Goal: Information Seeking & Learning: Learn about a topic

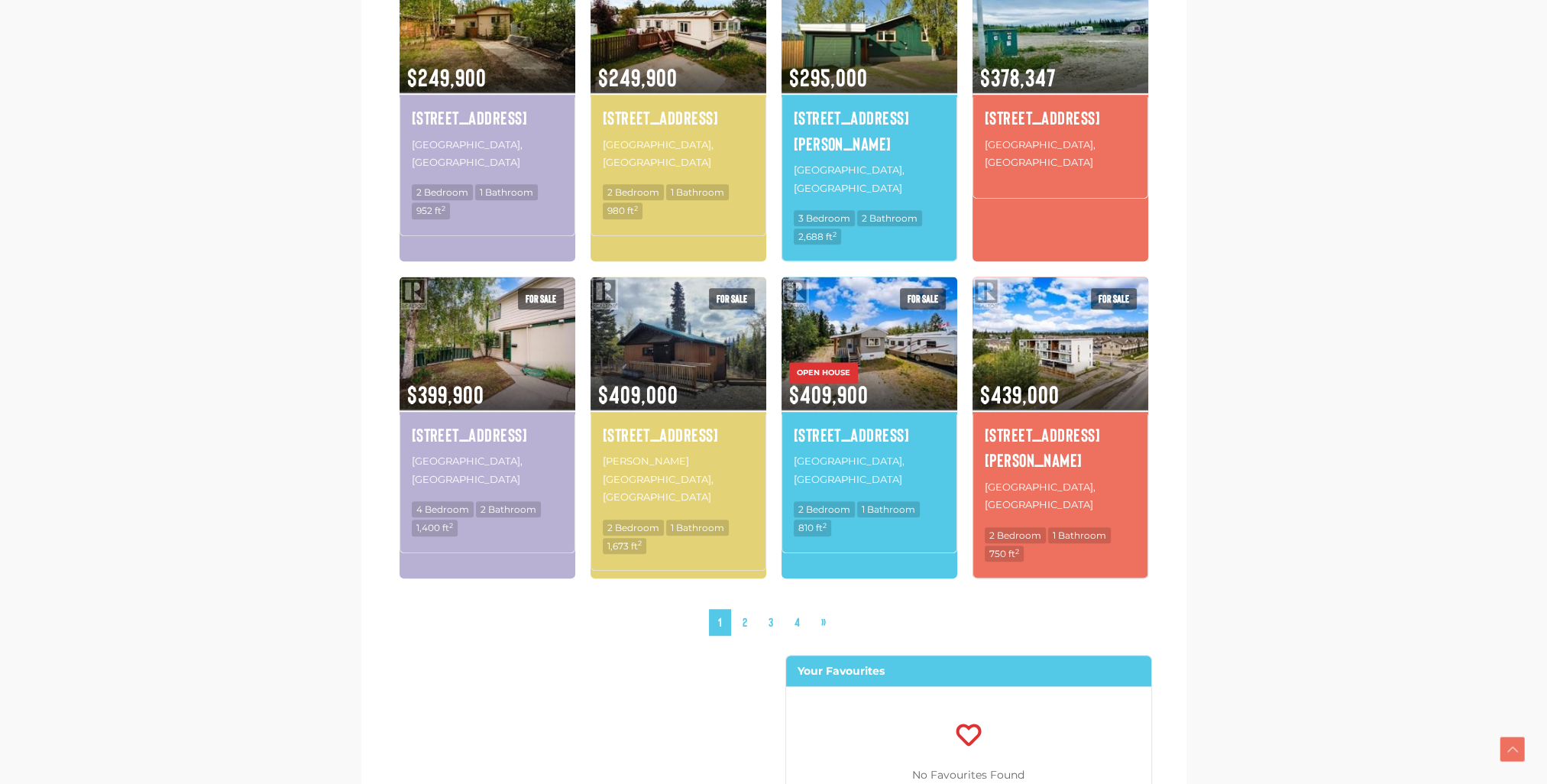
scroll to position [1399, 0]
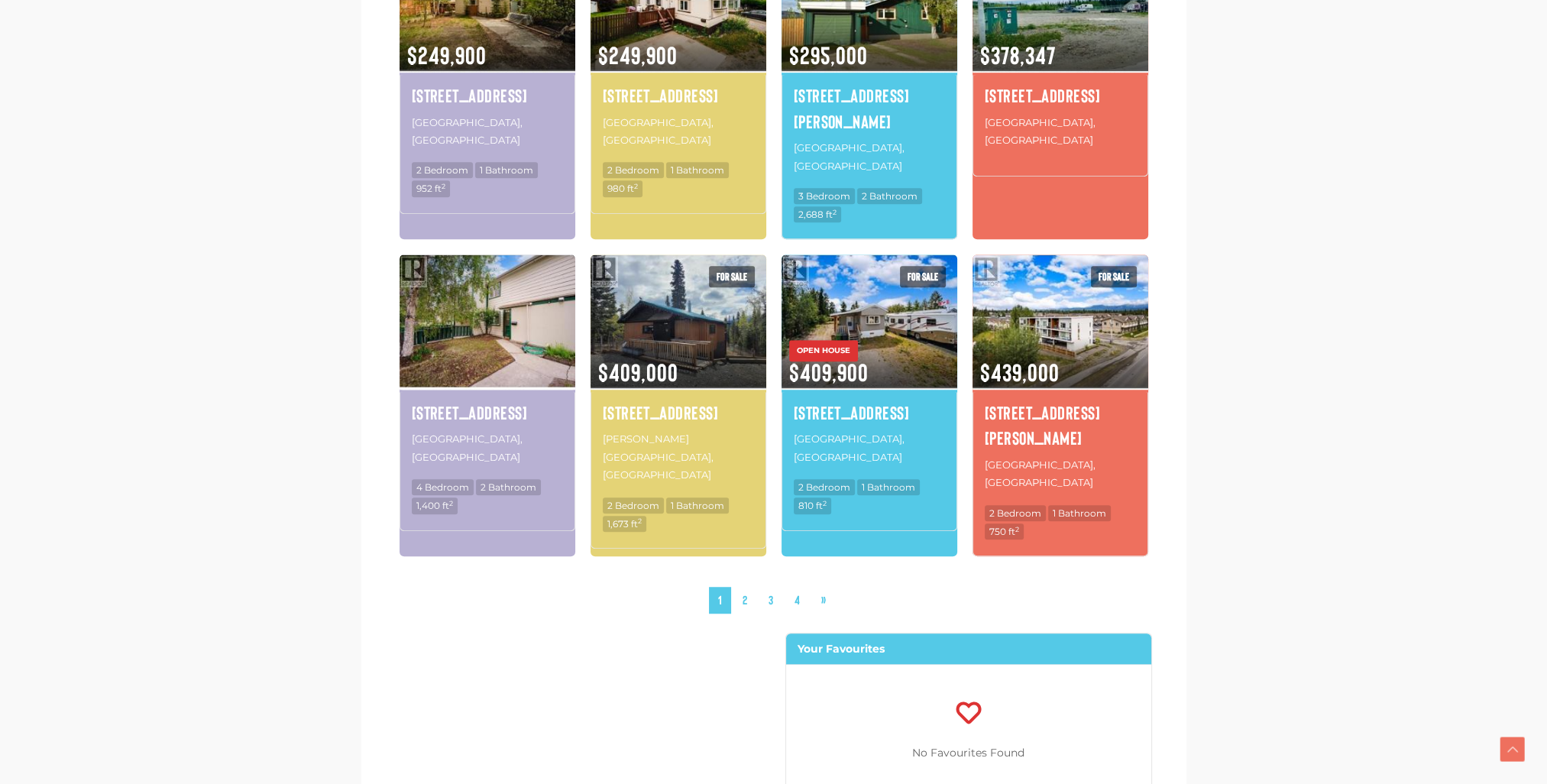
click at [522, 255] on img at bounding box center [487, 321] width 176 height 138
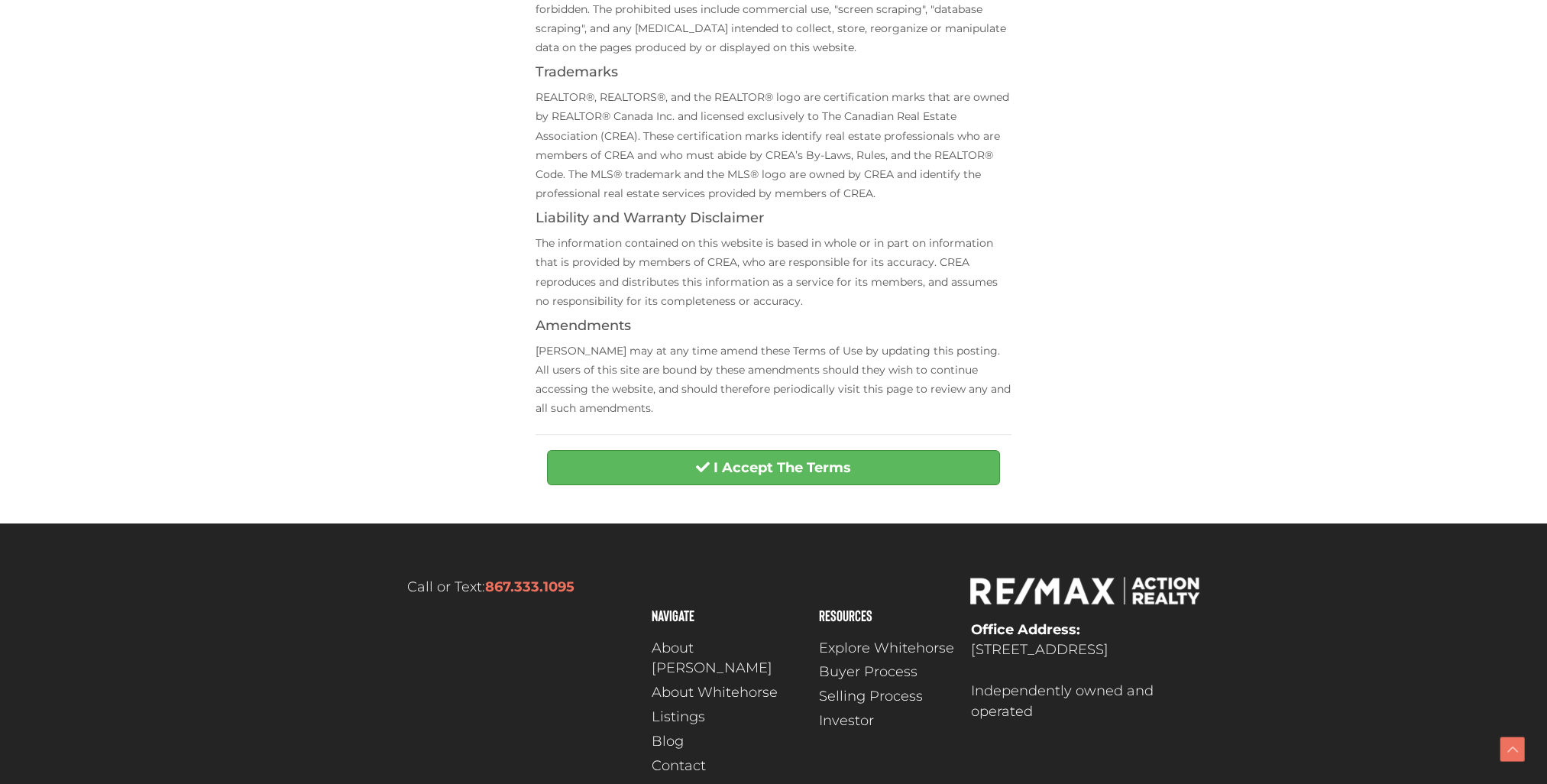
scroll to position [520, 0]
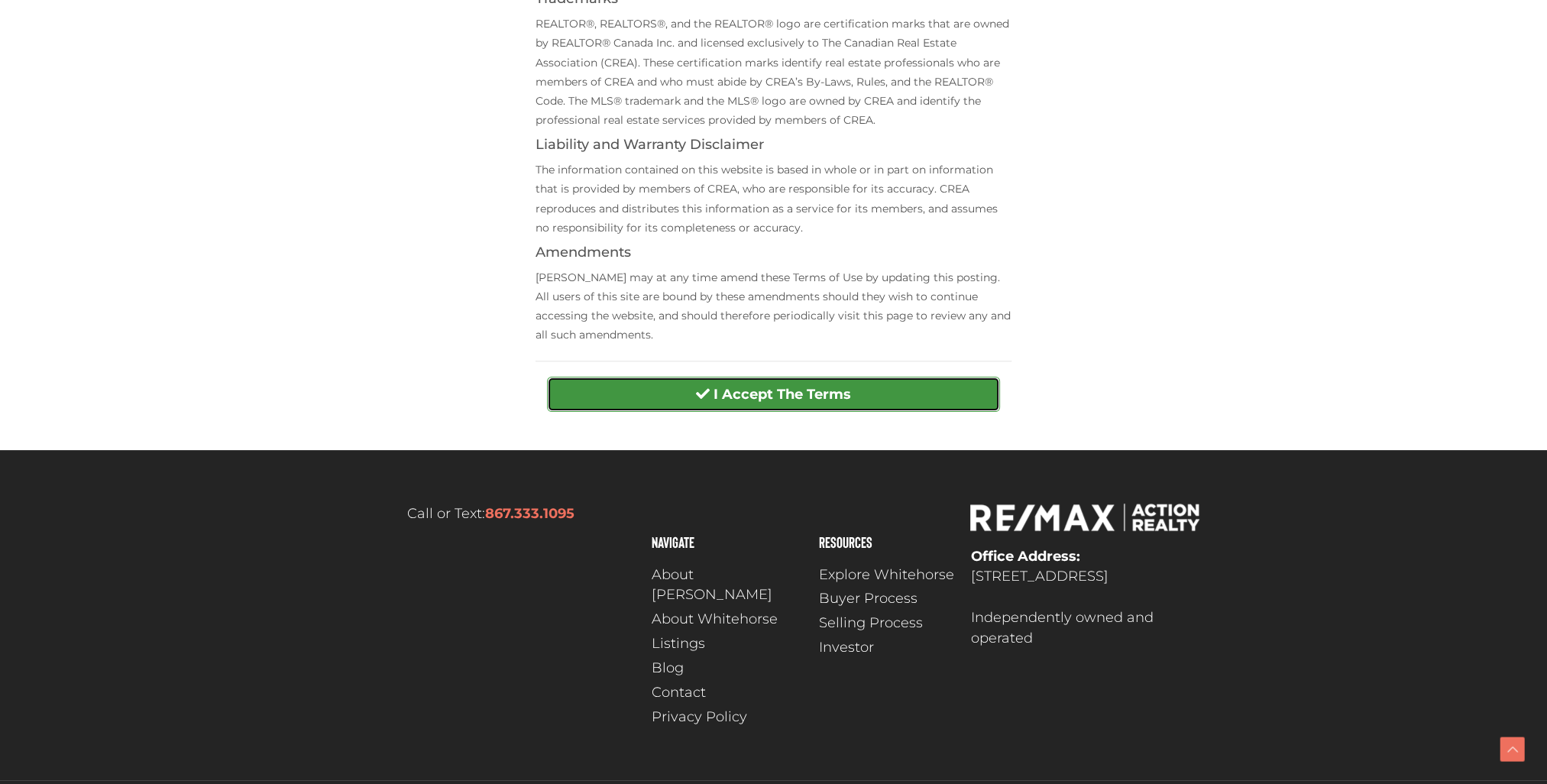
click at [672, 389] on button "I Accept The Terms" at bounding box center [773, 394] width 453 height 35
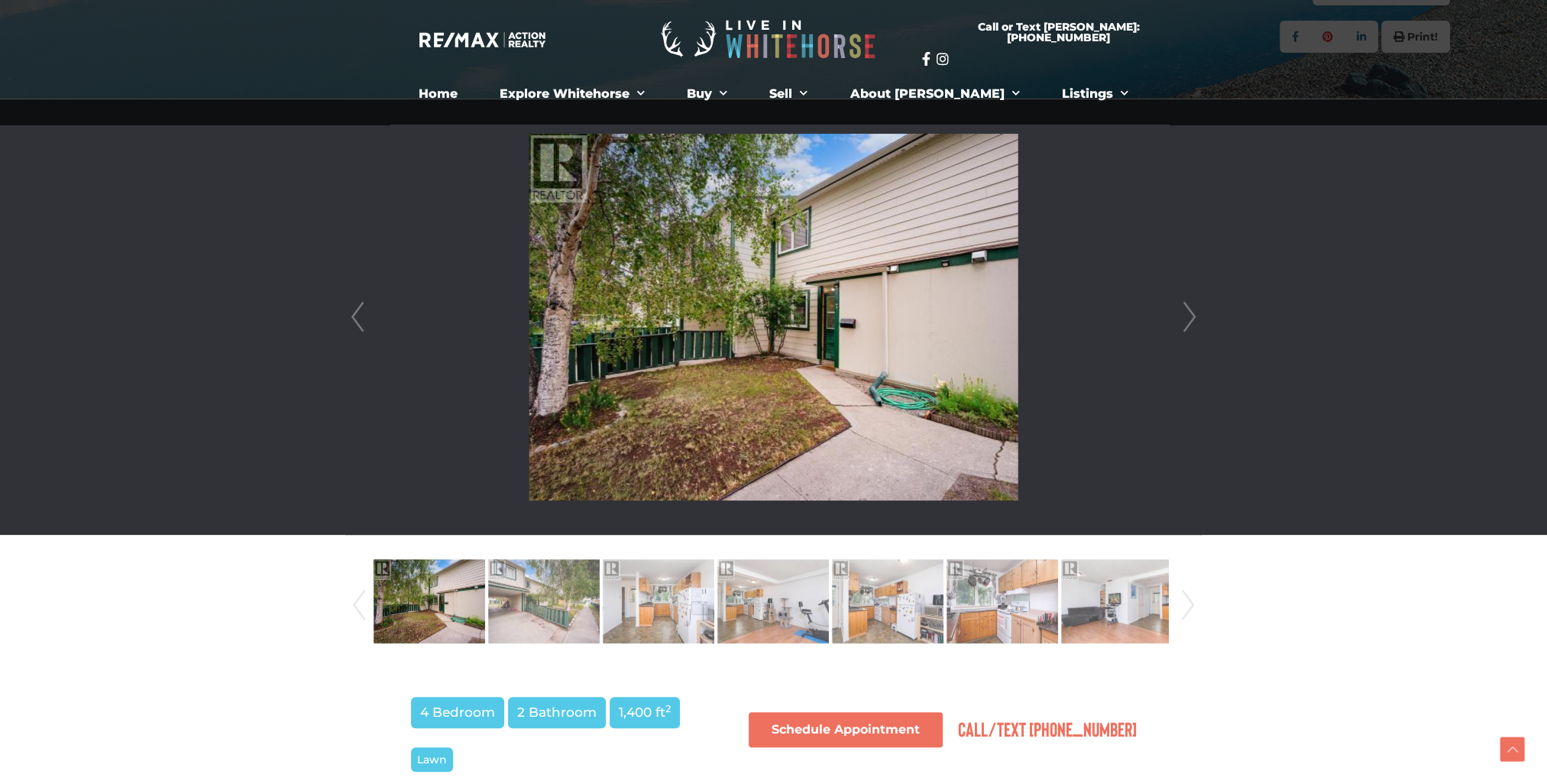
scroll to position [305, 0]
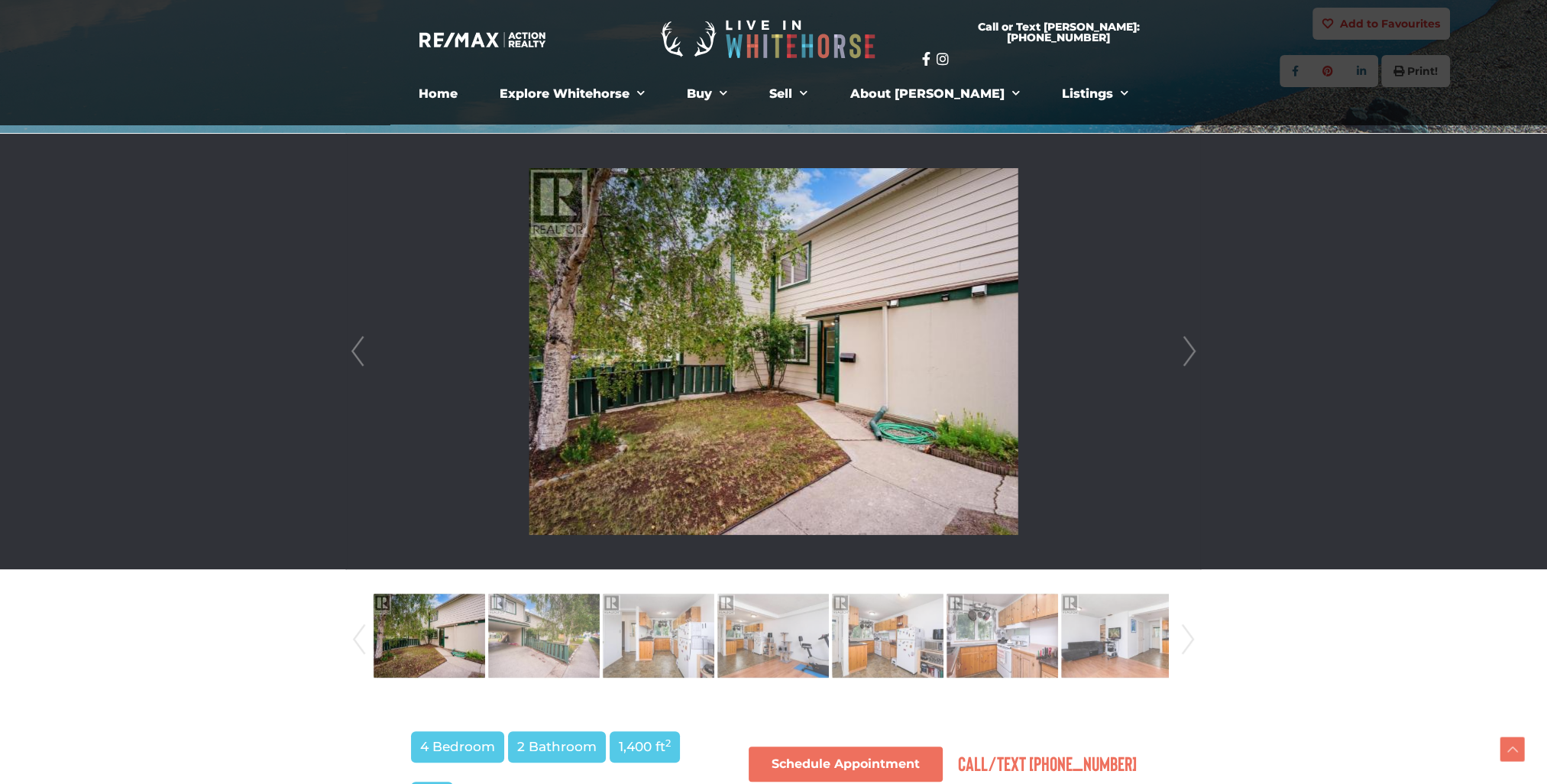
click at [1189, 352] on link "Next" at bounding box center [1189, 352] width 23 height 436
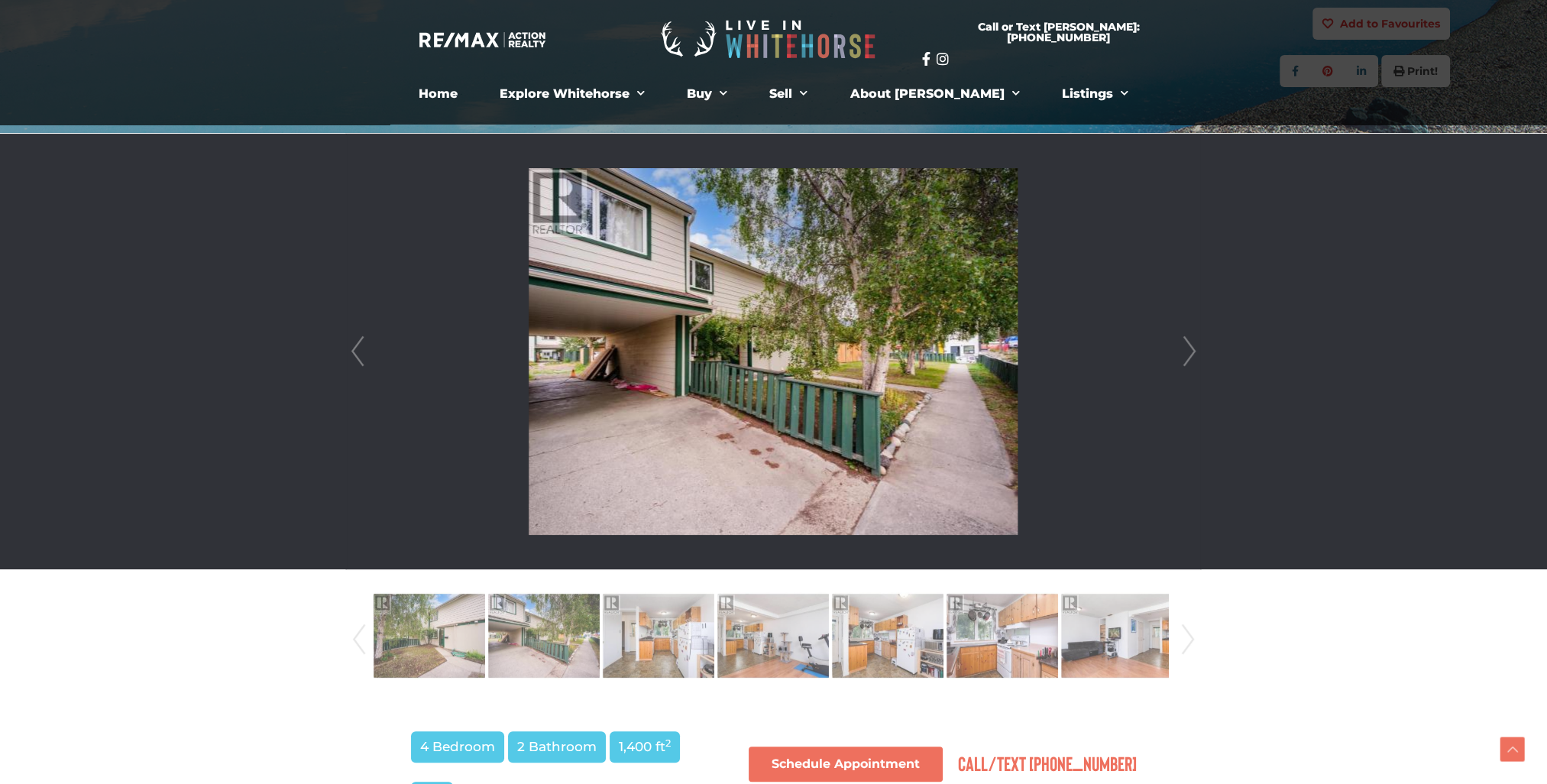
click at [1189, 352] on link "Next" at bounding box center [1189, 352] width 23 height 436
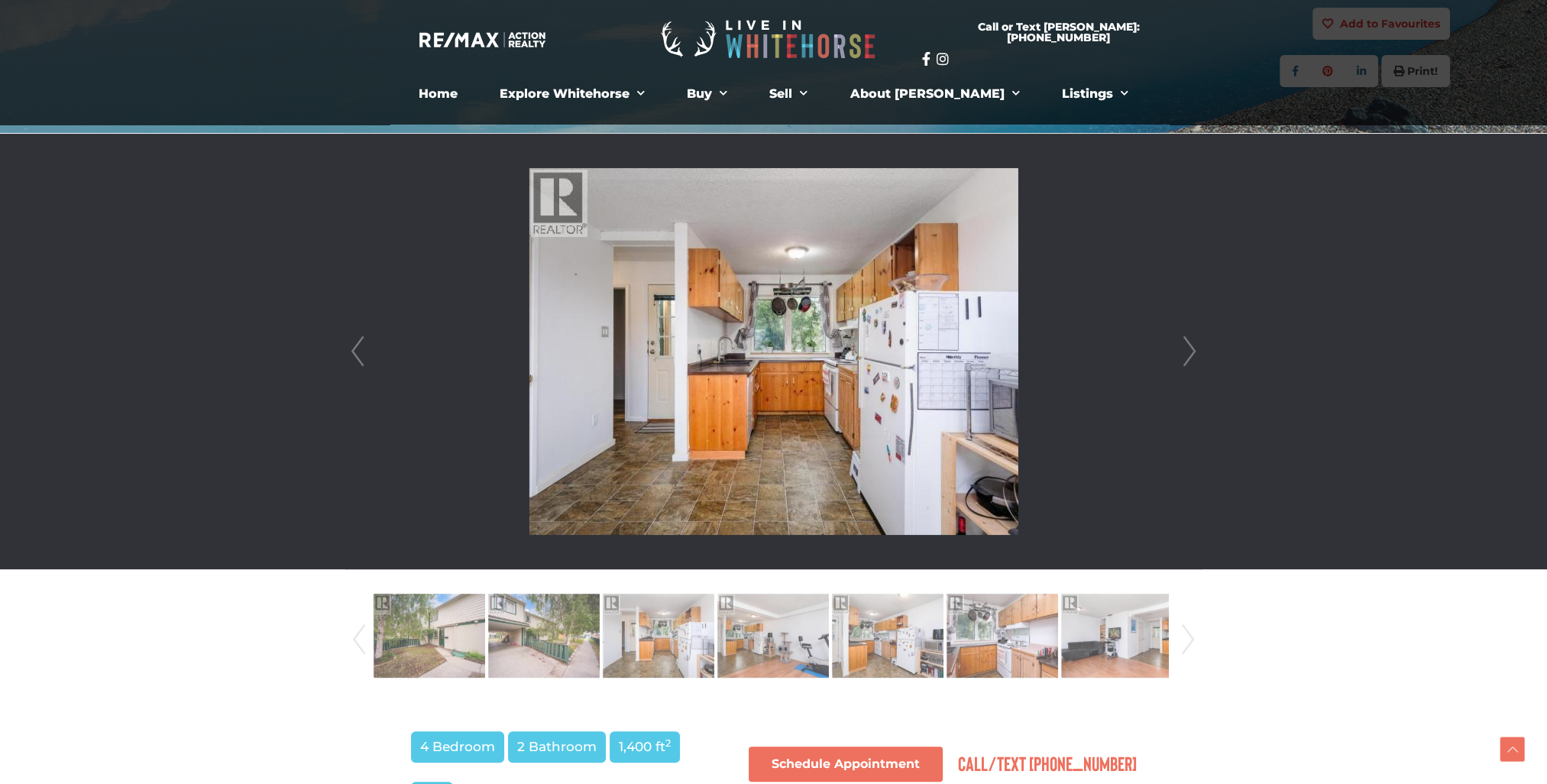
click at [1189, 352] on link "Next" at bounding box center [1189, 352] width 23 height 436
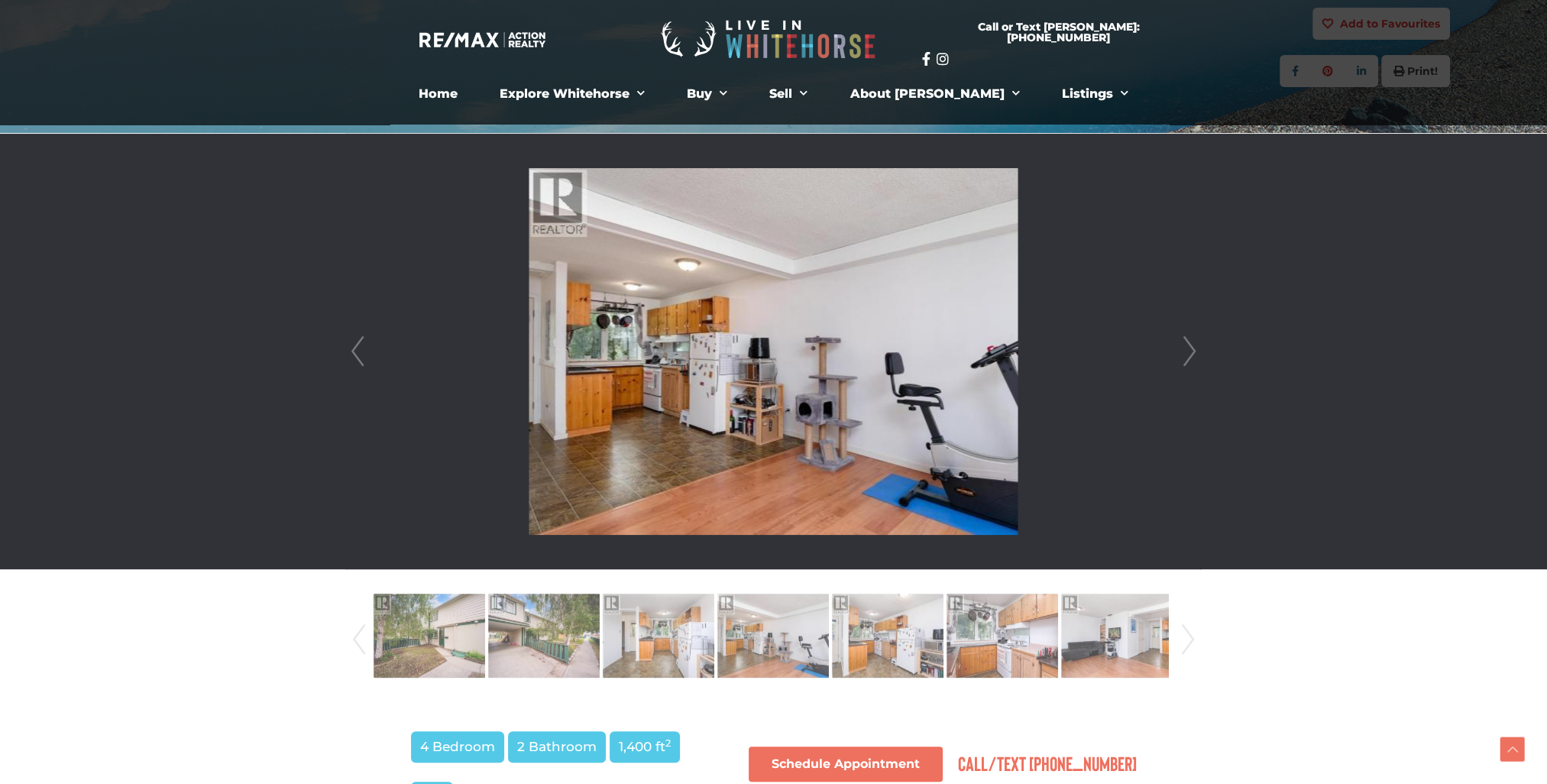
click at [1189, 352] on link "Next" at bounding box center [1189, 352] width 23 height 436
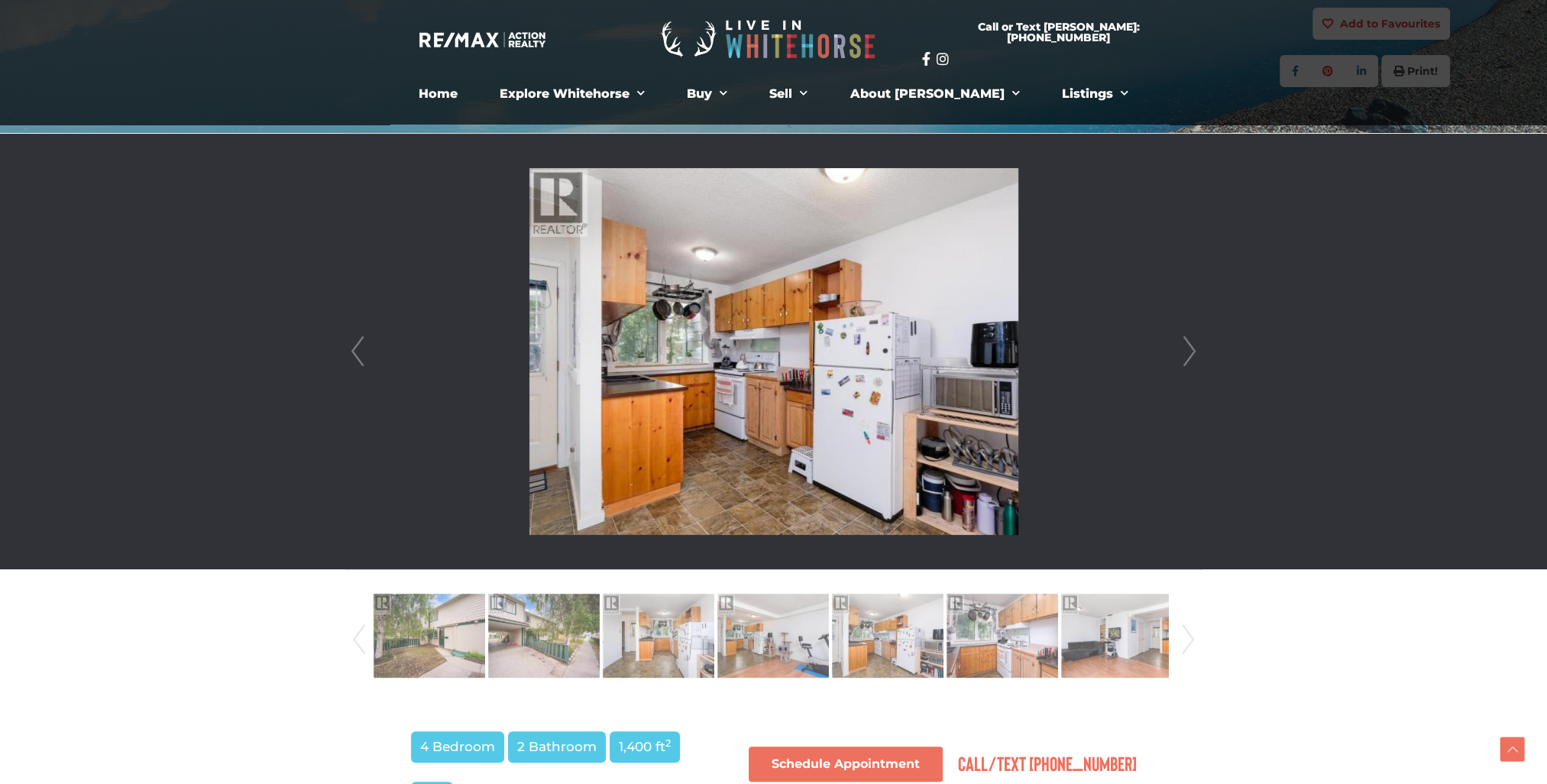
click at [1189, 352] on link "Next" at bounding box center [1189, 352] width 23 height 436
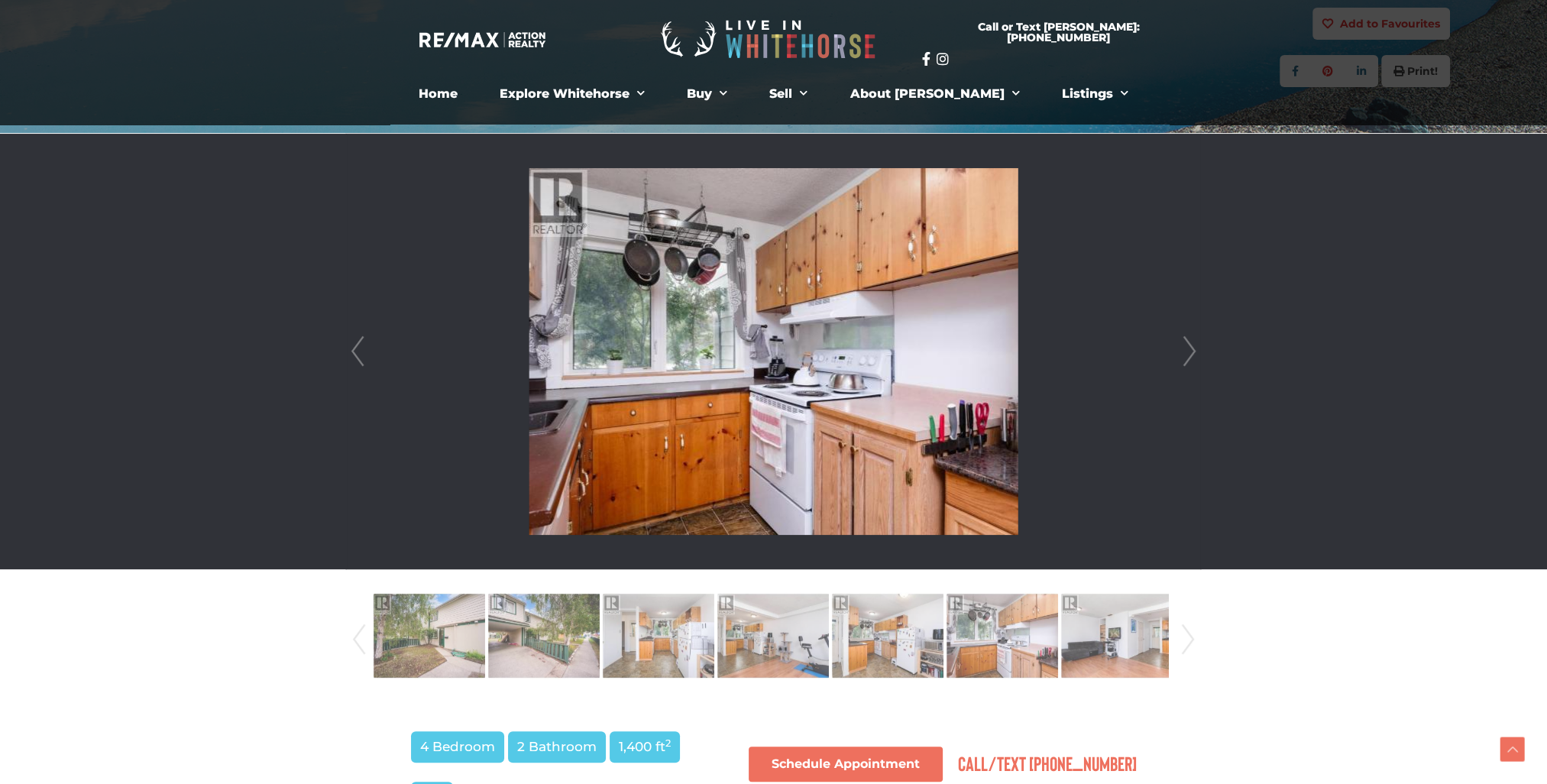
click at [1189, 352] on link "Next" at bounding box center [1189, 352] width 23 height 436
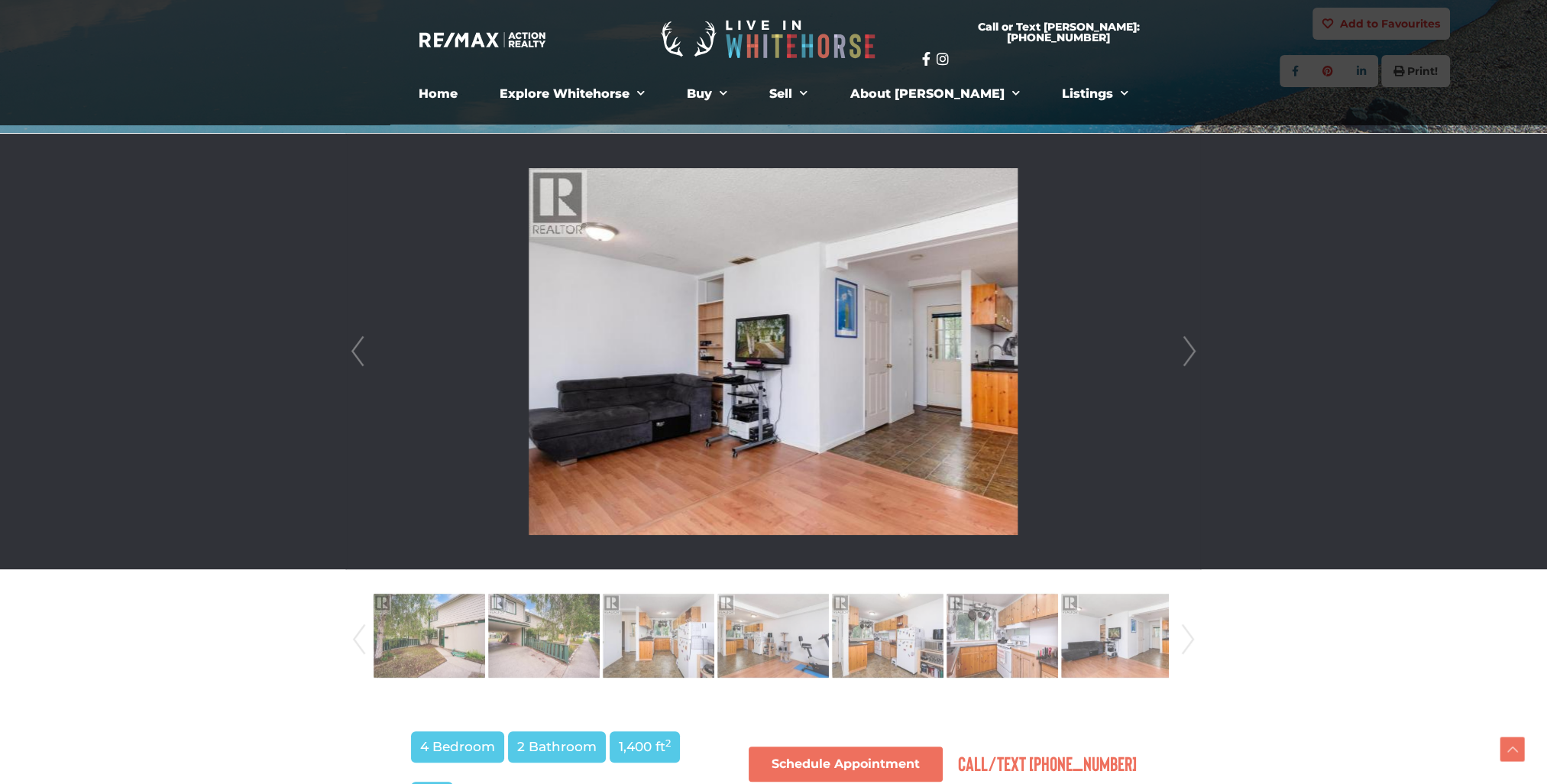
click at [1189, 352] on link "Next" at bounding box center [1189, 352] width 23 height 436
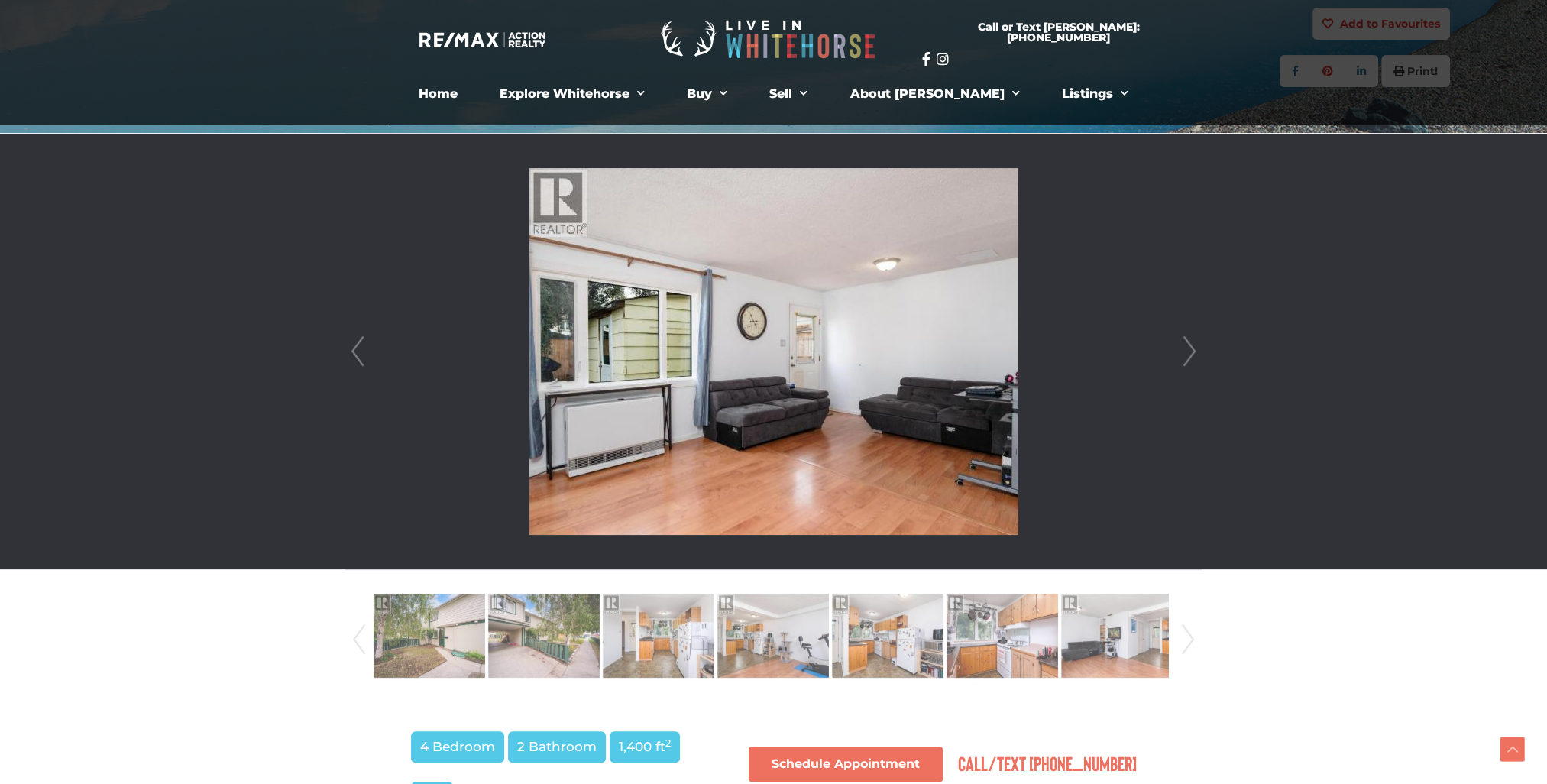
click at [1189, 352] on link "Next" at bounding box center [1189, 352] width 23 height 436
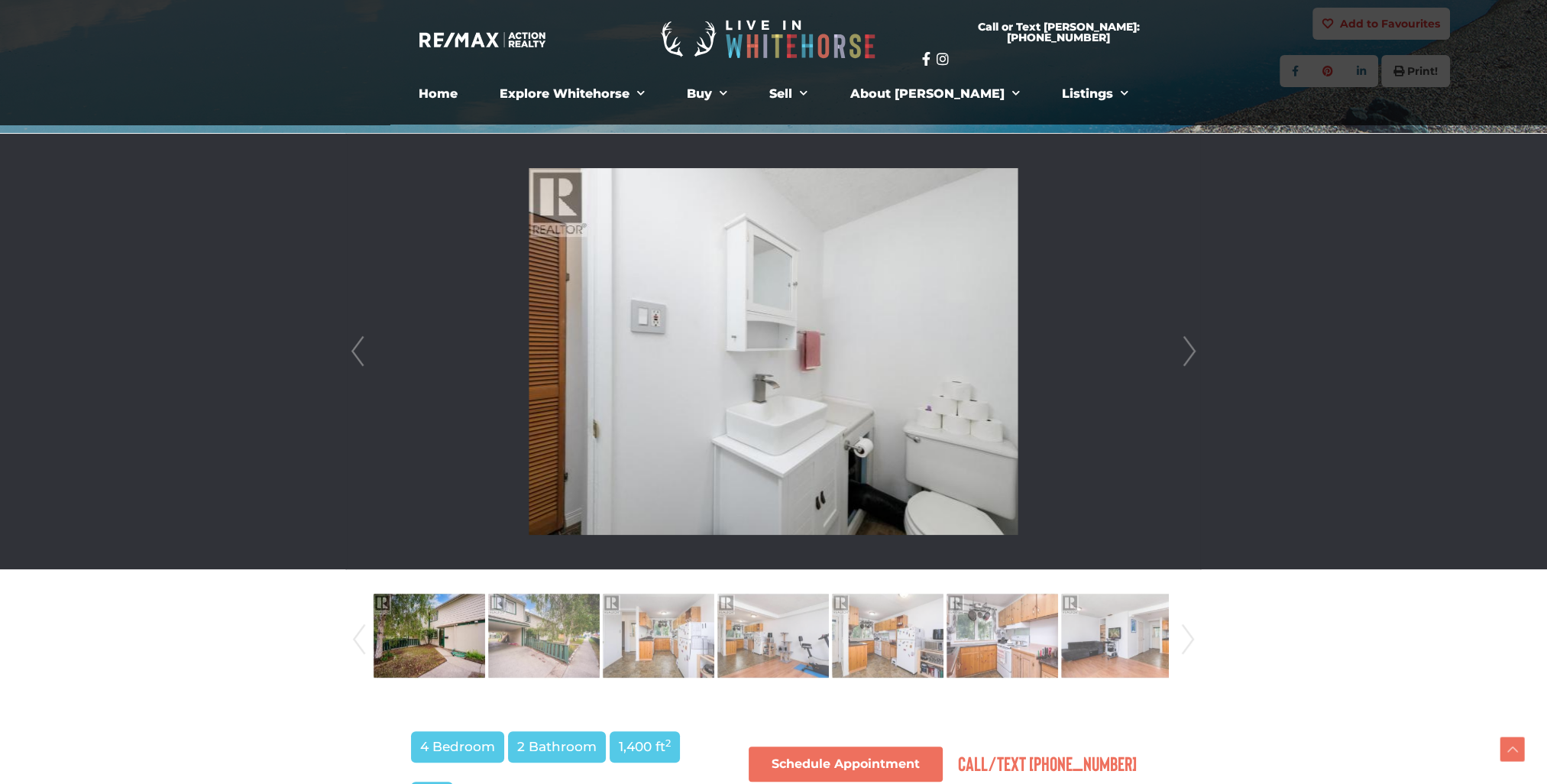
click at [1189, 352] on link "Next" at bounding box center [1189, 352] width 23 height 436
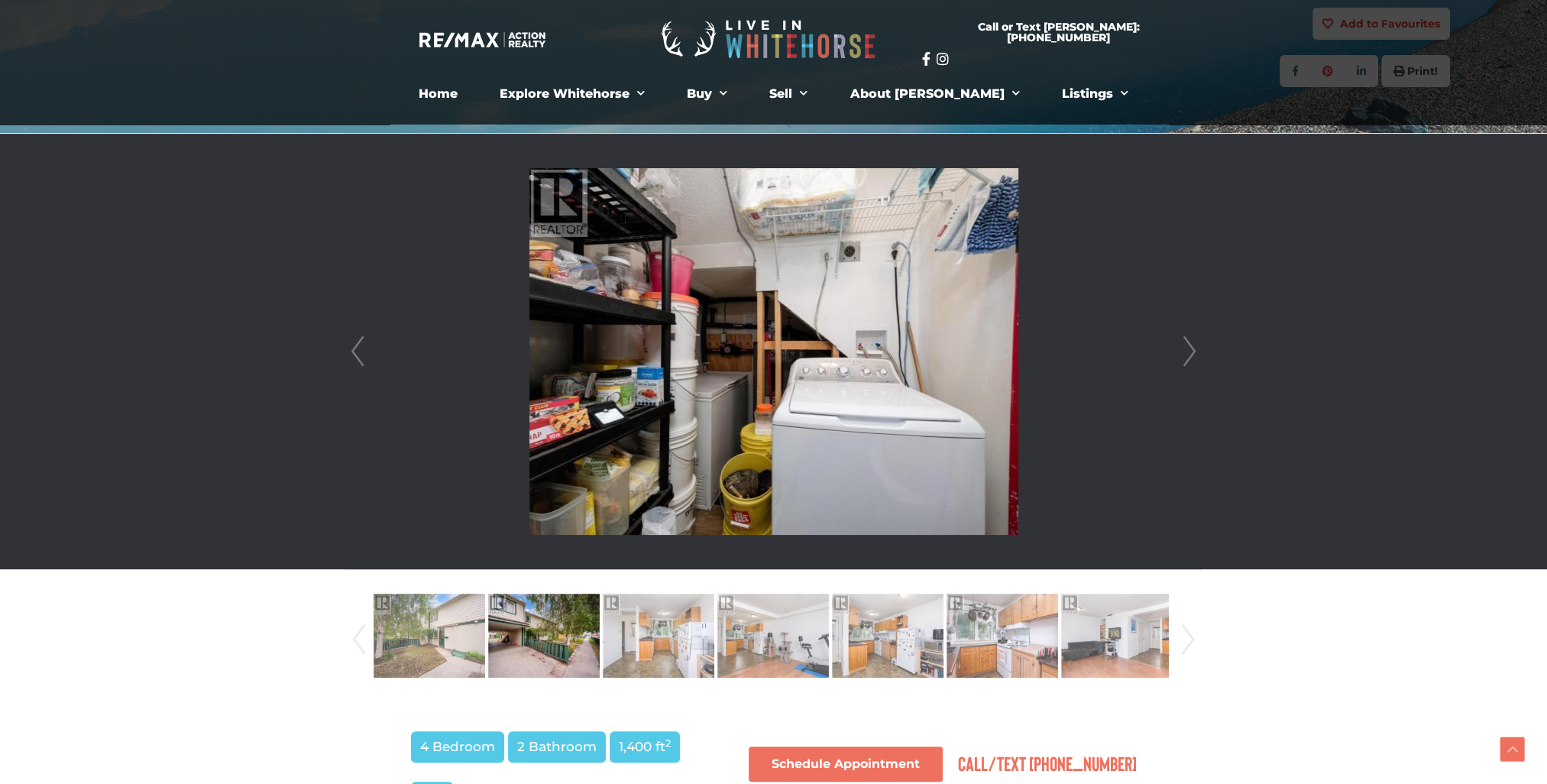
click at [1189, 352] on link "Next" at bounding box center [1189, 352] width 23 height 436
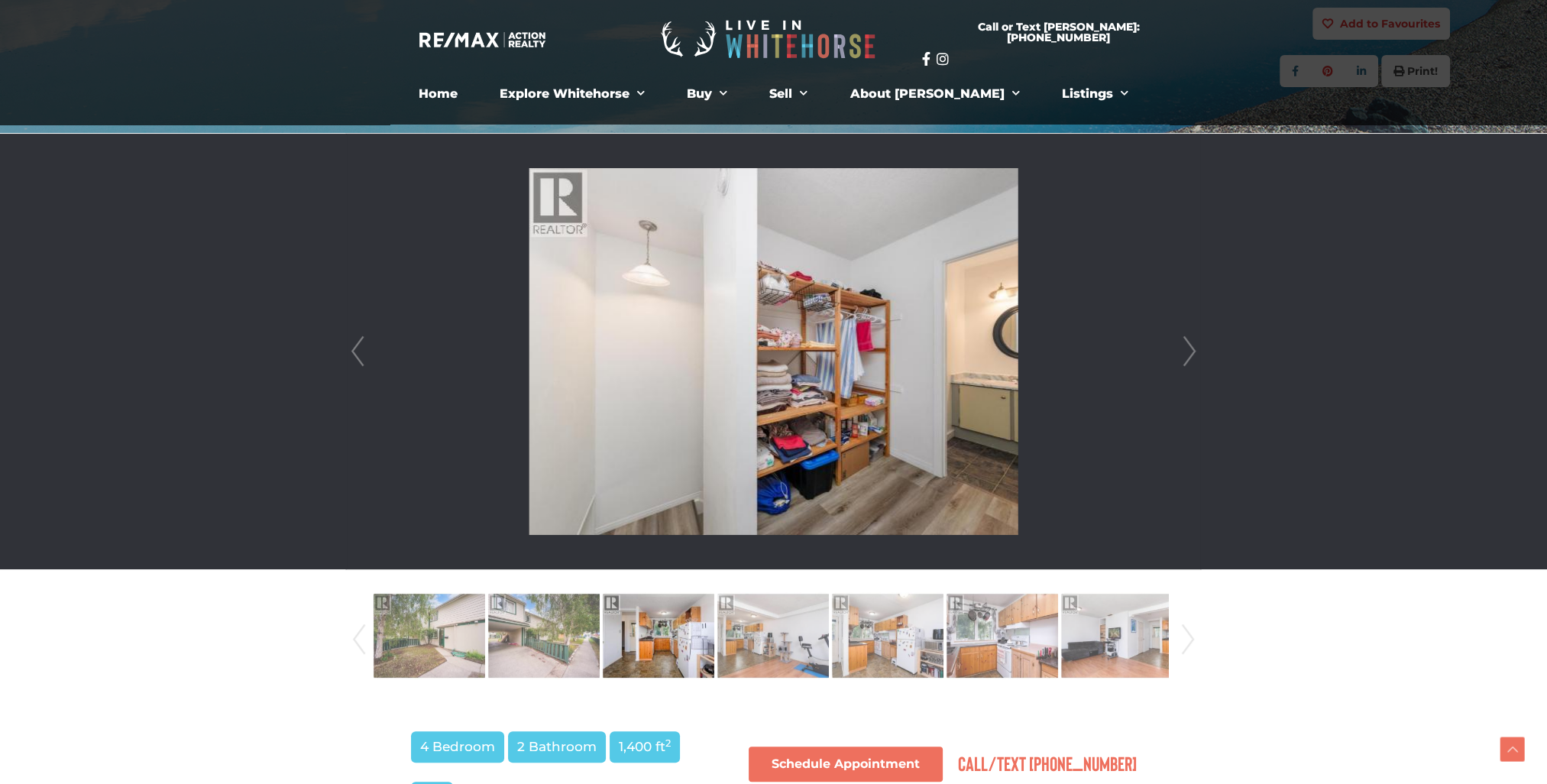
click at [1189, 352] on link "Next" at bounding box center [1189, 352] width 23 height 436
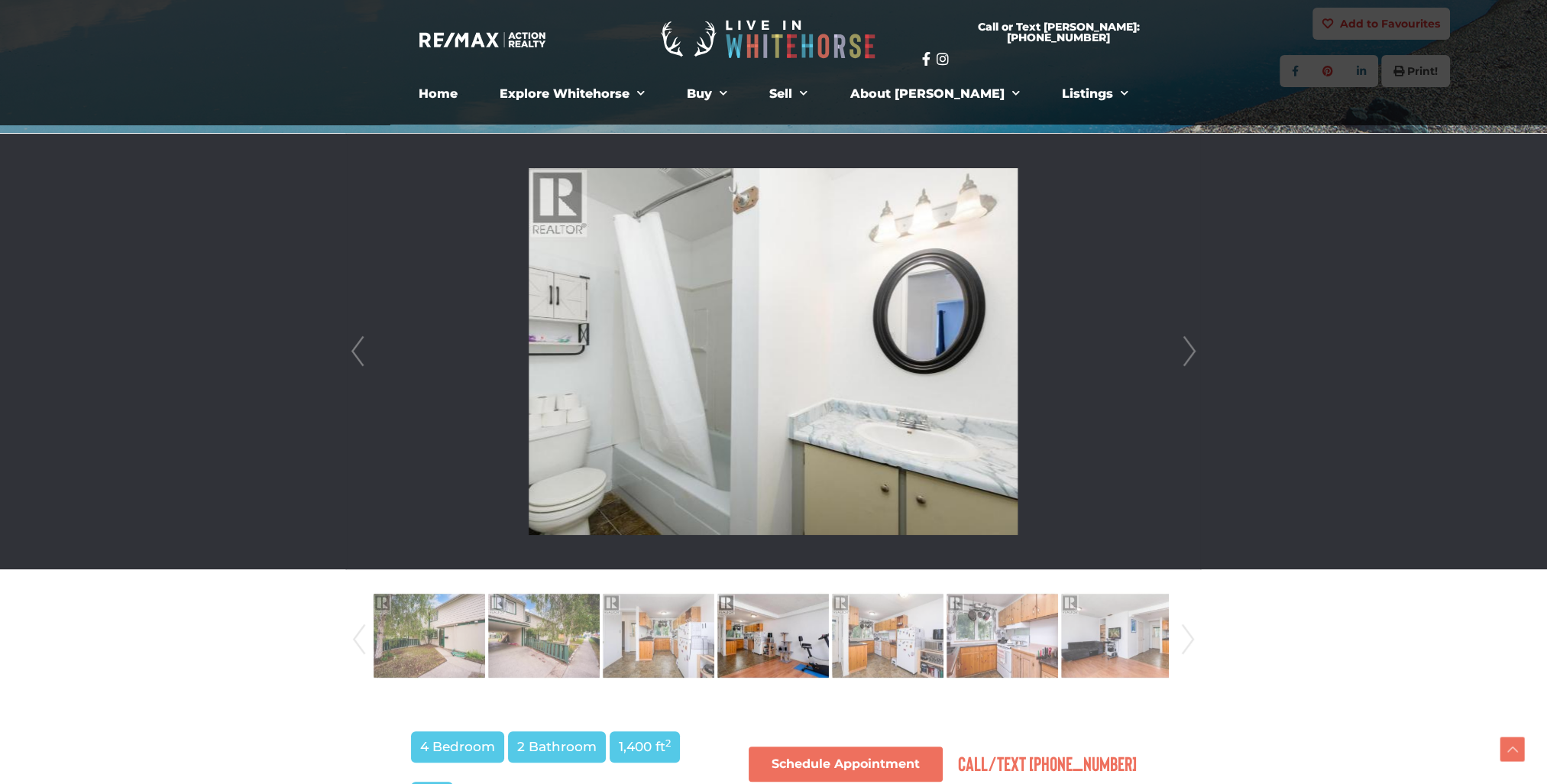
click at [1189, 352] on link "Next" at bounding box center [1189, 352] width 23 height 436
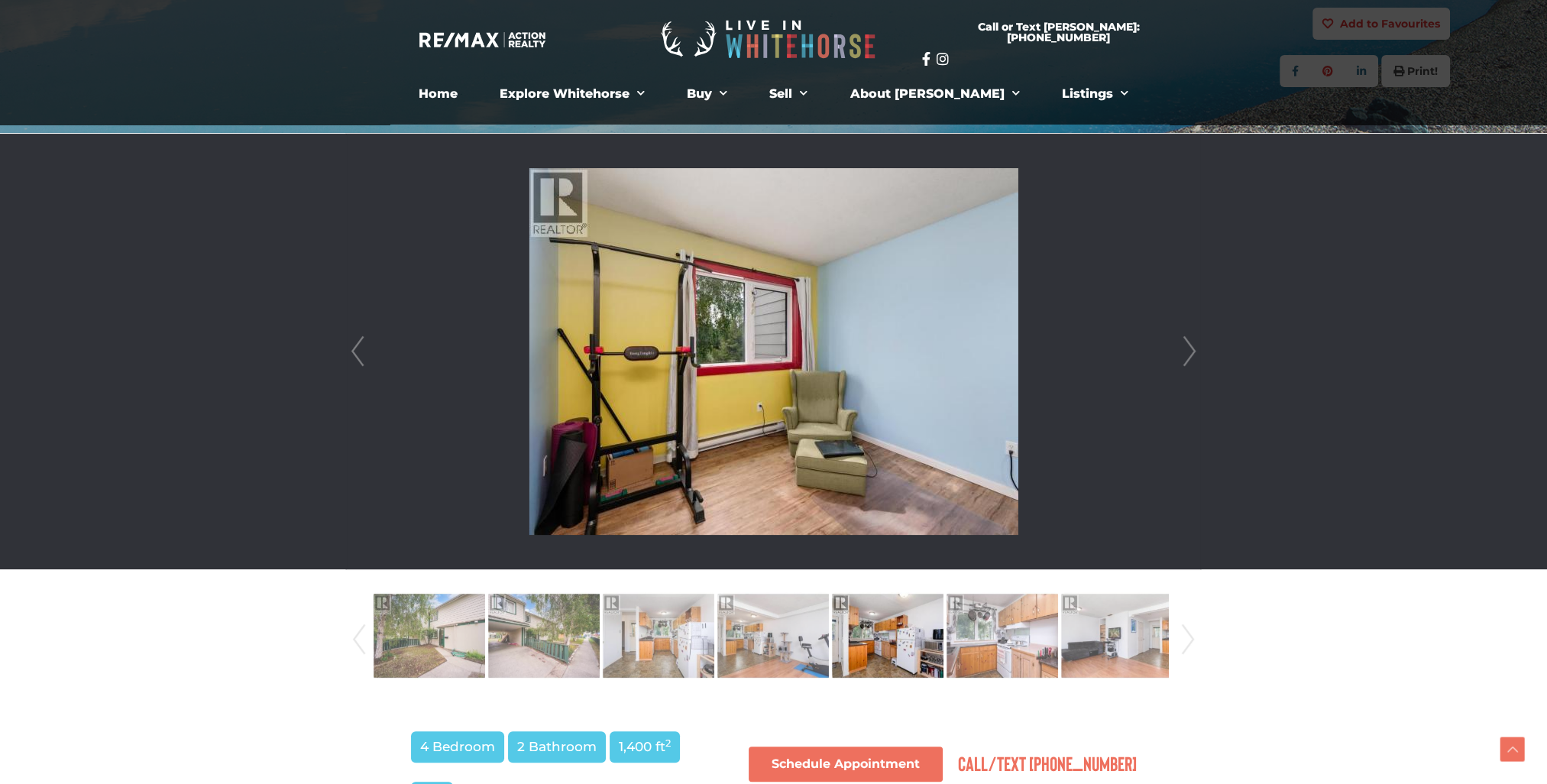
click at [1189, 352] on link "Next" at bounding box center [1189, 352] width 23 height 436
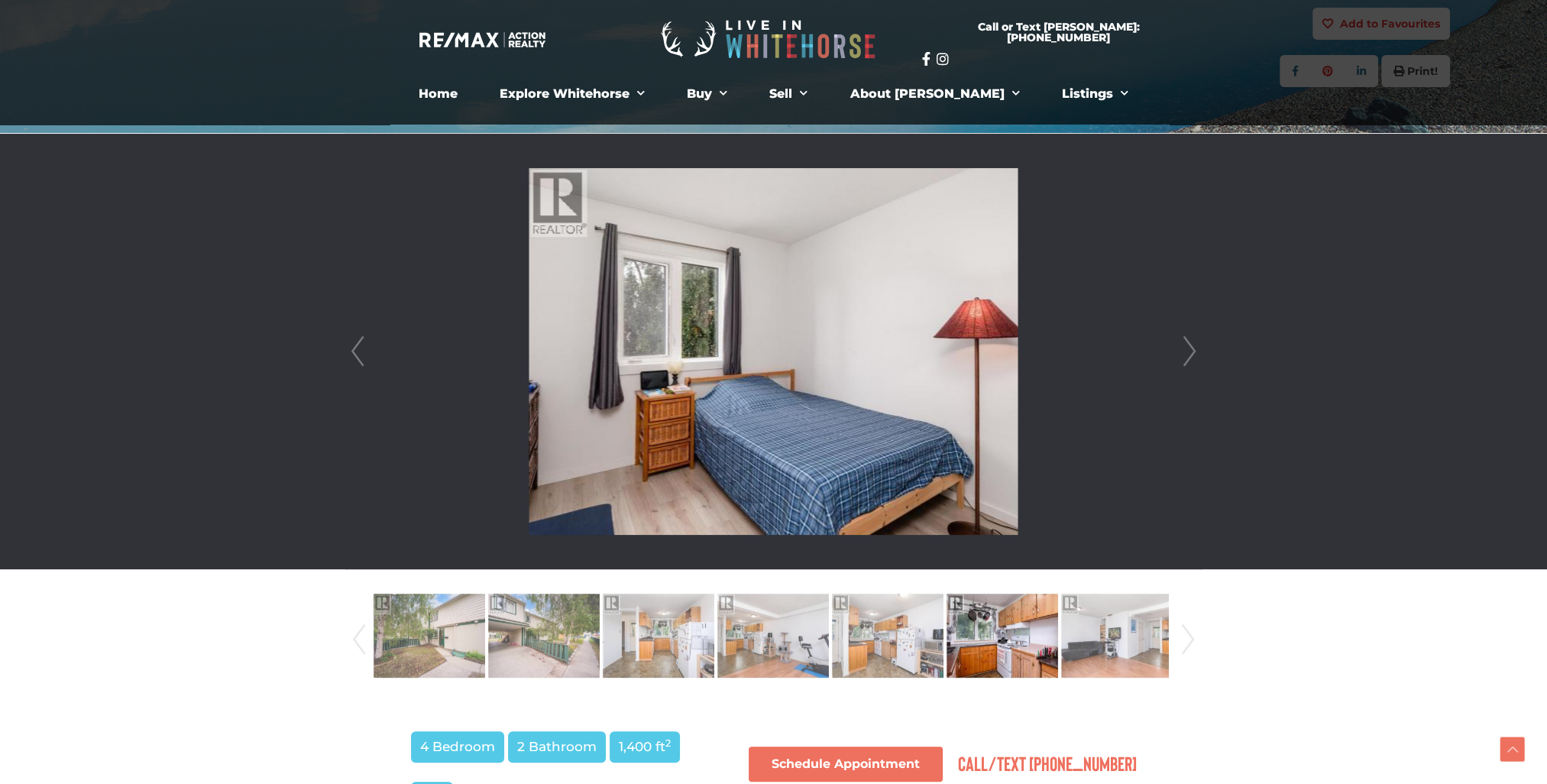
click at [1189, 352] on link "Next" at bounding box center [1189, 352] width 23 height 436
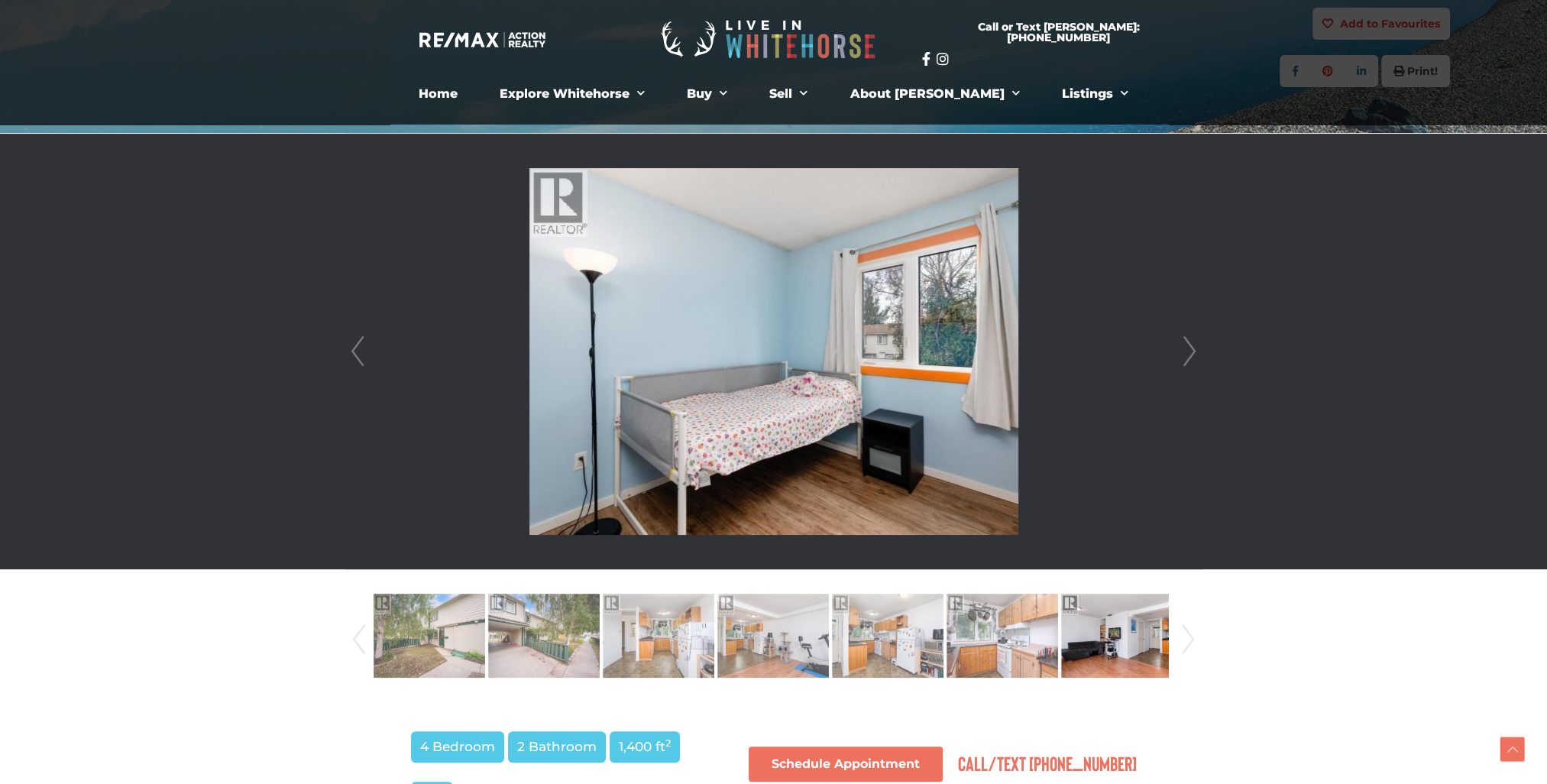
click at [1189, 352] on link "Next" at bounding box center [1189, 352] width 23 height 436
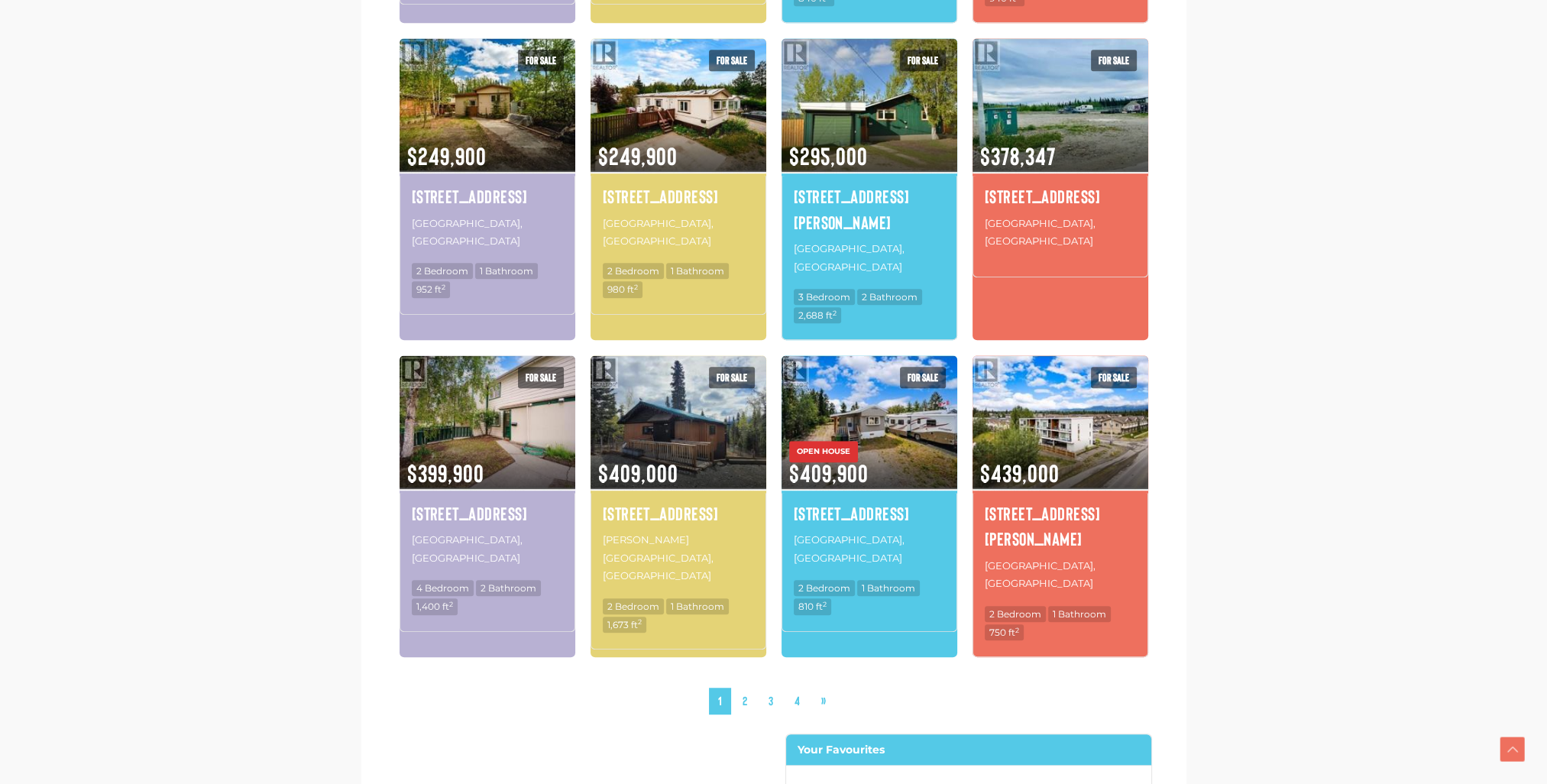
scroll to position [1375, 0]
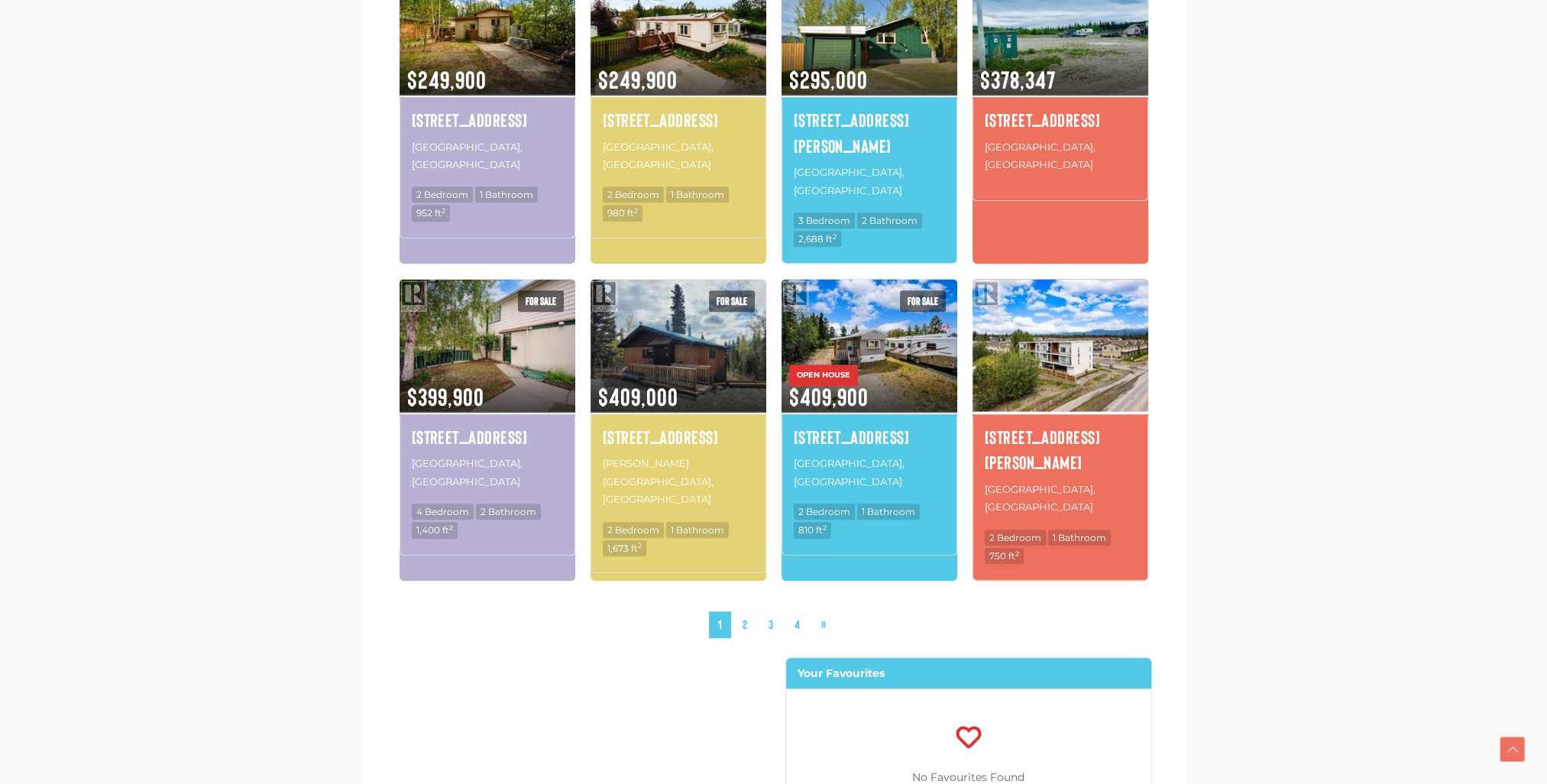
click at [1081, 293] on img at bounding box center [1060, 345] width 176 height 138
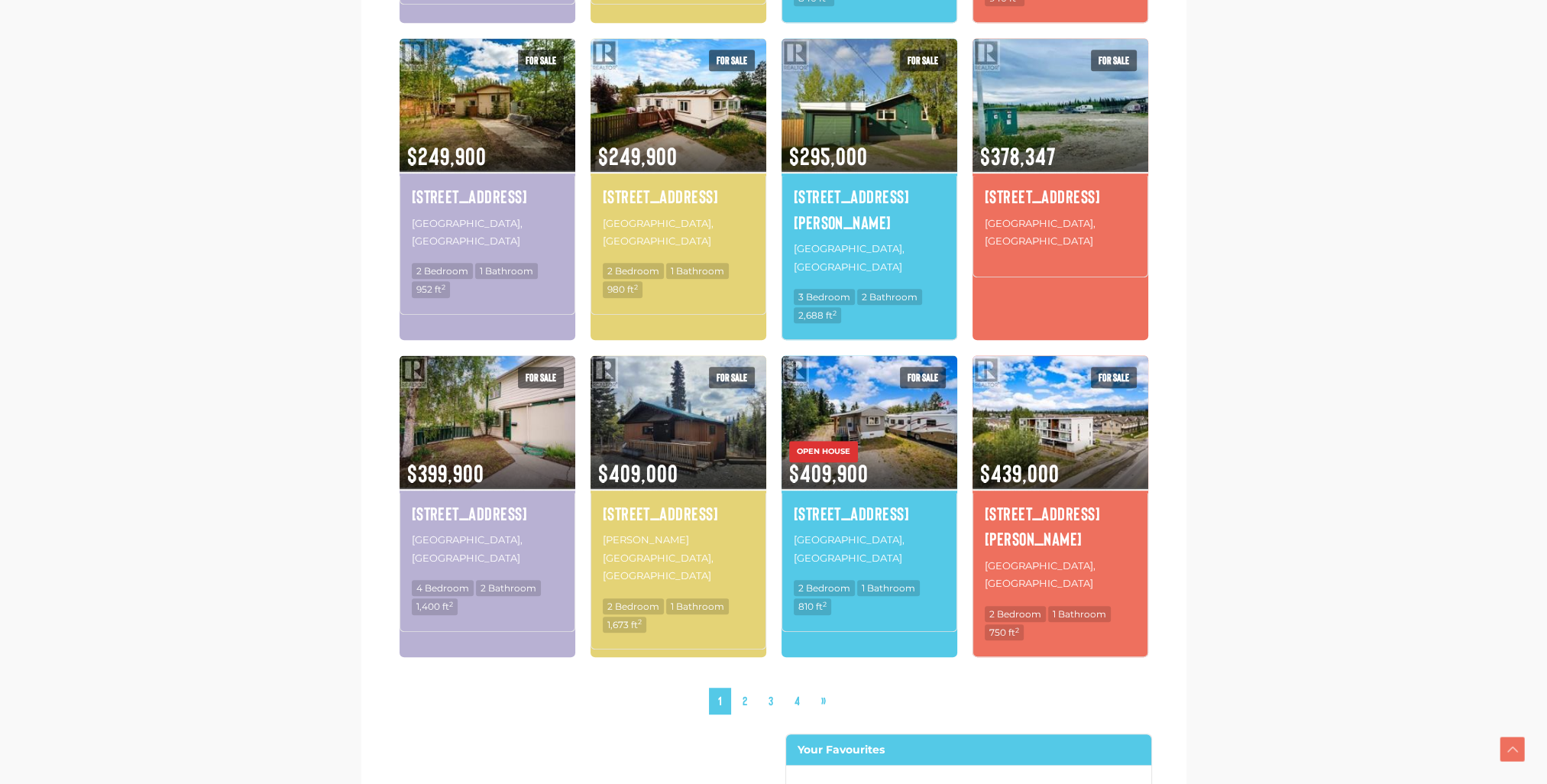
scroll to position [1528, 0]
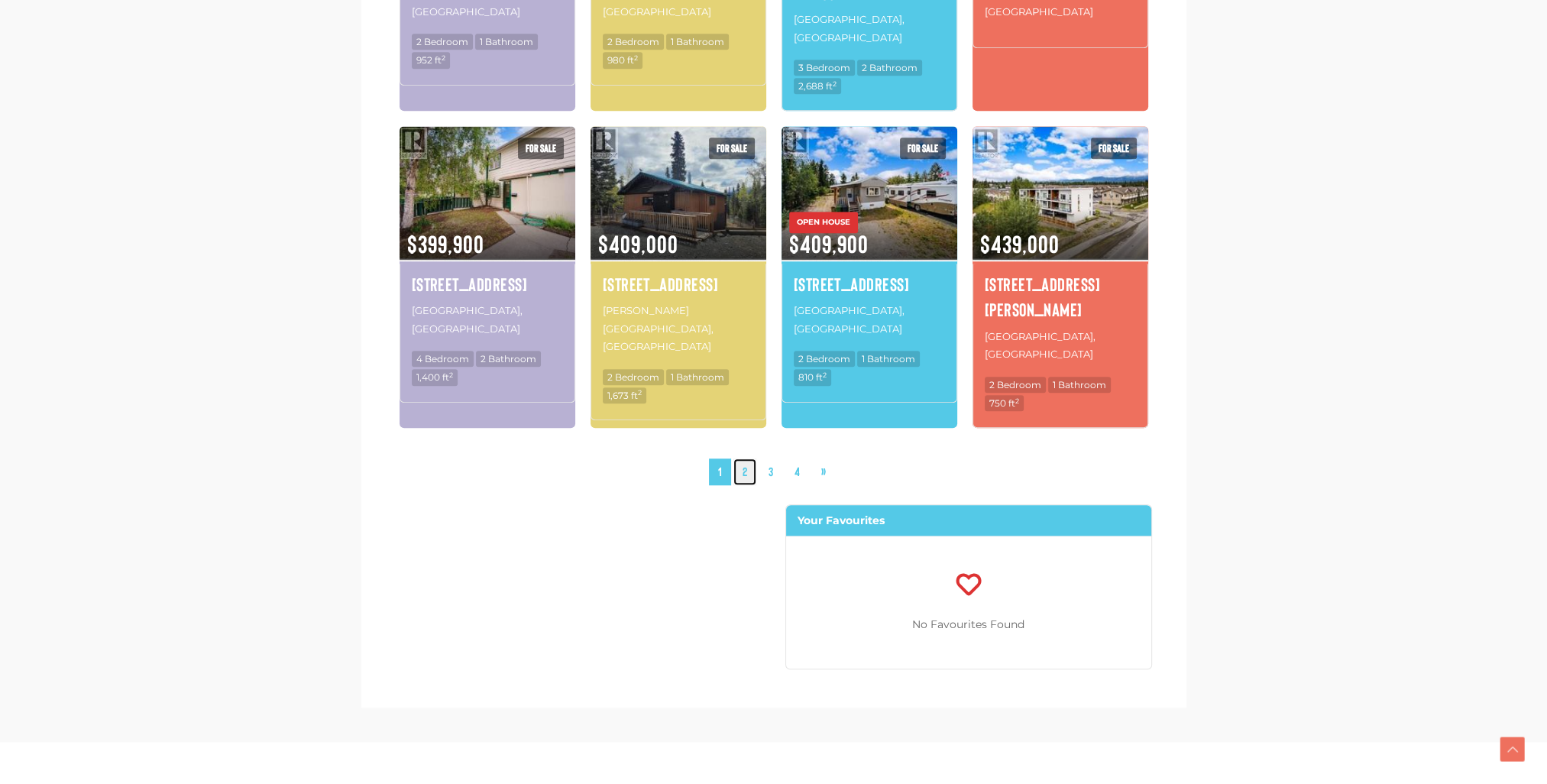
click at [747, 458] on link "2" at bounding box center [744, 471] width 23 height 27
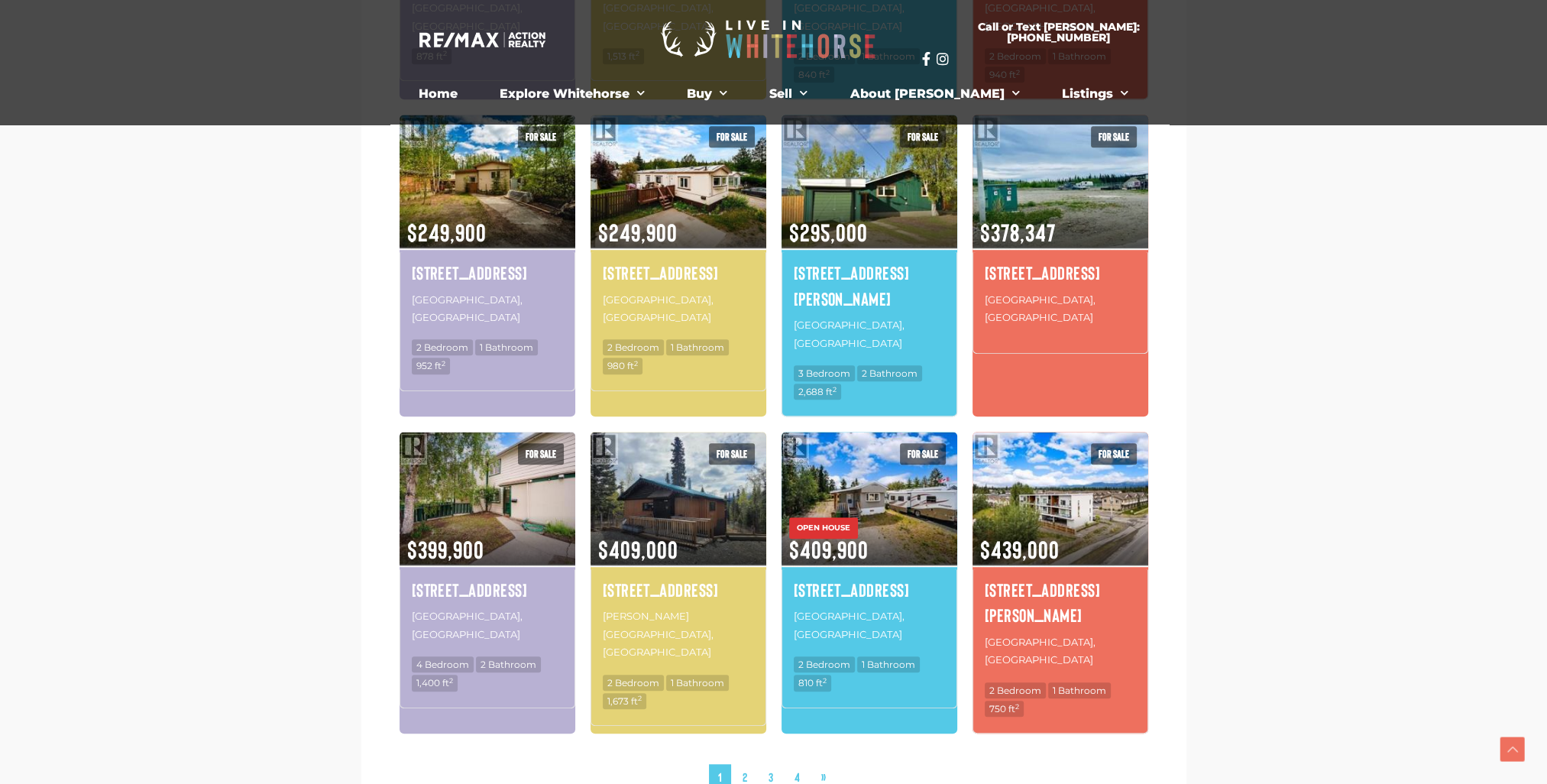
scroll to position [1452, 0]
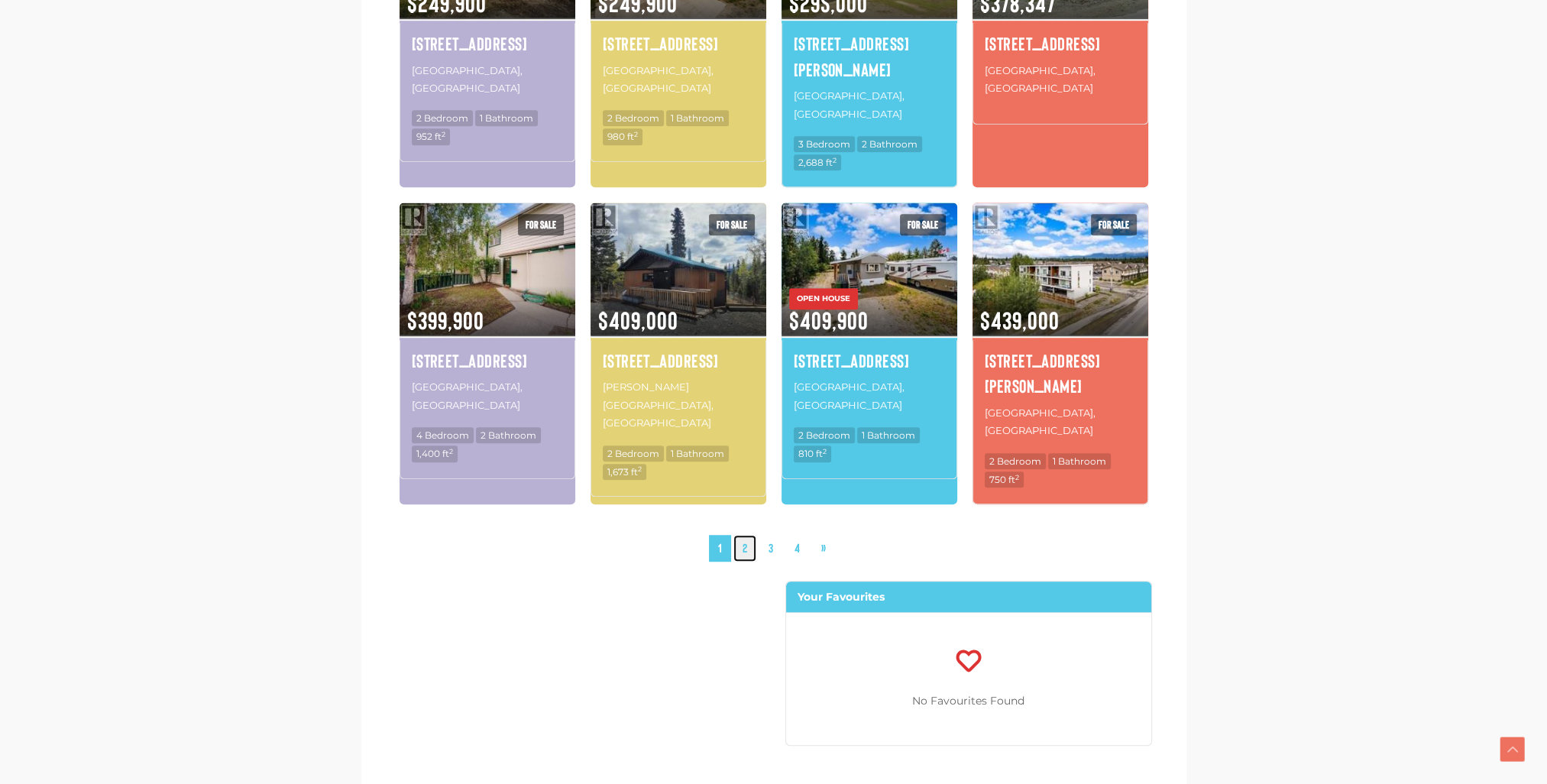
click at [749, 534] on link "2" at bounding box center [744, 547] width 23 height 27
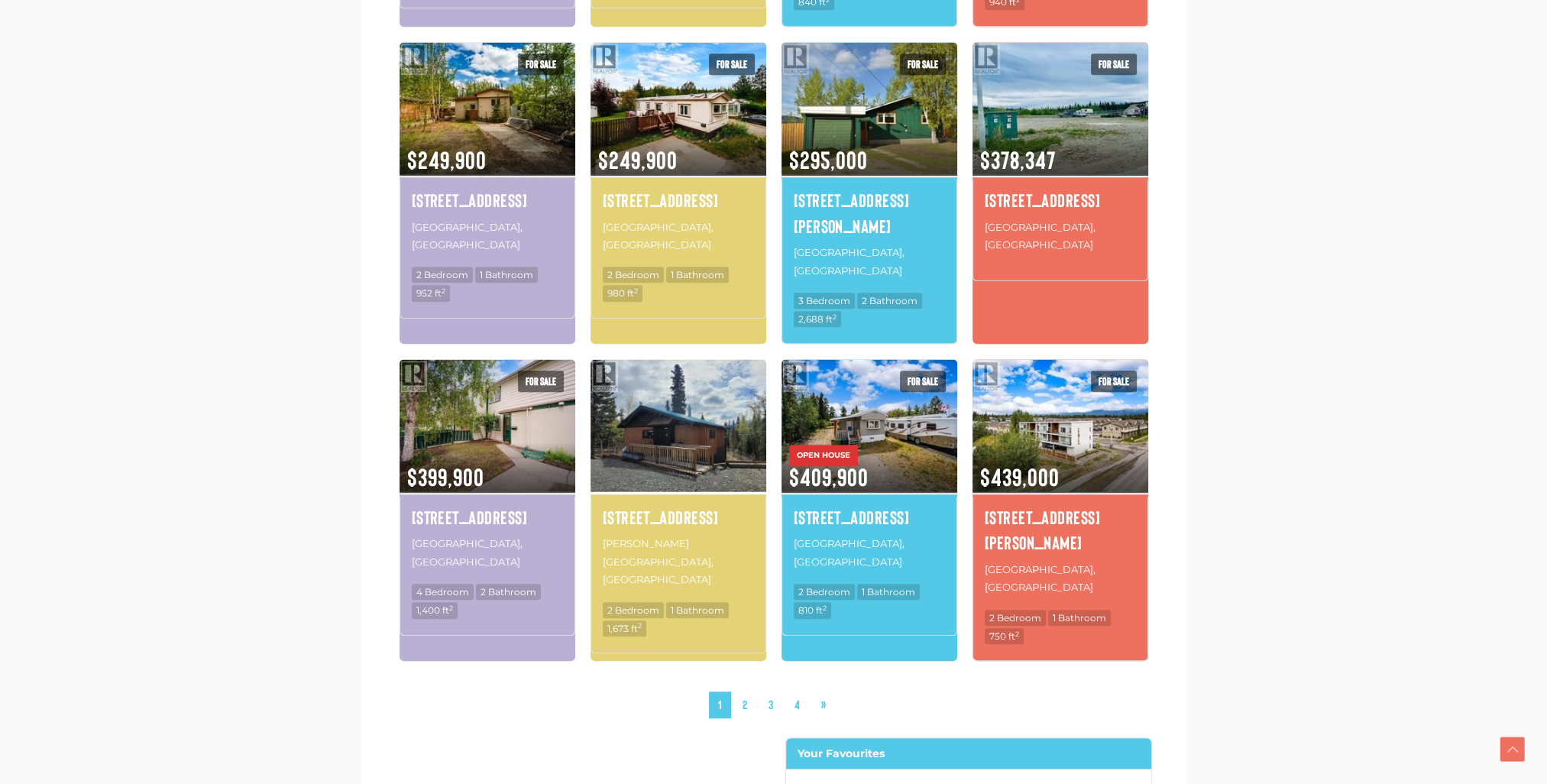
scroll to position [1443, 0]
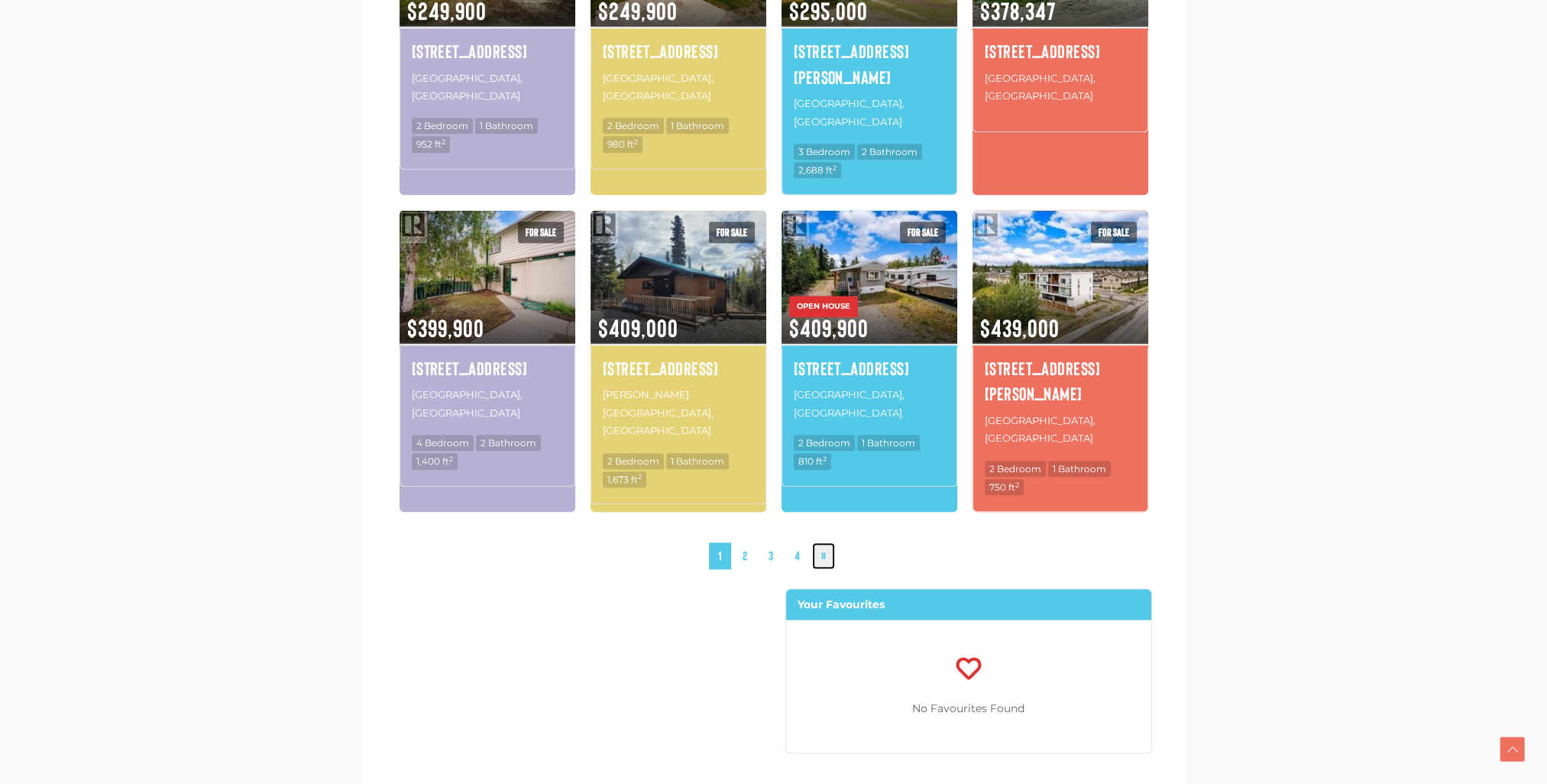
click at [822, 542] on link "»" at bounding box center [823, 555] width 23 height 27
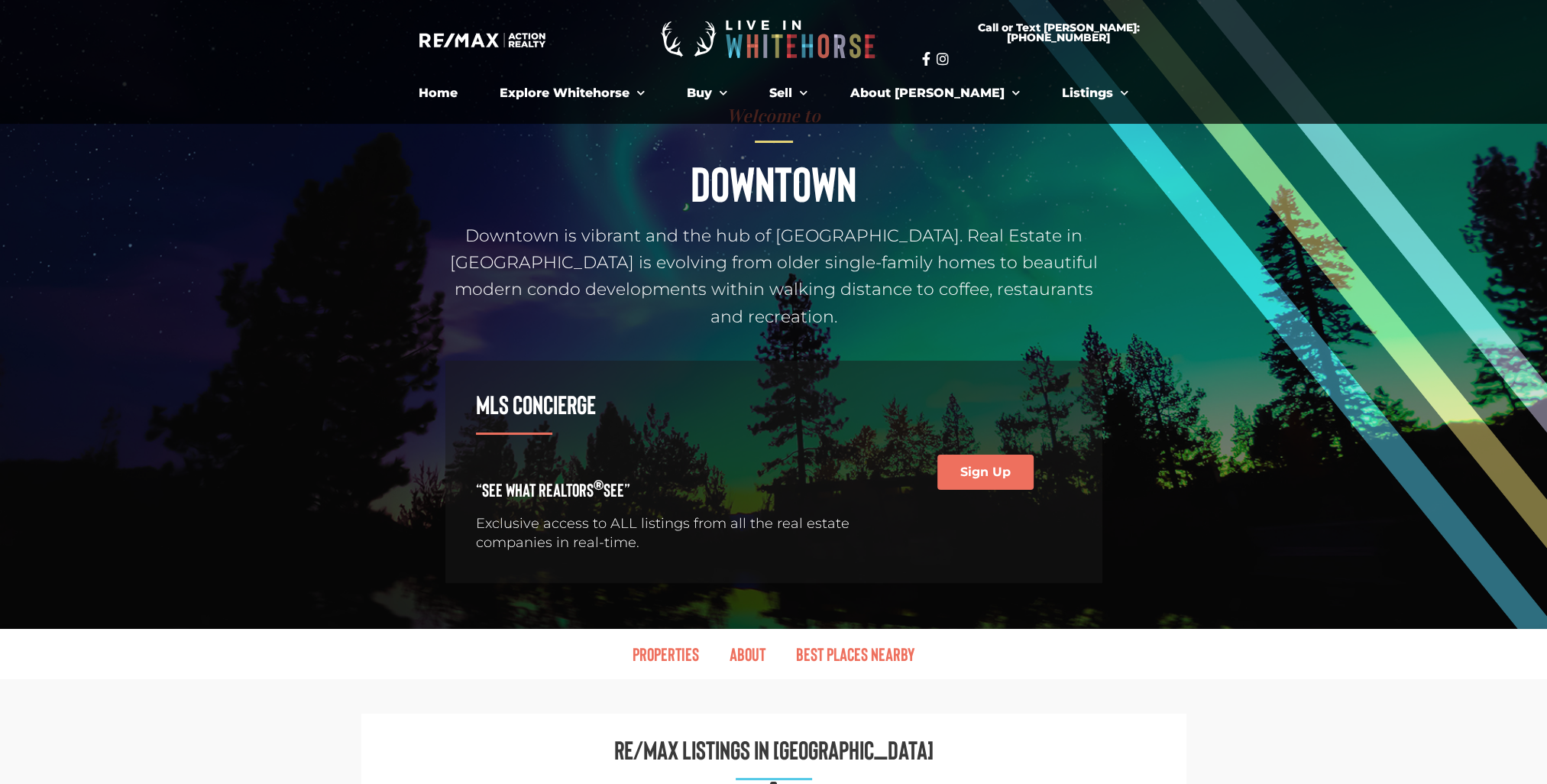
scroll to position [0, 0]
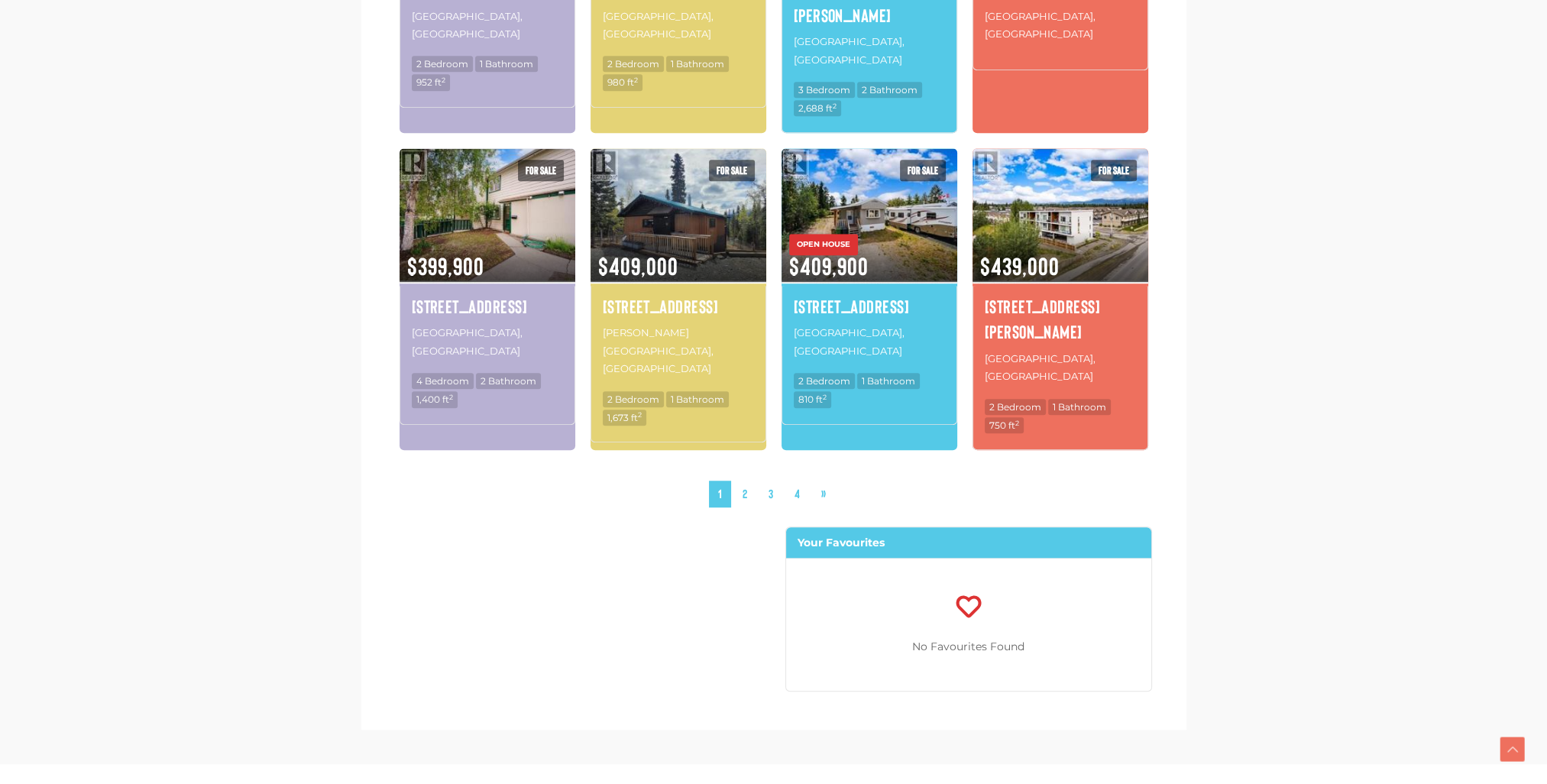
scroll to position [1528, 0]
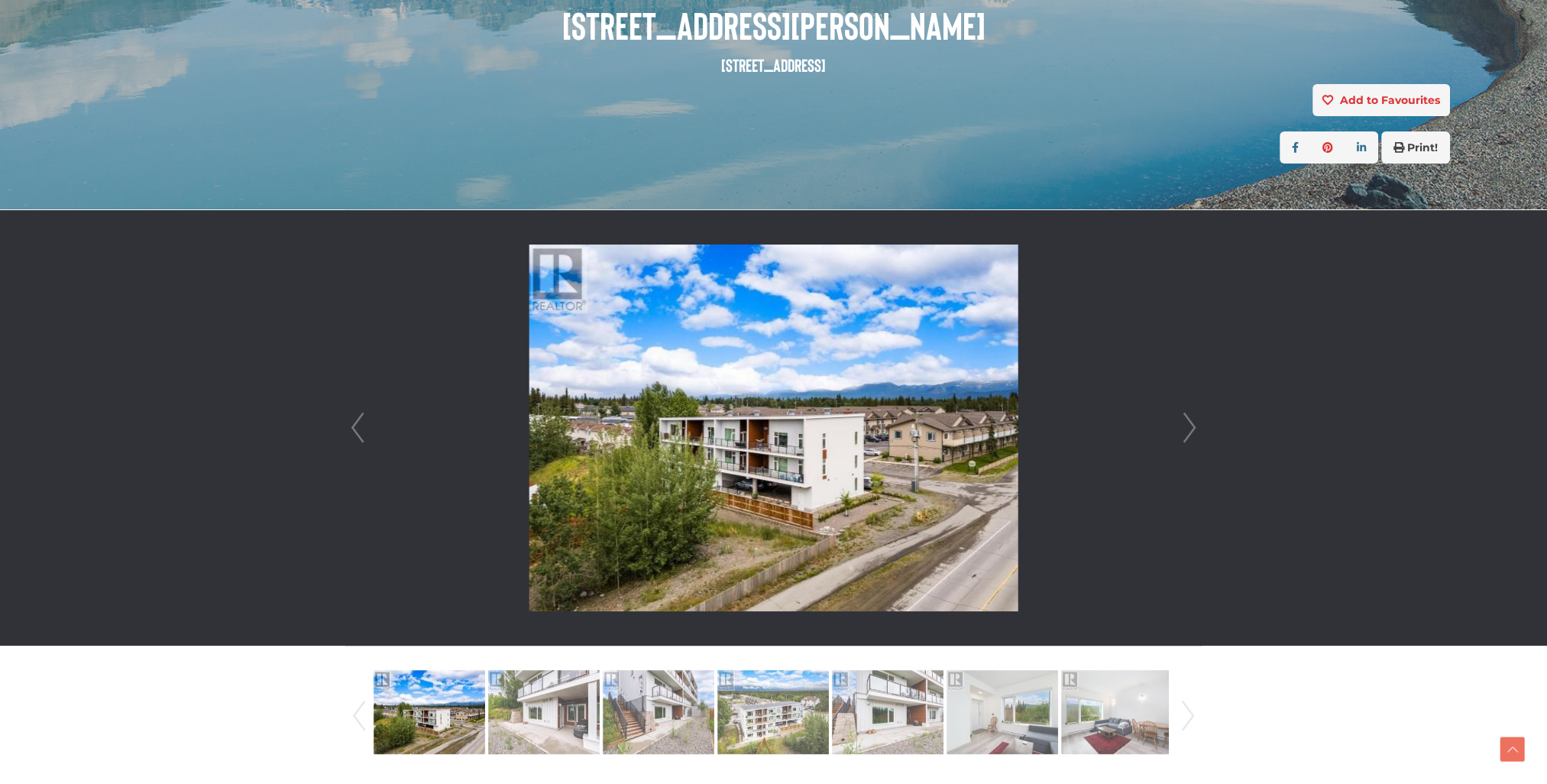
scroll to position [305, 0]
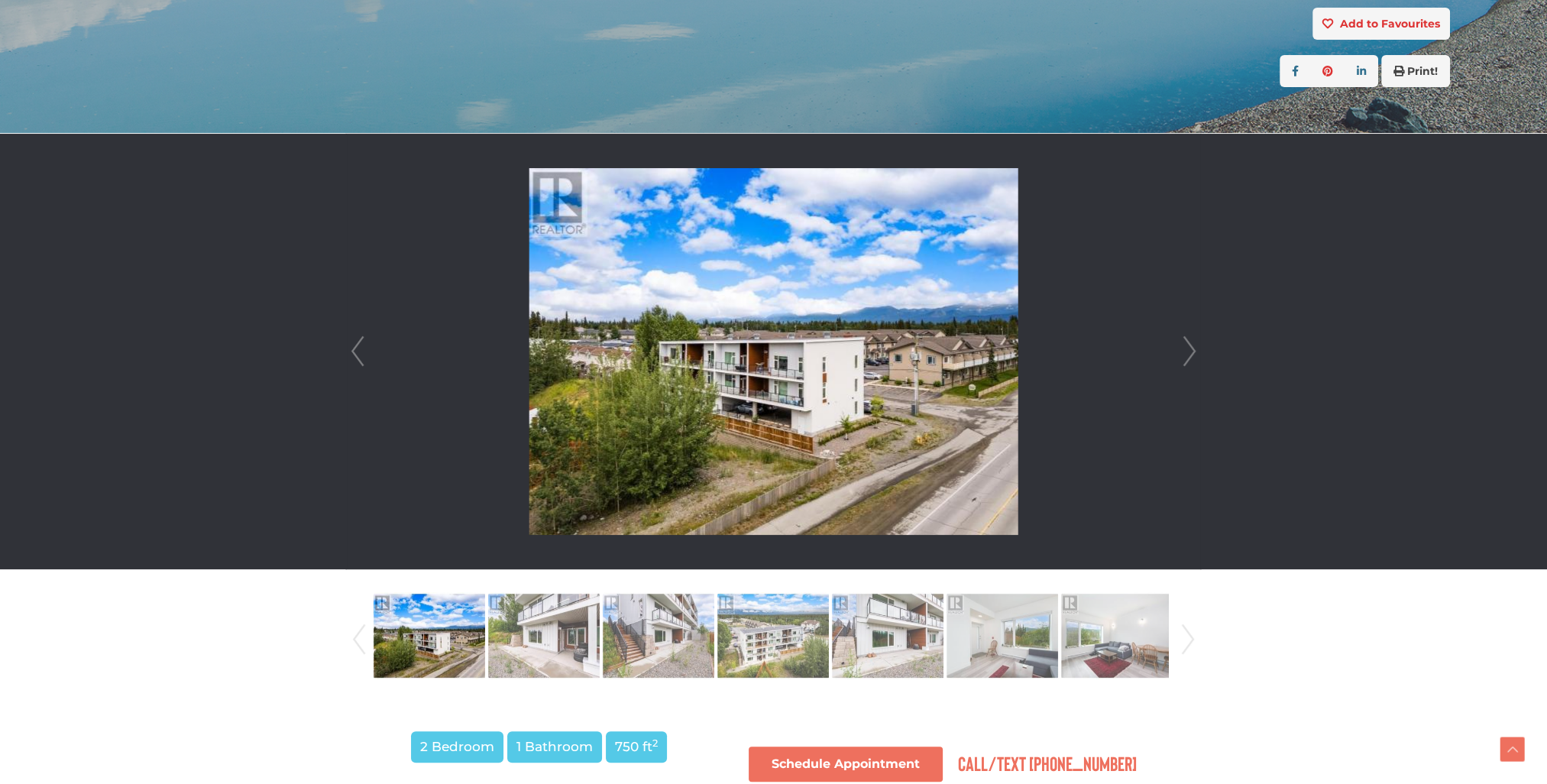
click at [1188, 353] on link "Next" at bounding box center [1189, 352] width 23 height 436
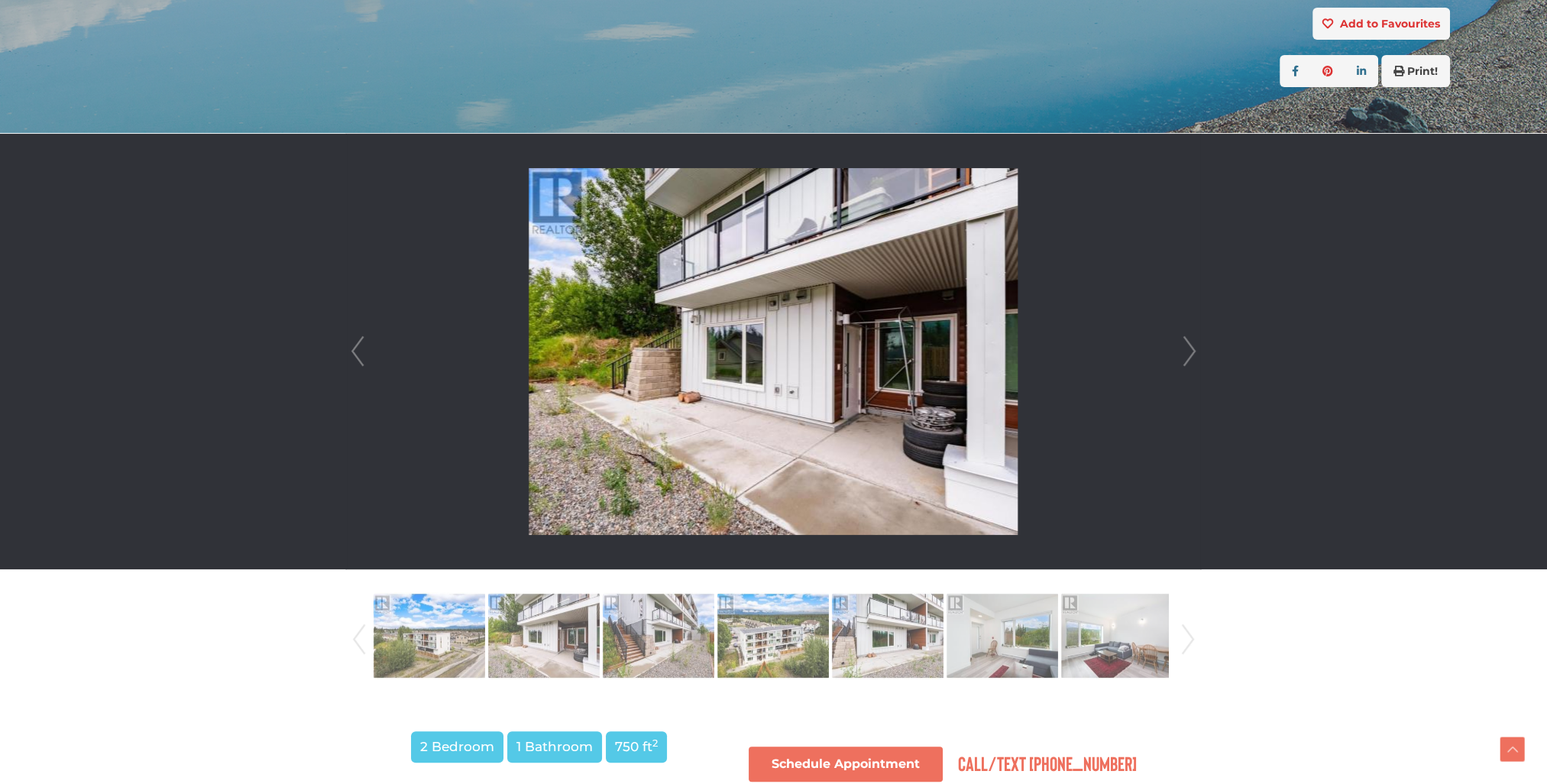
click at [1188, 353] on link "Next" at bounding box center [1189, 352] width 23 height 436
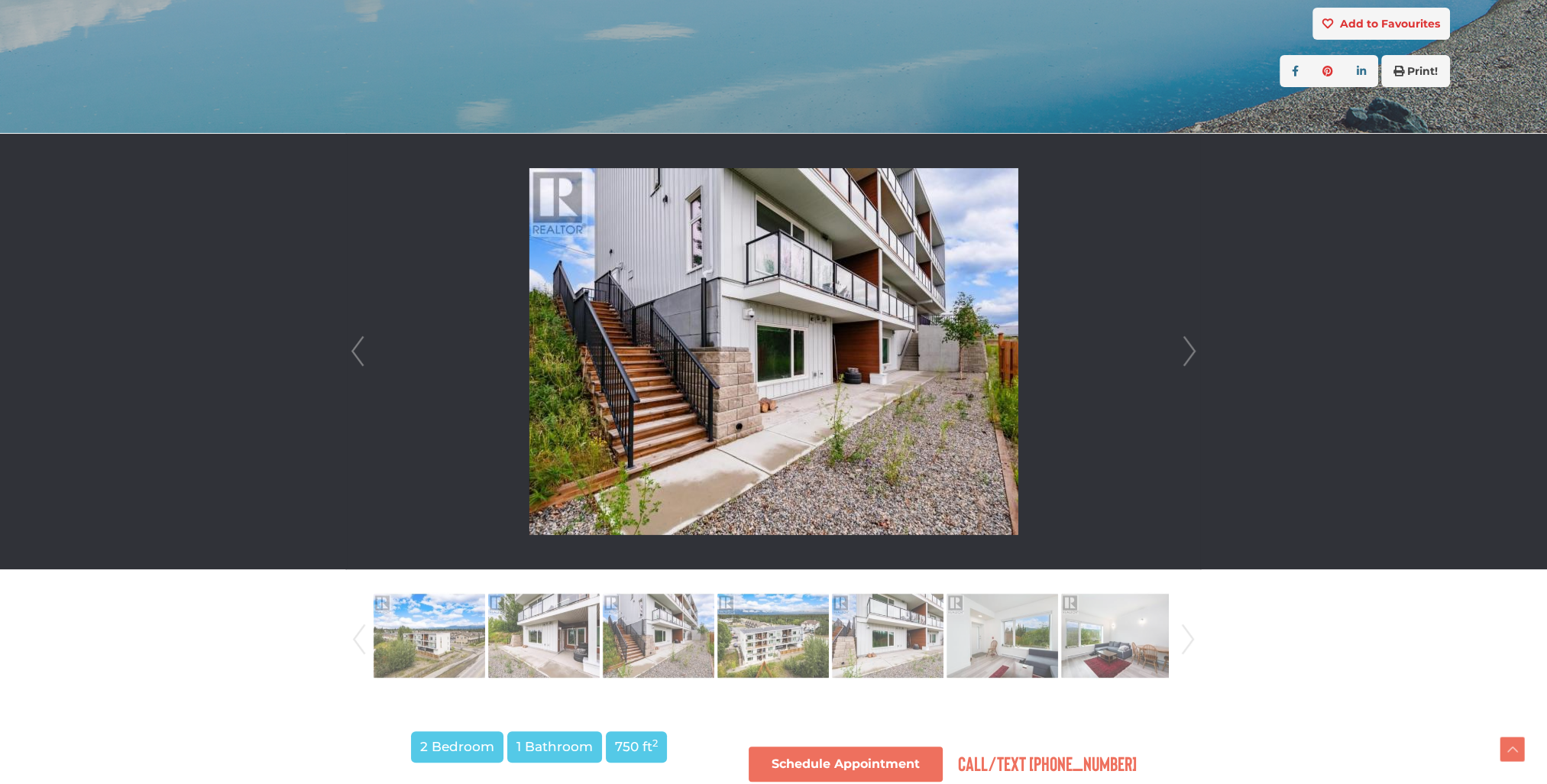
click at [1186, 353] on link "Next" at bounding box center [1189, 352] width 23 height 436
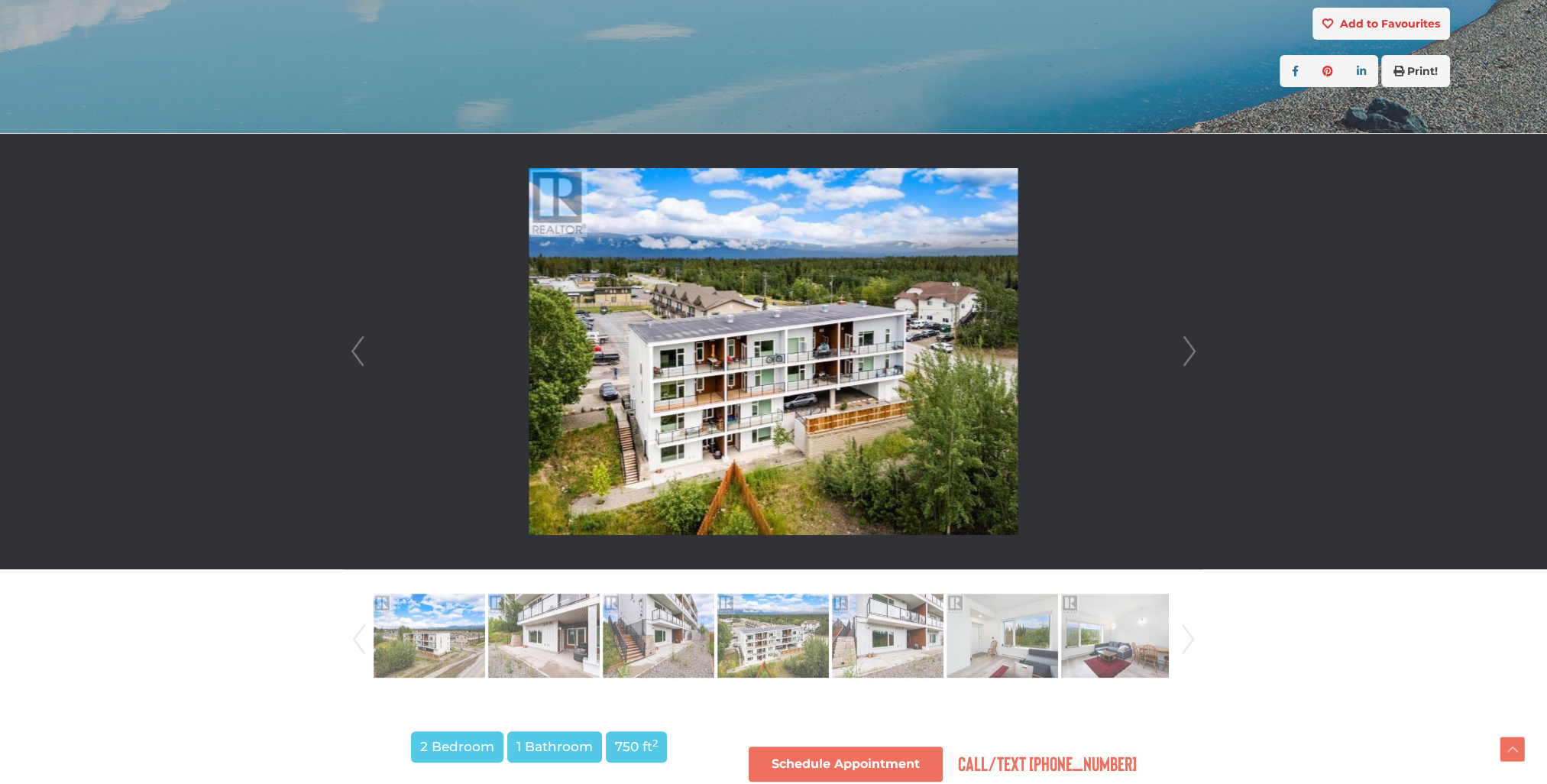
click at [1186, 353] on link "Next" at bounding box center [1189, 352] width 23 height 436
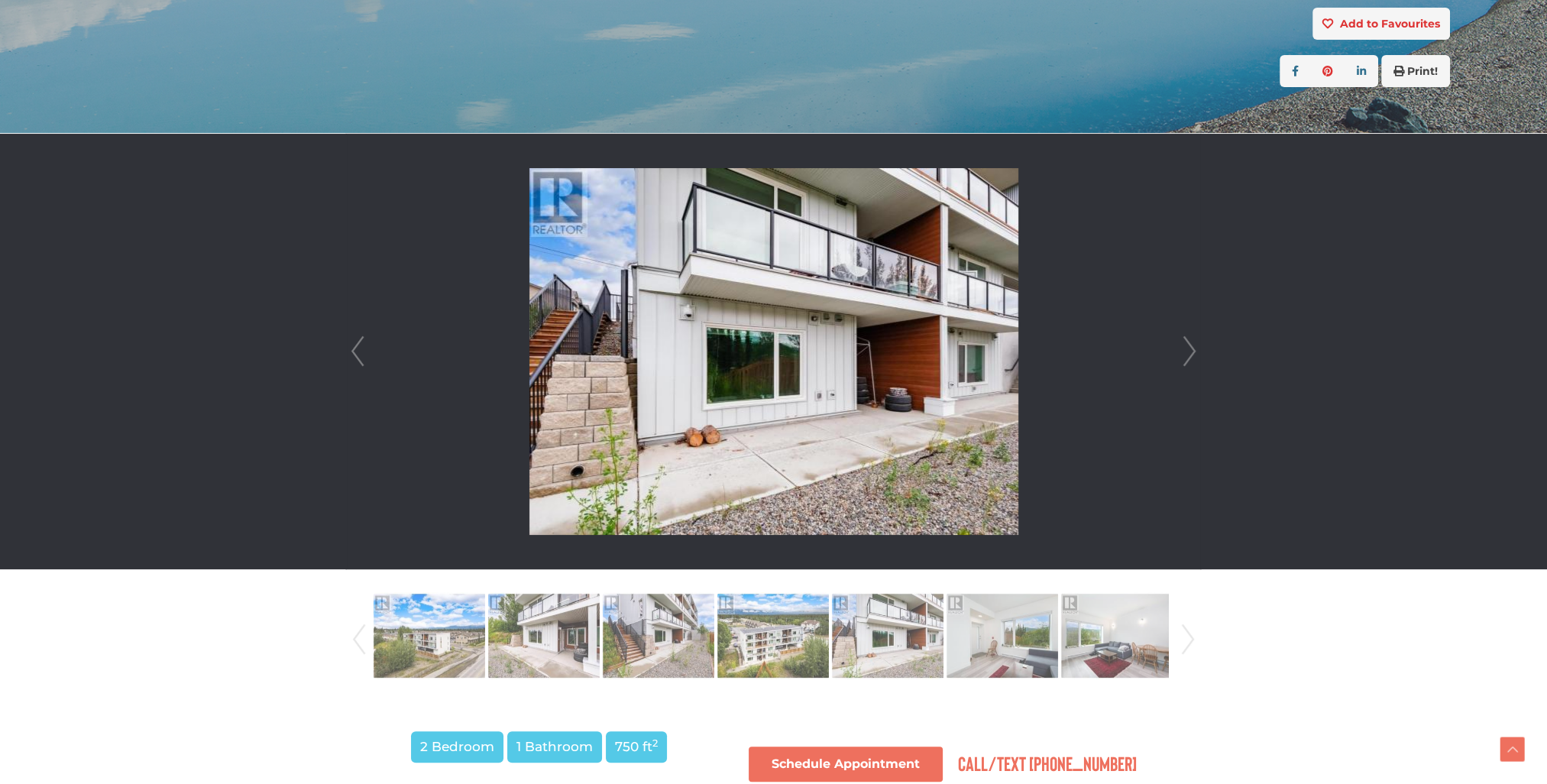
click at [1186, 353] on link "Next" at bounding box center [1189, 352] width 23 height 436
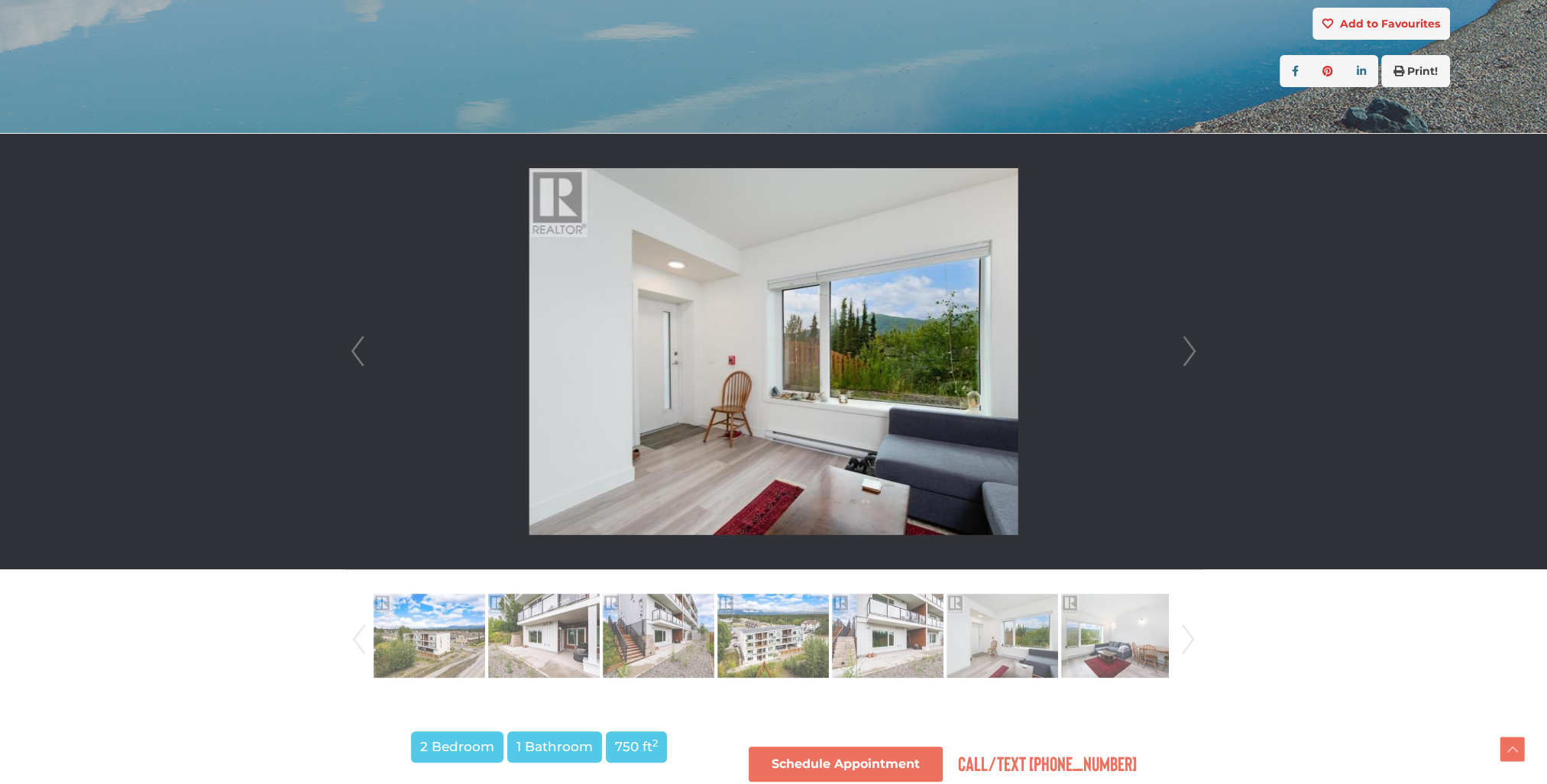
click at [1186, 353] on link "Next" at bounding box center [1189, 352] width 23 height 436
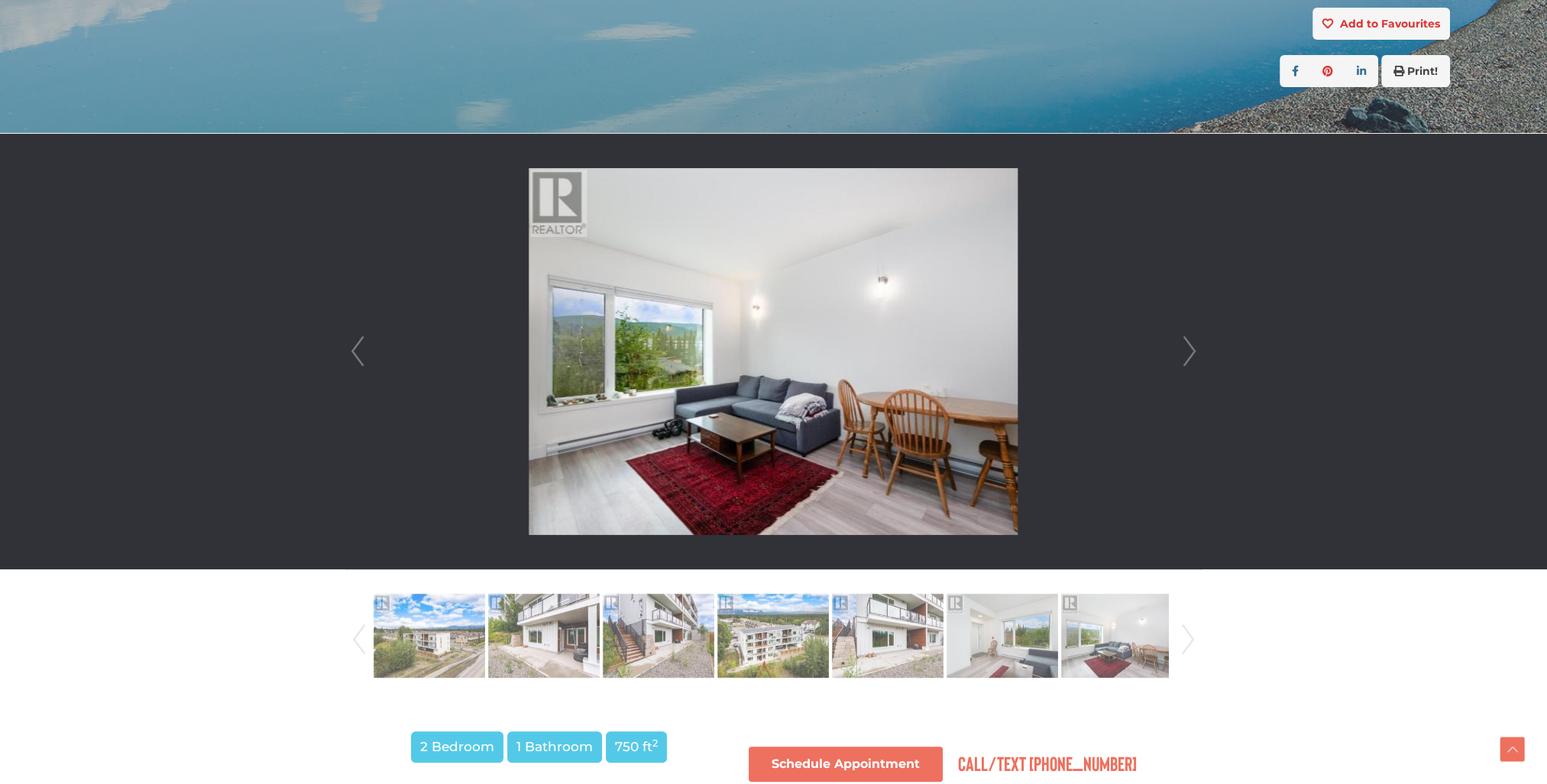
click at [1186, 353] on link "Next" at bounding box center [1189, 352] width 23 height 436
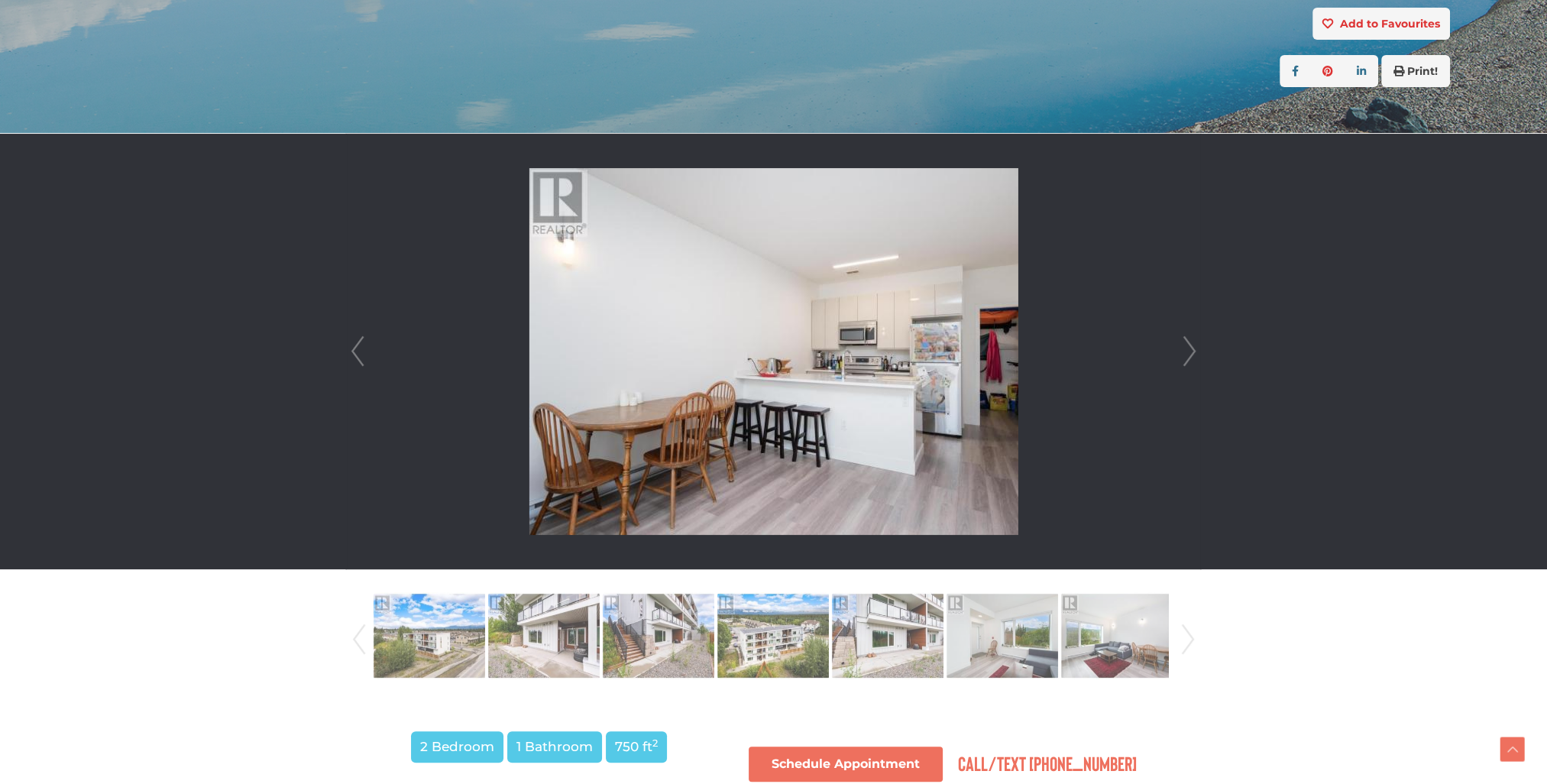
click at [1186, 353] on link "Next" at bounding box center [1189, 352] width 23 height 436
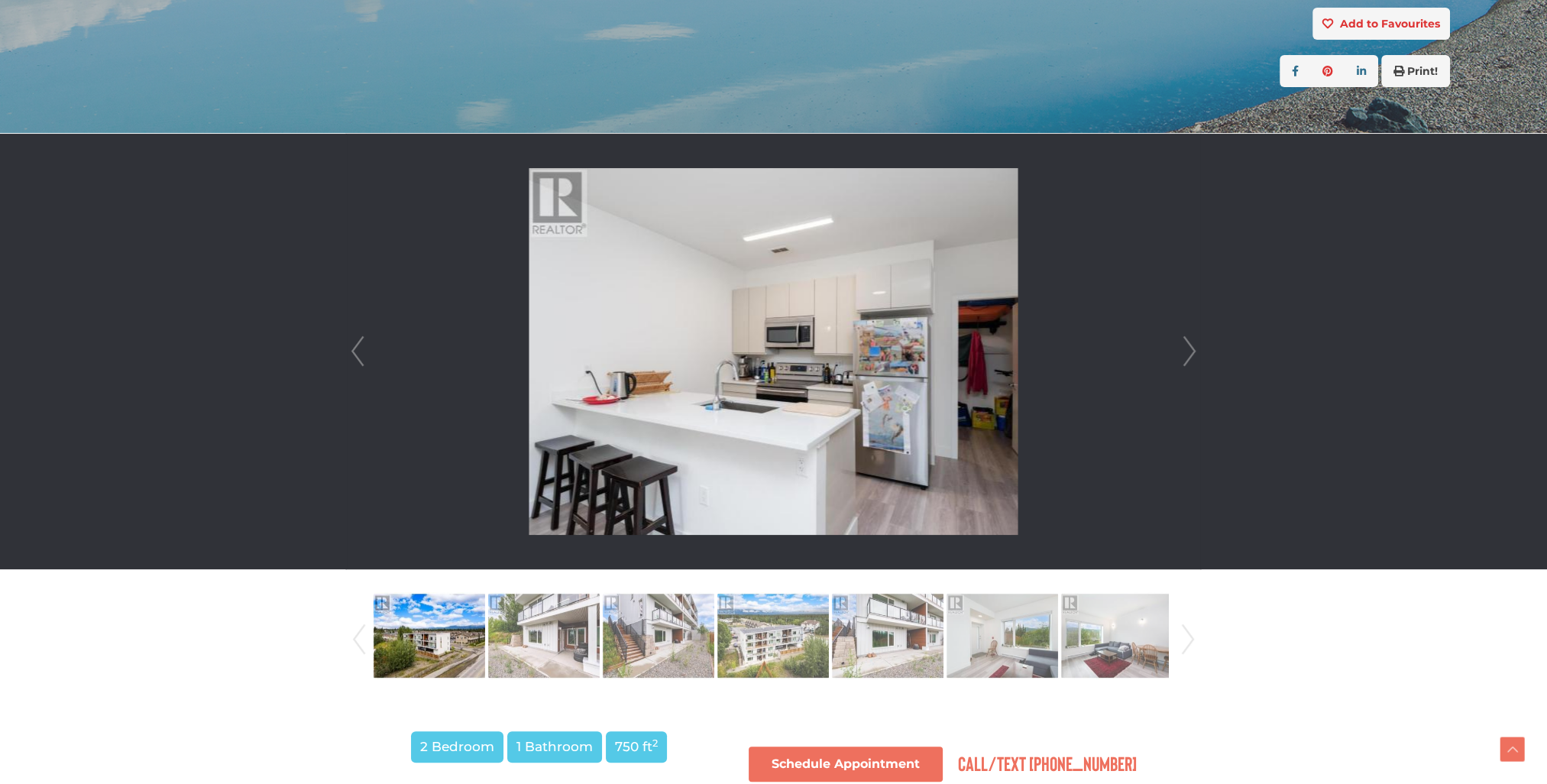
click at [1186, 353] on link "Next" at bounding box center [1189, 352] width 23 height 436
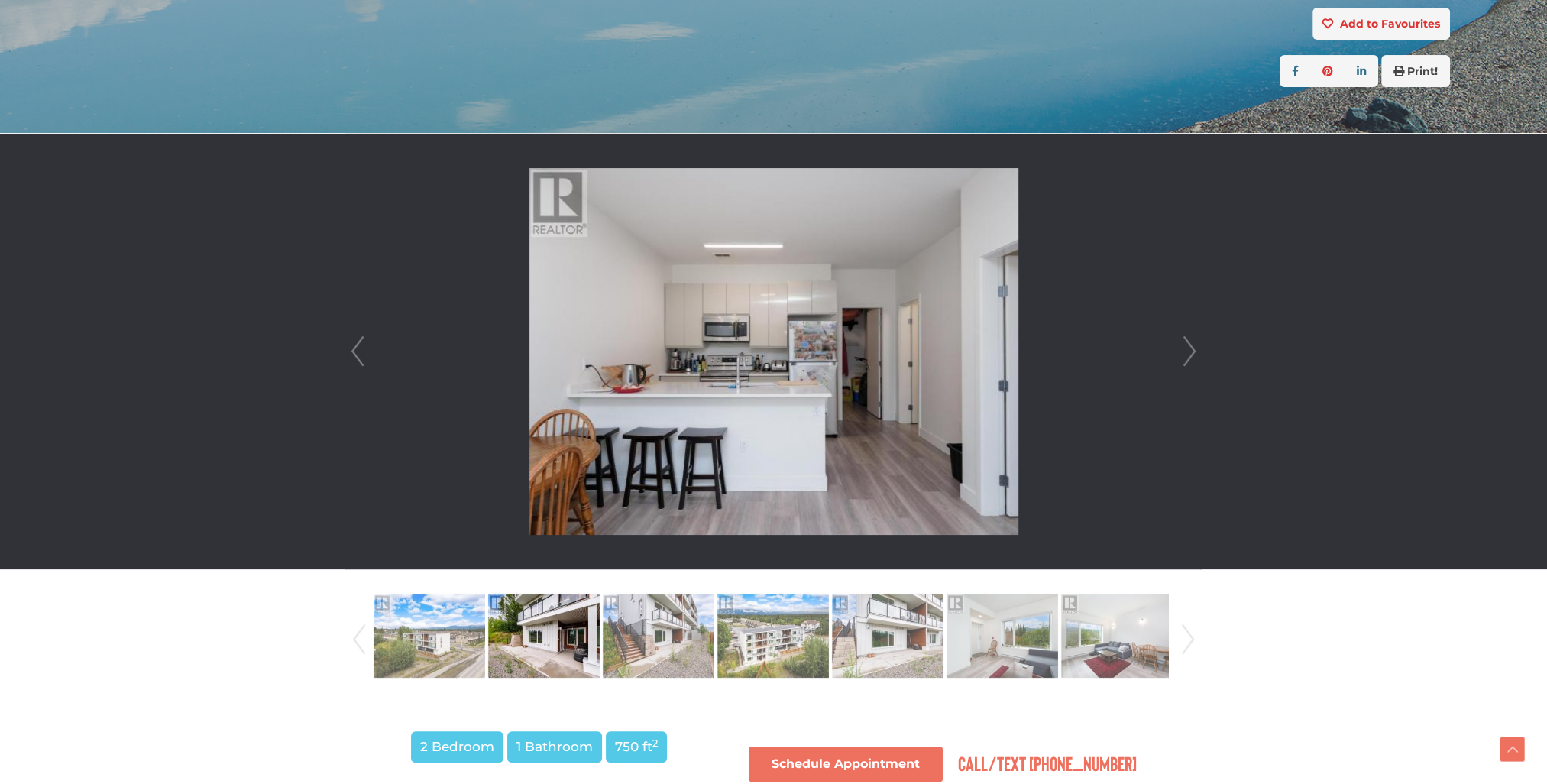
click at [1186, 353] on link "Next" at bounding box center [1189, 352] width 23 height 436
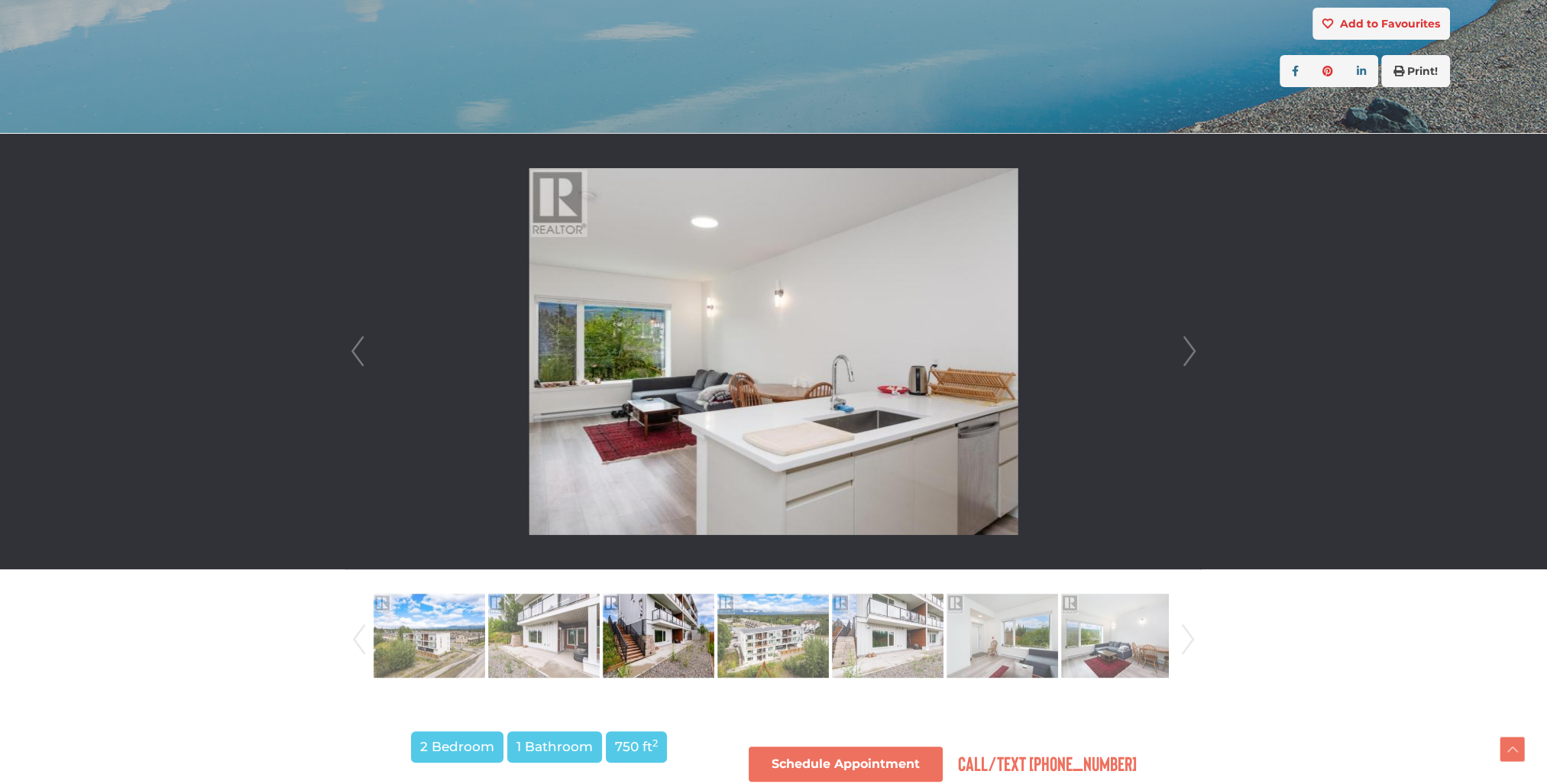
click at [1186, 353] on link "Next" at bounding box center [1189, 352] width 23 height 436
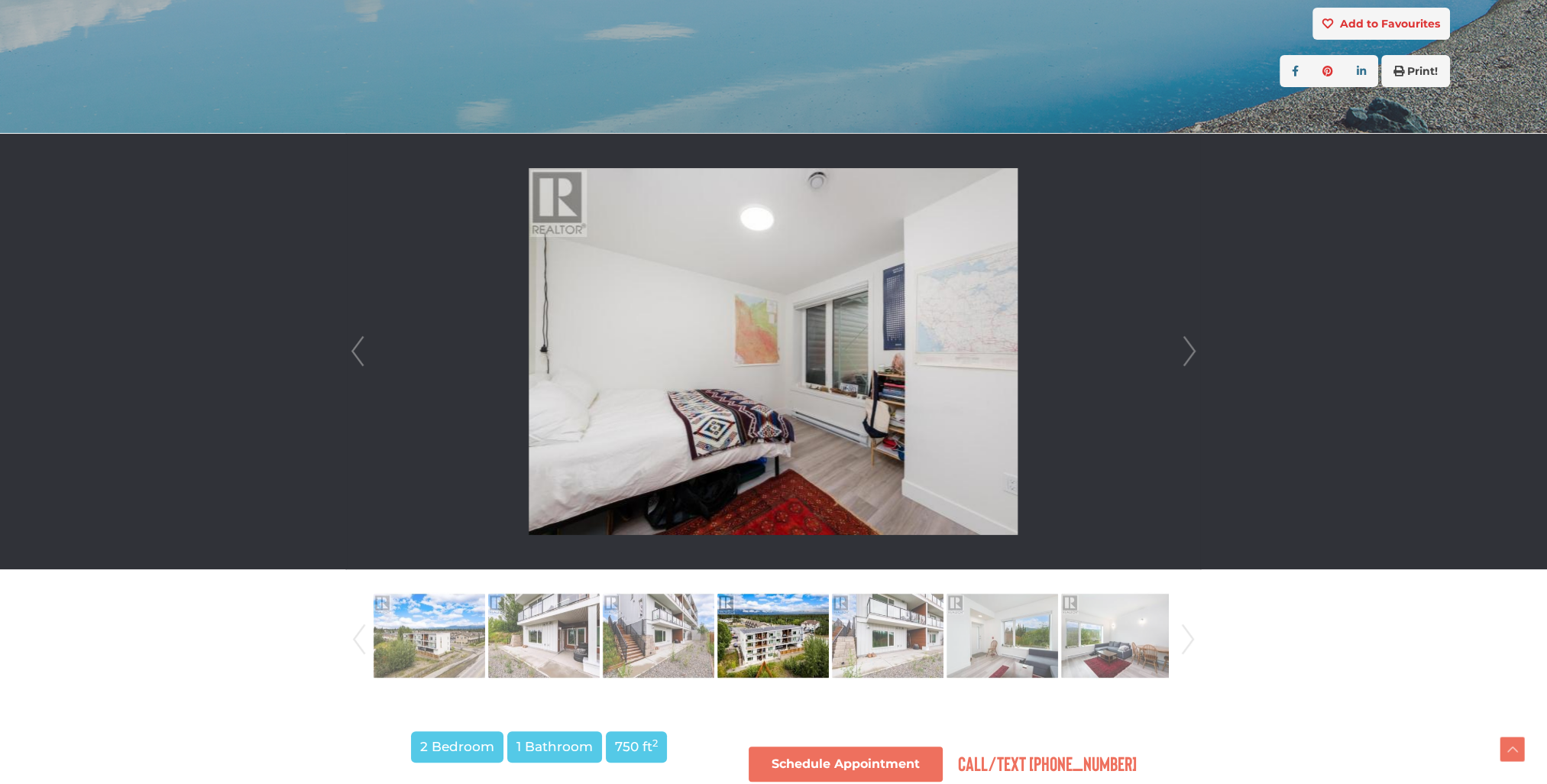
click at [1186, 353] on link "Next" at bounding box center [1189, 352] width 23 height 436
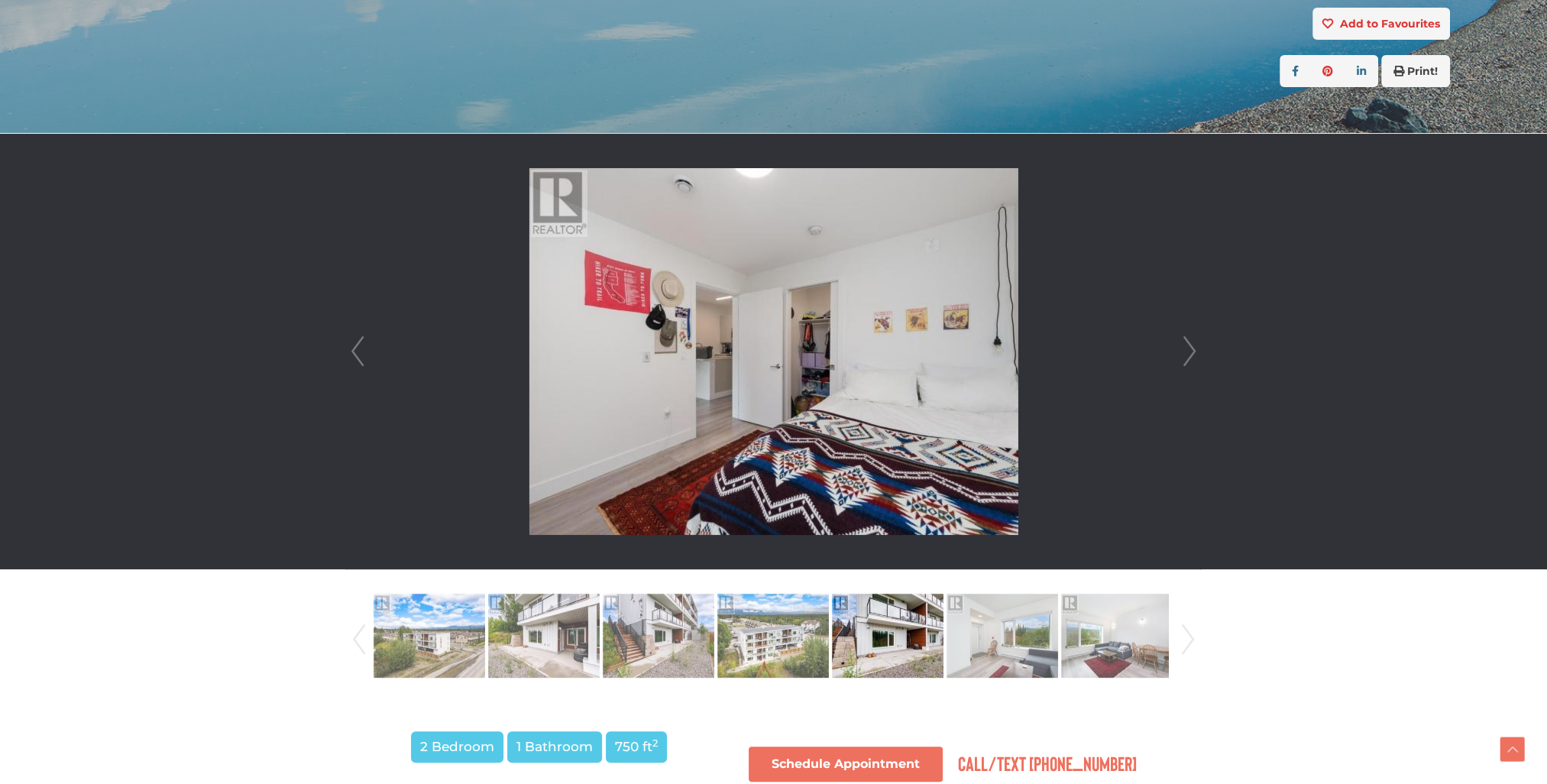
click at [1186, 353] on link "Next" at bounding box center [1189, 352] width 23 height 436
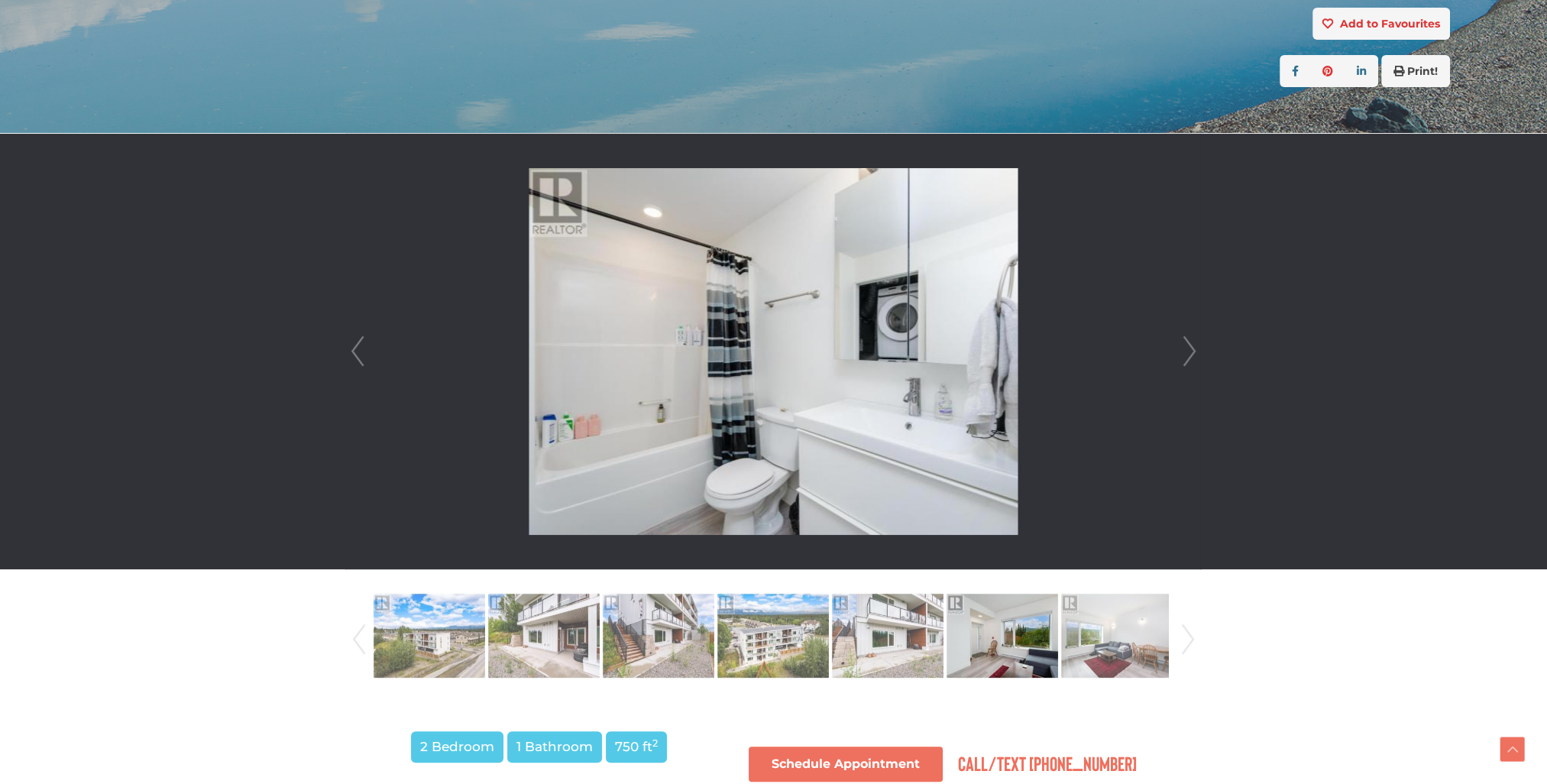
click at [1186, 353] on link "Next" at bounding box center [1189, 352] width 23 height 436
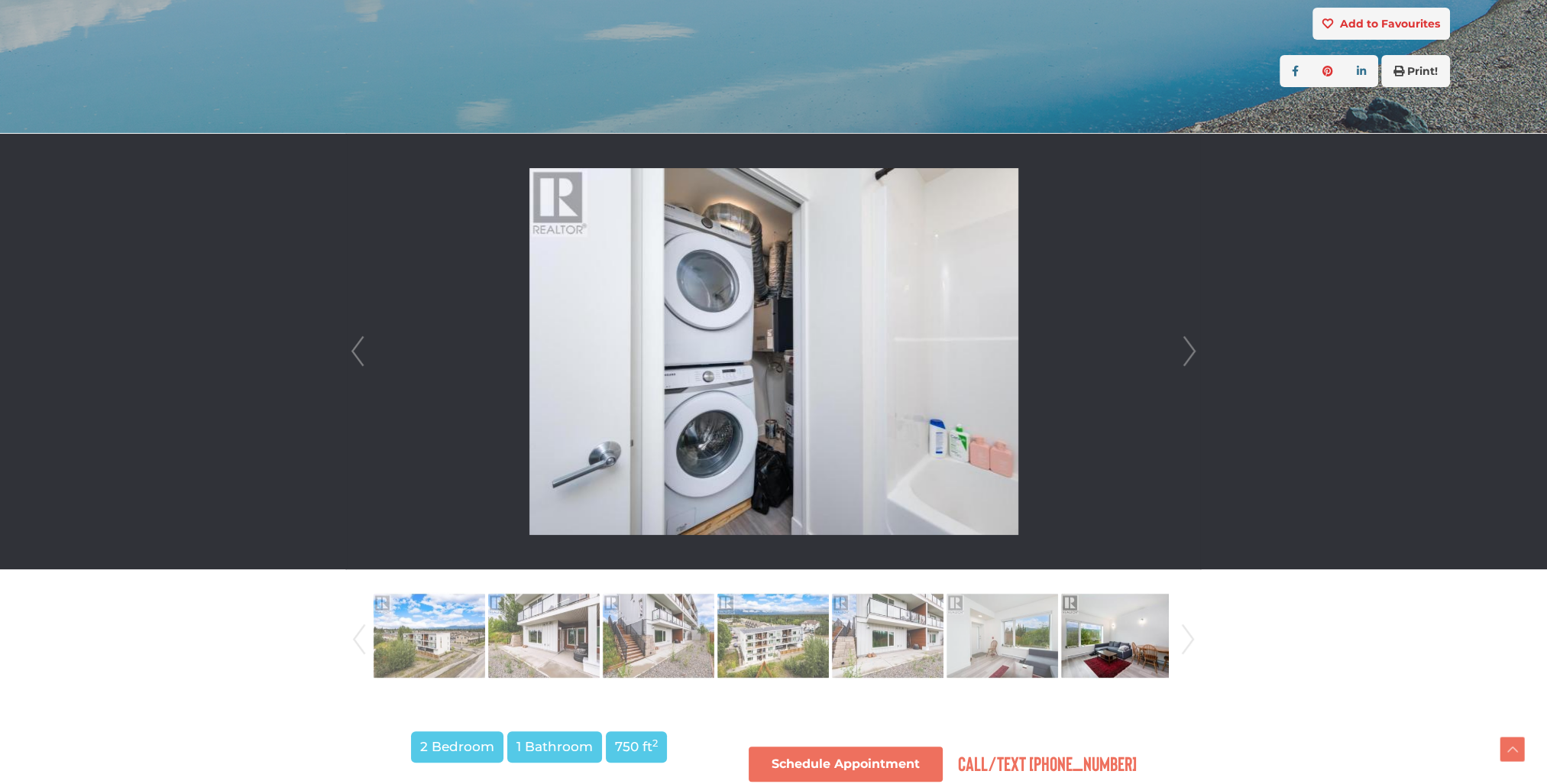
click at [1186, 353] on link "Next" at bounding box center [1189, 352] width 23 height 436
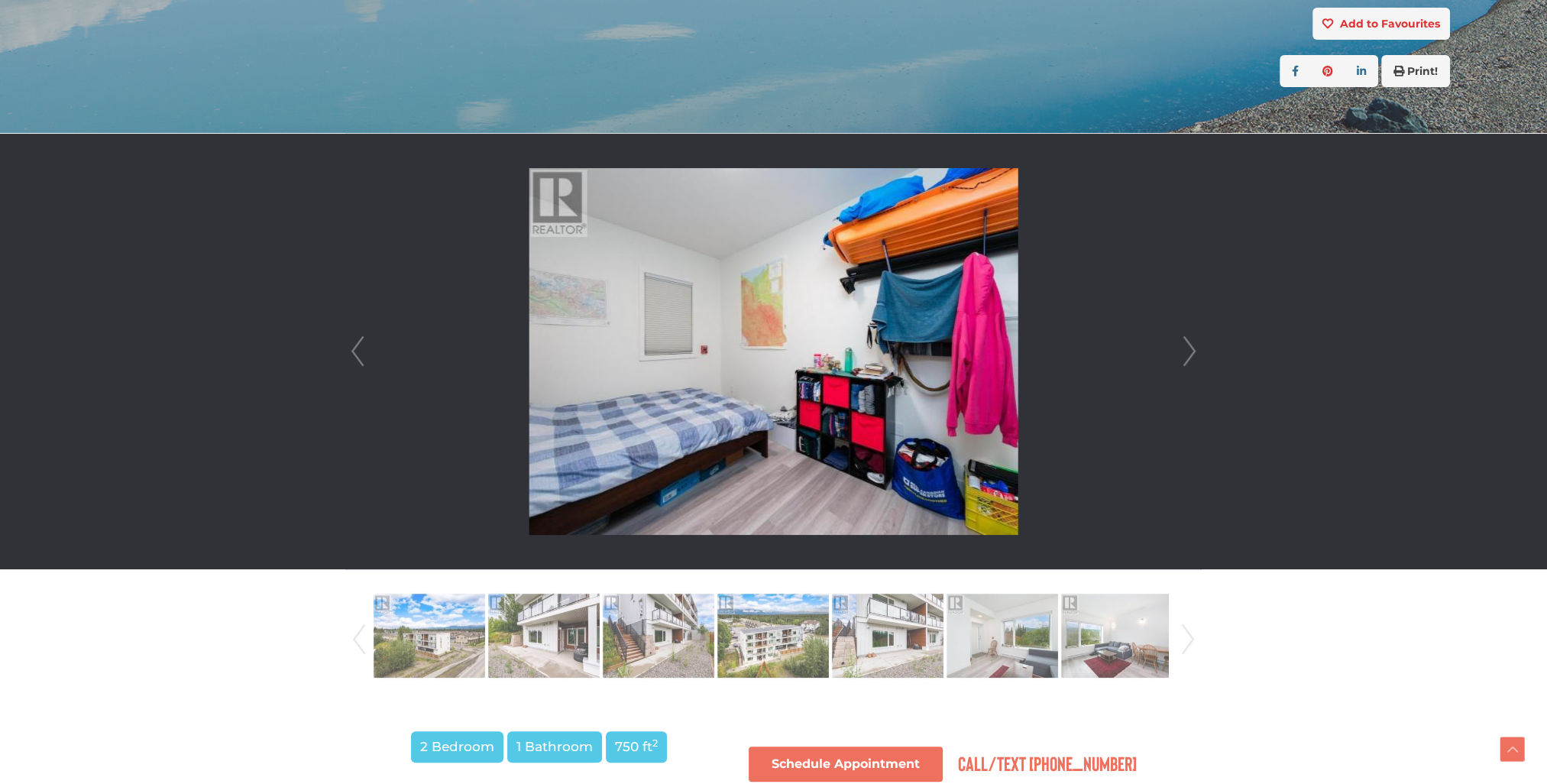
click at [1186, 353] on link "Next" at bounding box center [1189, 352] width 23 height 436
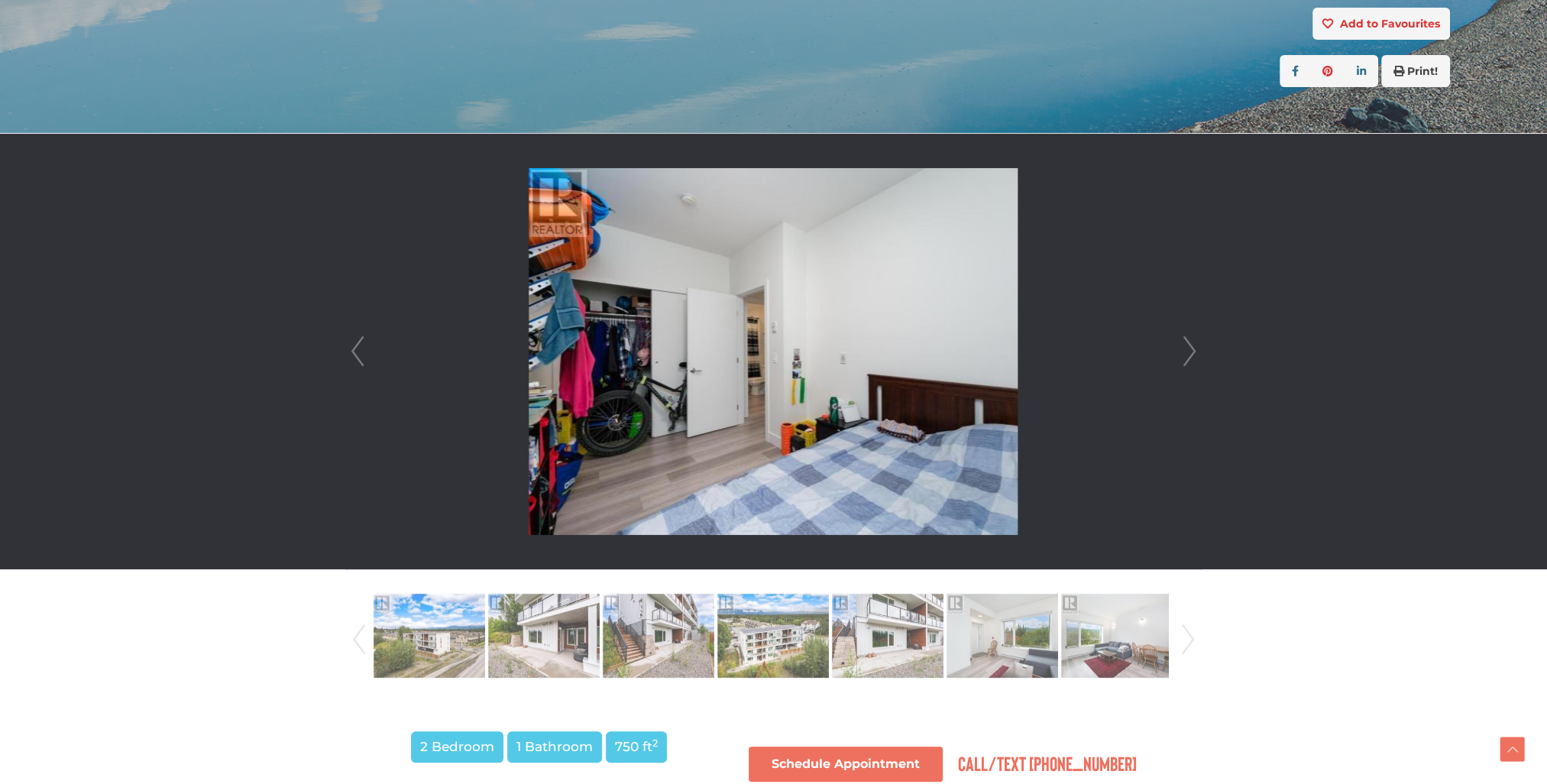
click at [1186, 353] on link "Next" at bounding box center [1189, 352] width 23 height 436
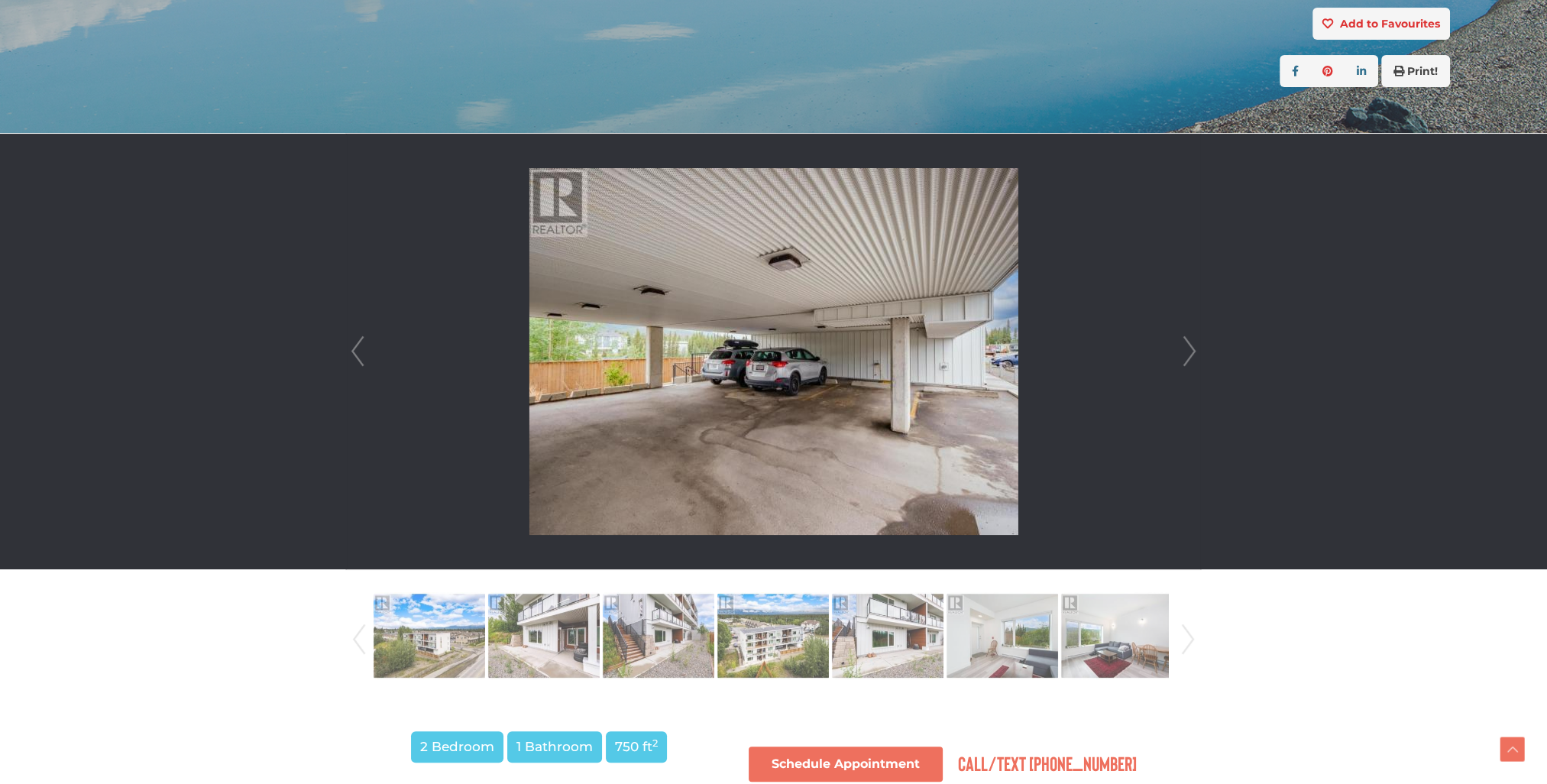
click at [1186, 353] on link "Next" at bounding box center [1189, 352] width 23 height 436
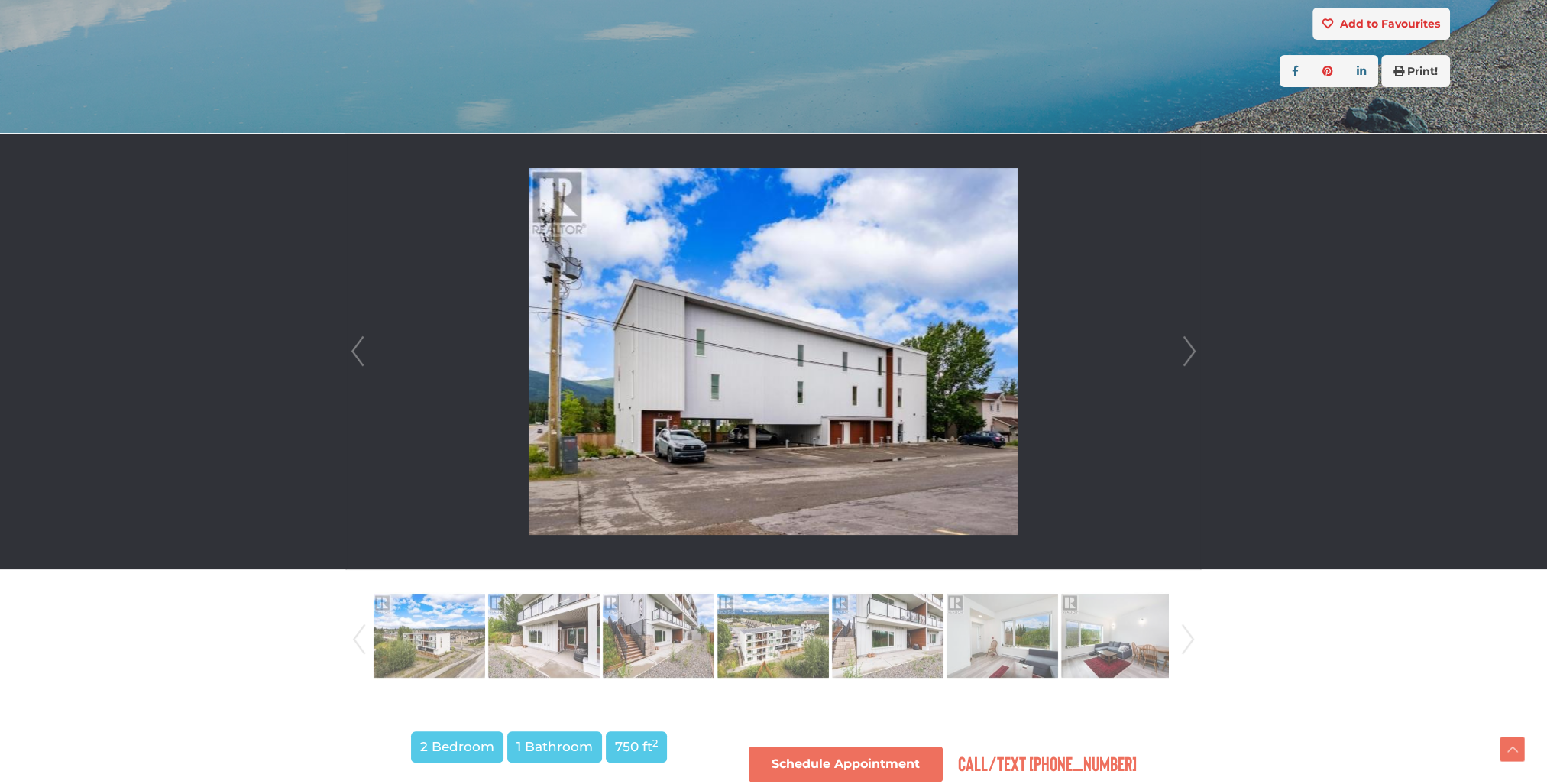
click at [1186, 353] on link "Next" at bounding box center [1189, 352] width 23 height 436
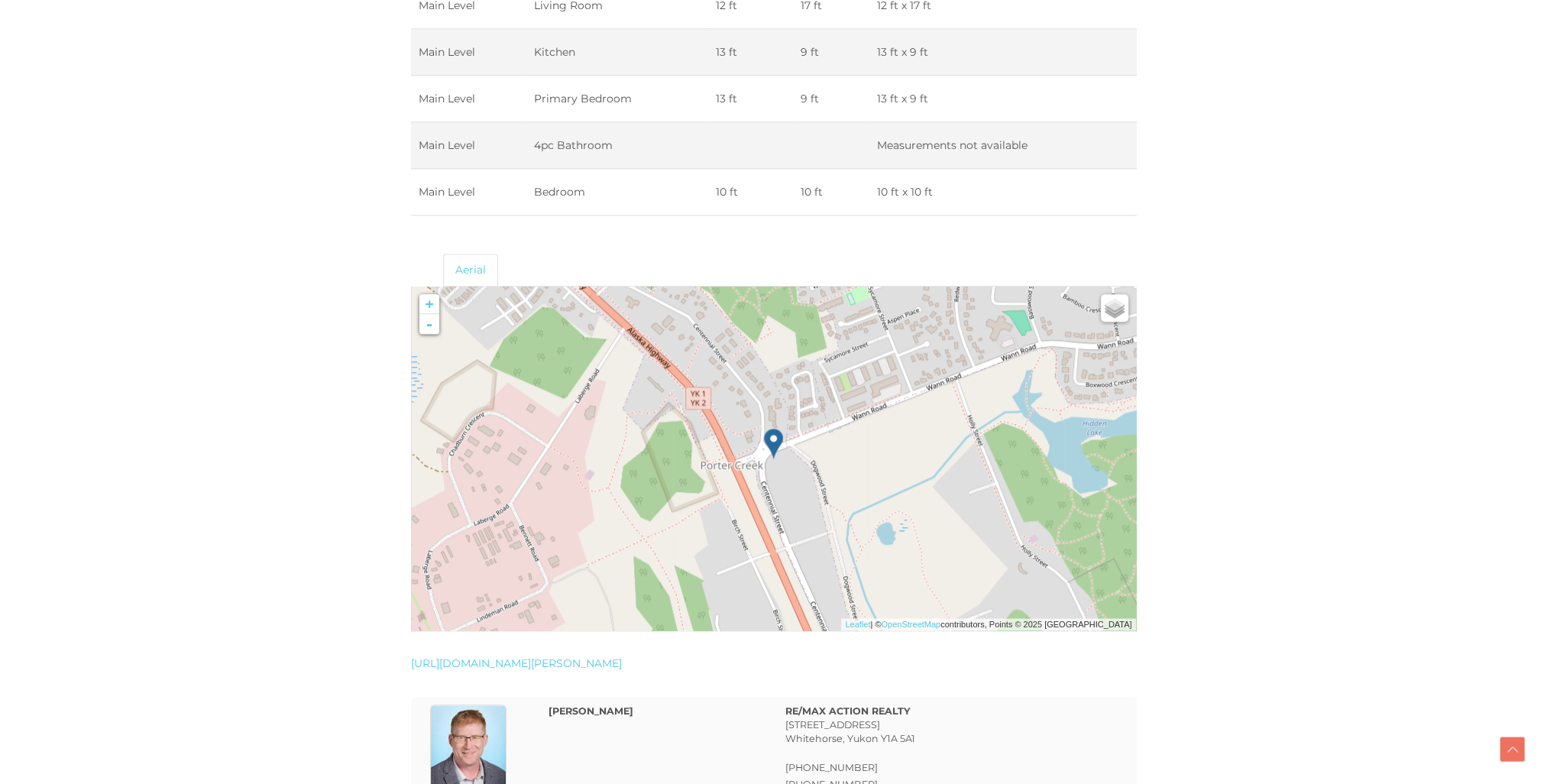
scroll to position [2215, 0]
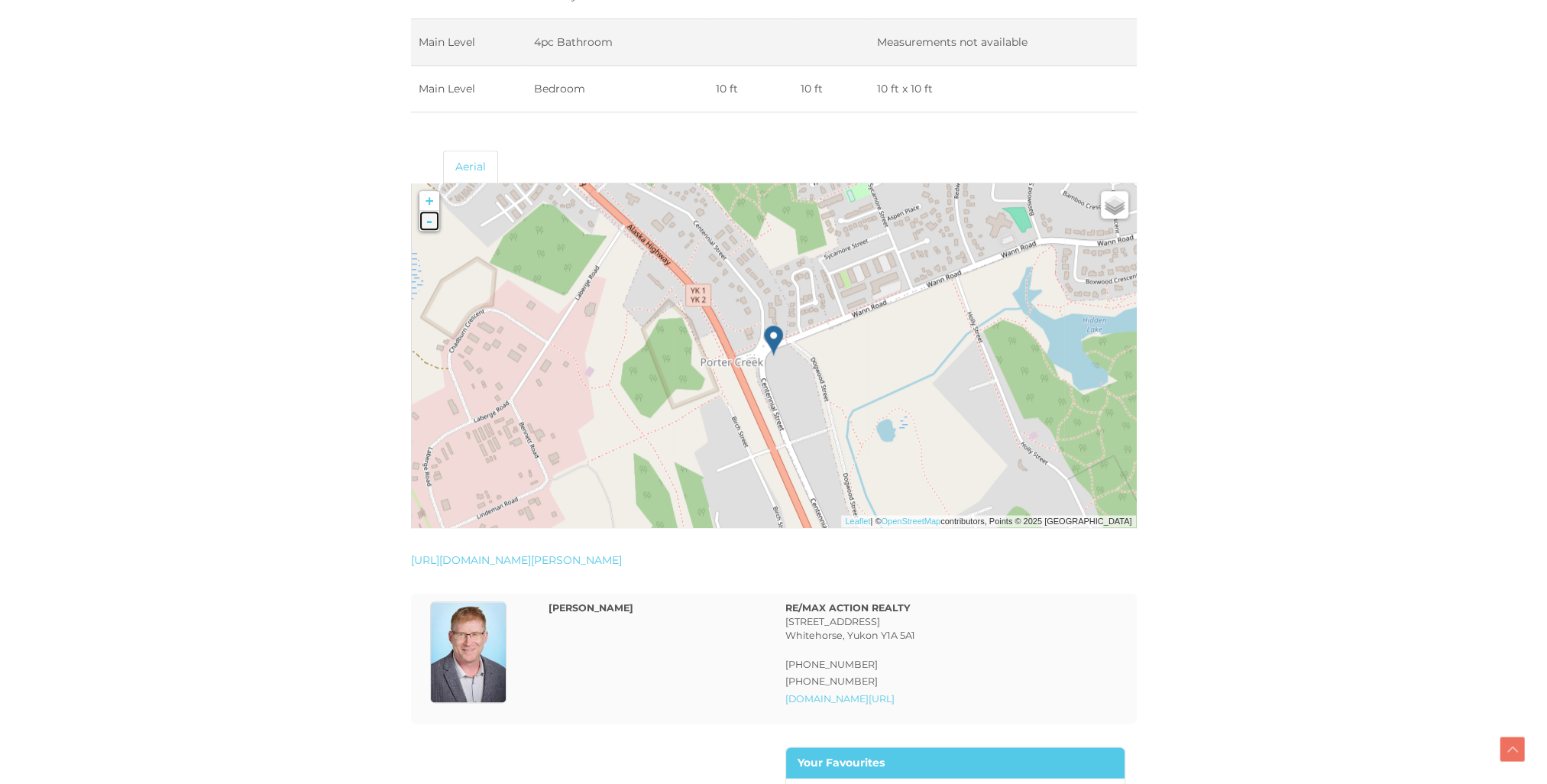
click at [431, 222] on link "-" at bounding box center [428, 220] width 20 height 20
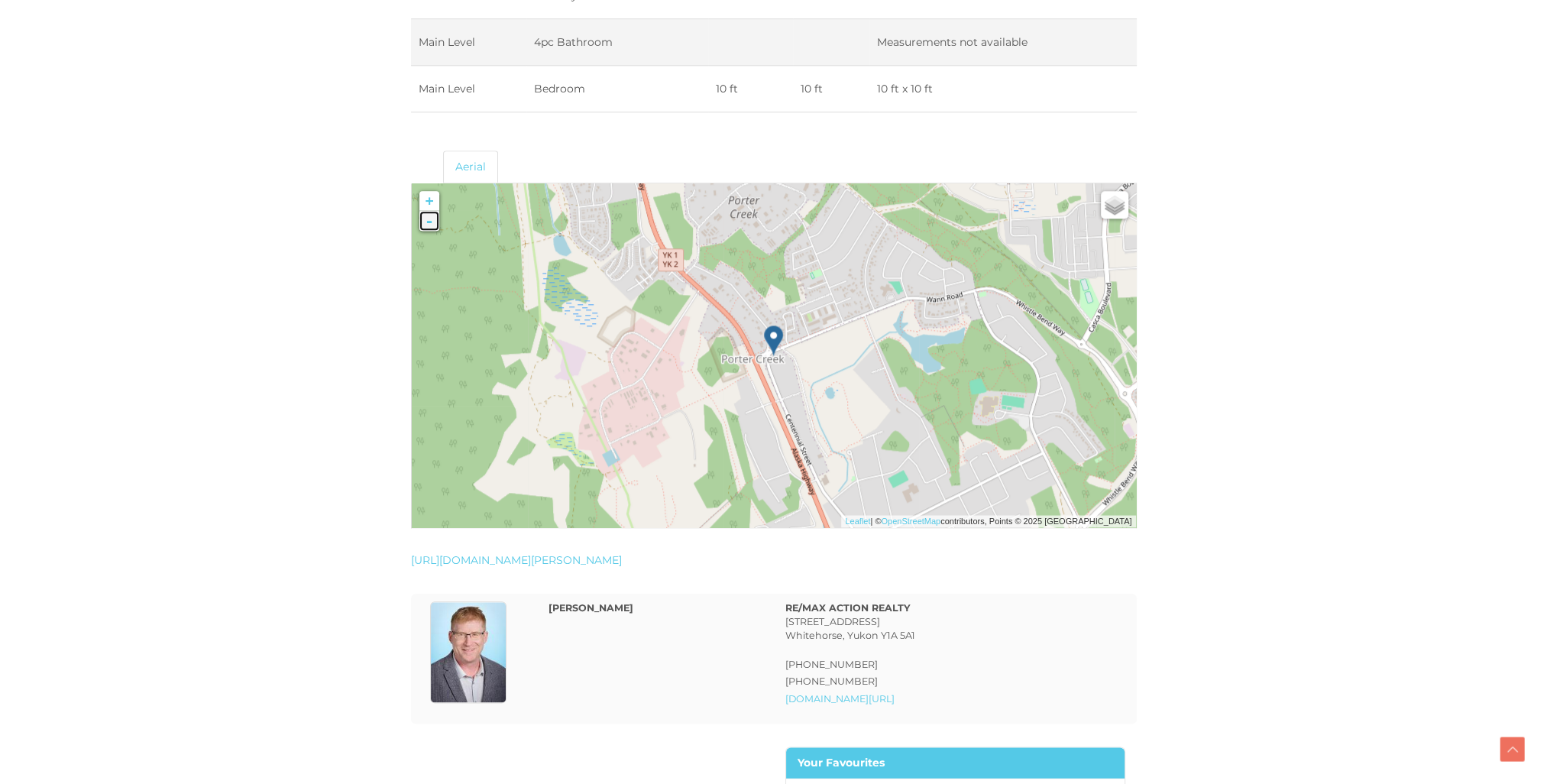
click at [430, 222] on link "-" at bounding box center [428, 220] width 20 height 20
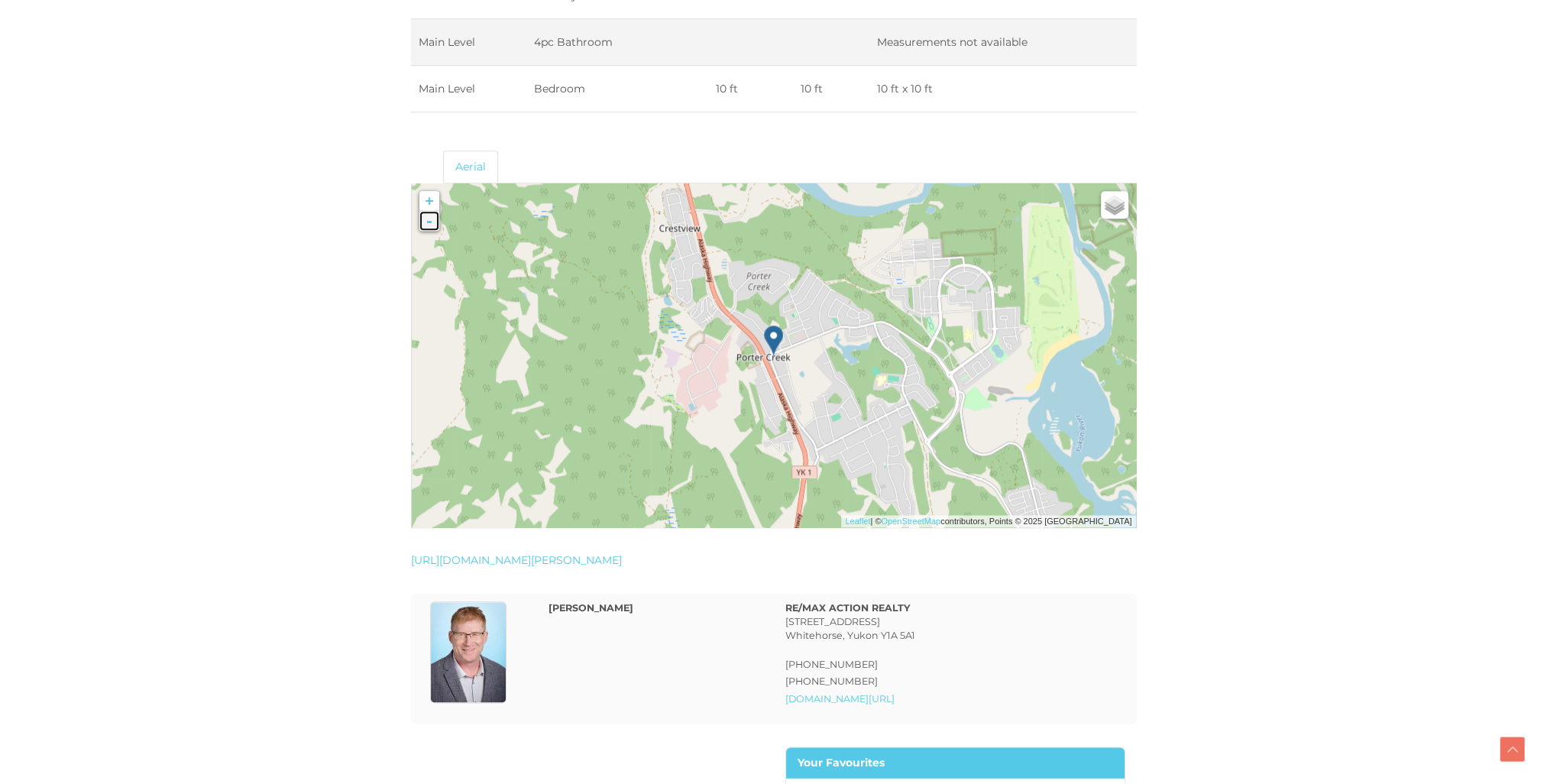
click at [430, 222] on link "-" at bounding box center [428, 220] width 20 height 20
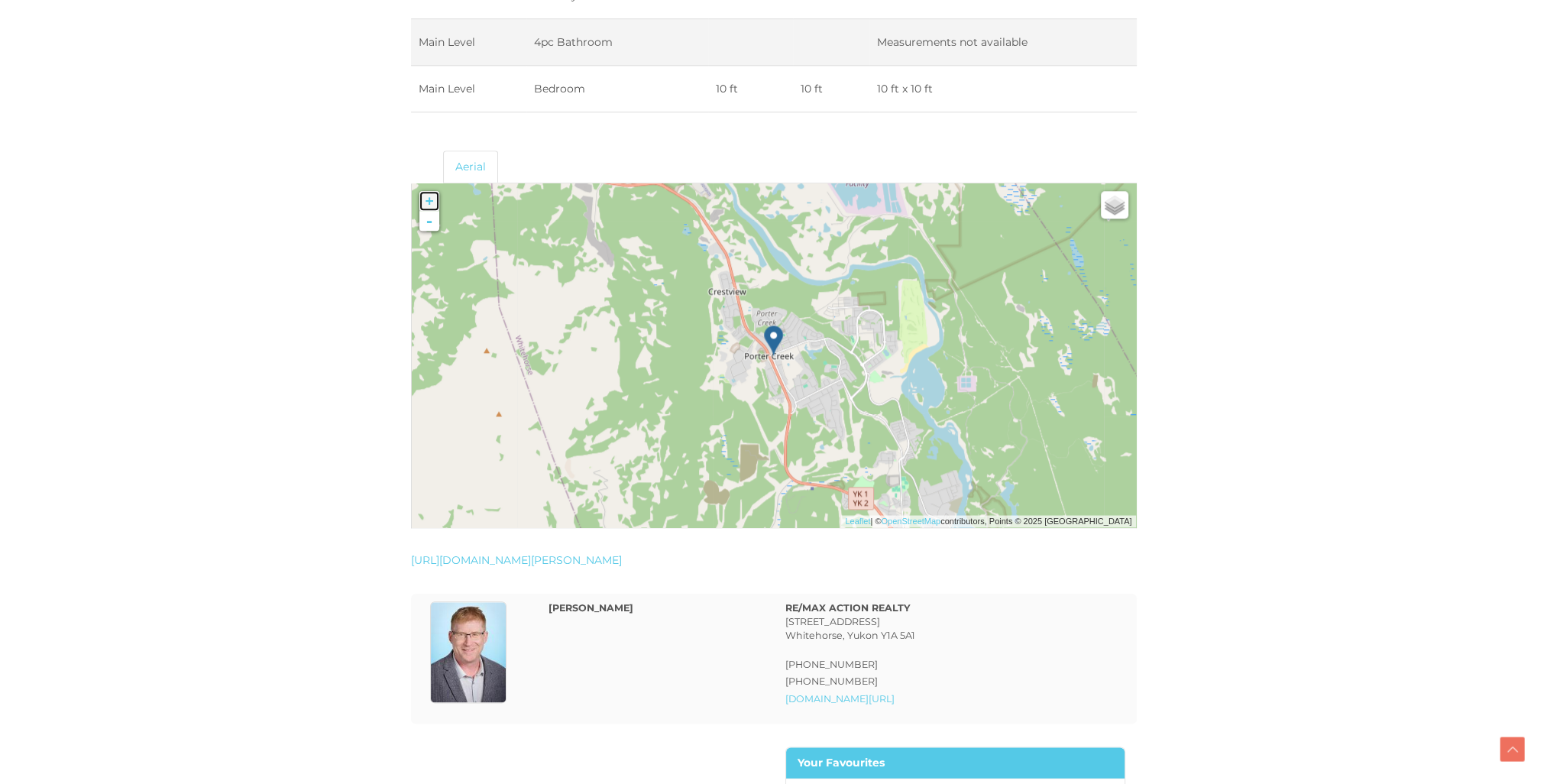
click at [424, 194] on link "+" at bounding box center [428, 200] width 20 height 20
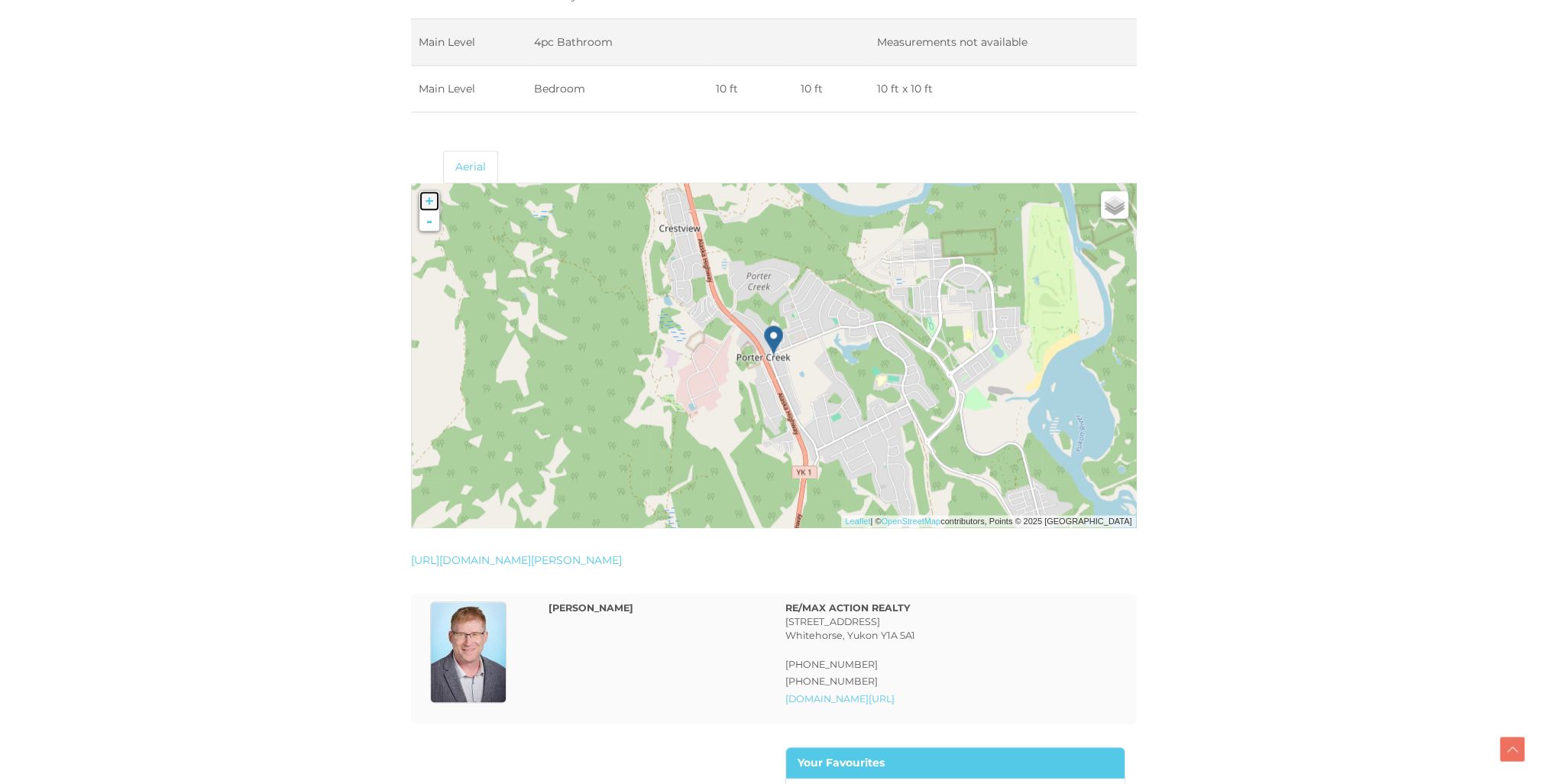
click at [424, 194] on link "+" at bounding box center [428, 200] width 20 height 20
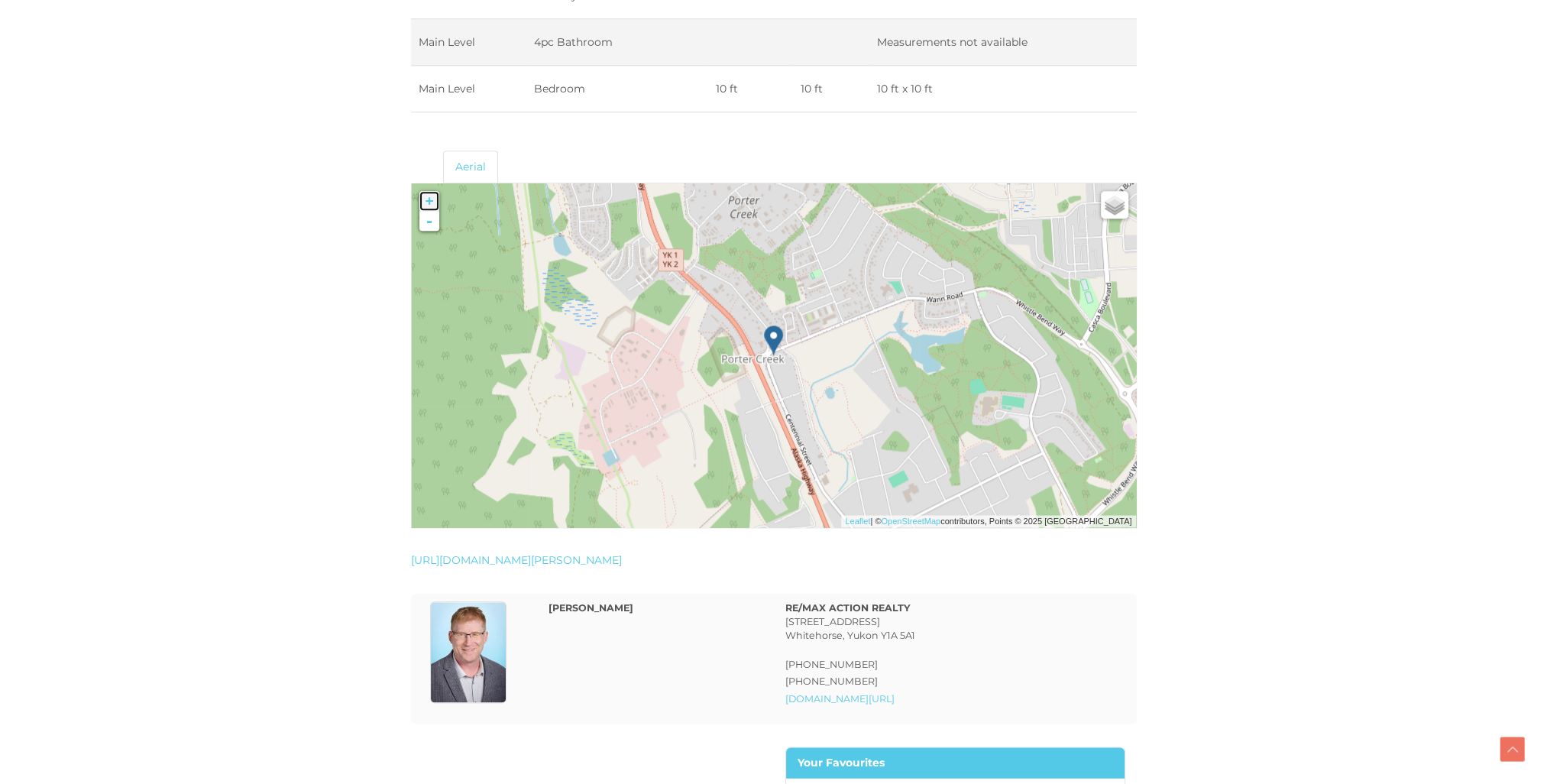
click at [424, 194] on link "+" at bounding box center [428, 200] width 20 height 20
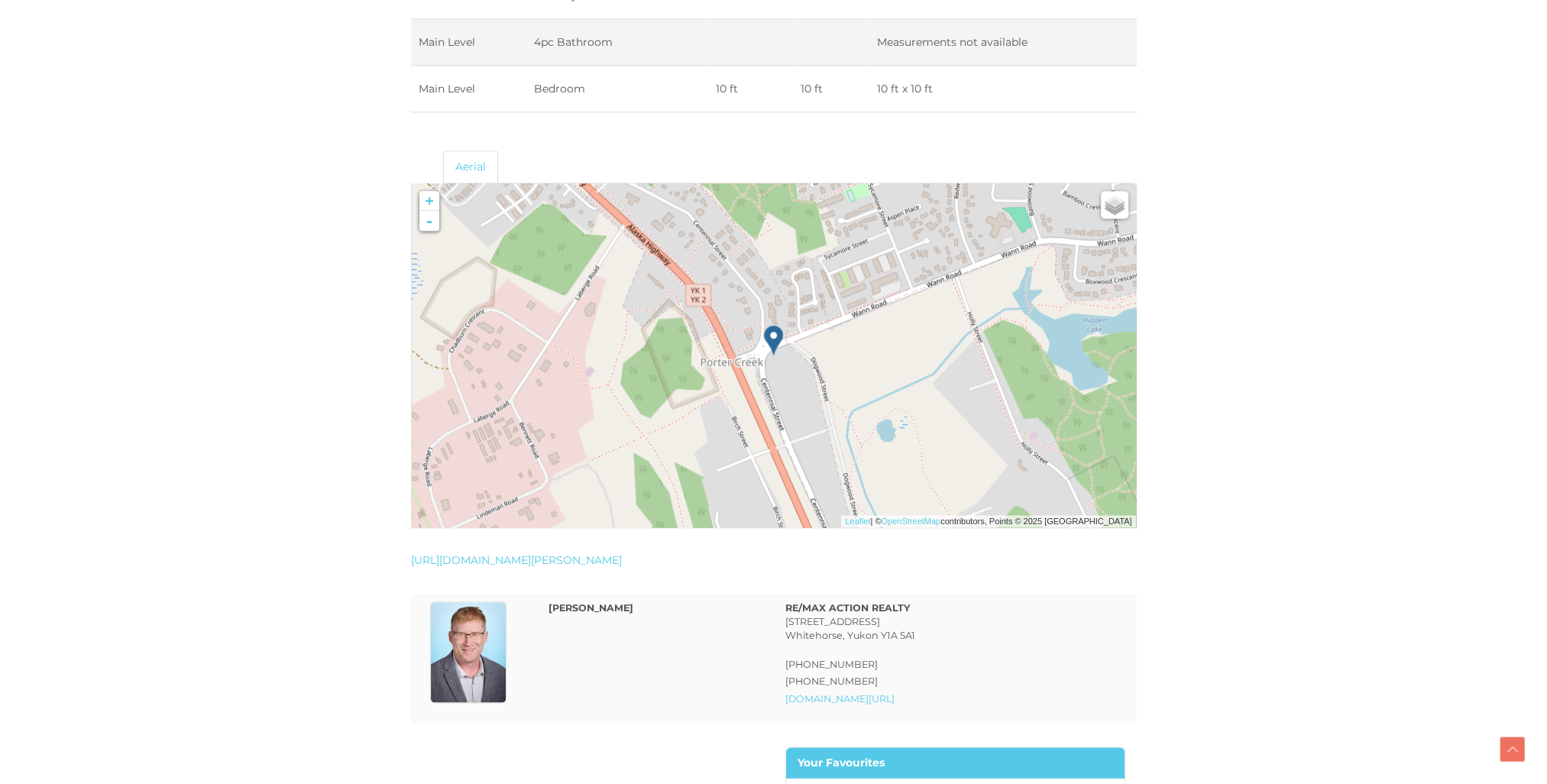
drag, startPoint x: 887, startPoint y: 398, endPoint x: 830, endPoint y: 480, distance: 99.9
click at [412, 183] on div at bounding box center [412, 183] width 0 height 0
drag, startPoint x: 867, startPoint y: 332, endPoint x: 815, endPoint y: 385, distance: 74.2
click at [815, 385] on img at bounding box center [771, 358] width 196 height 196
click at [427, 218] on link "-" at bounding box center [428, 220] width 20 height 20
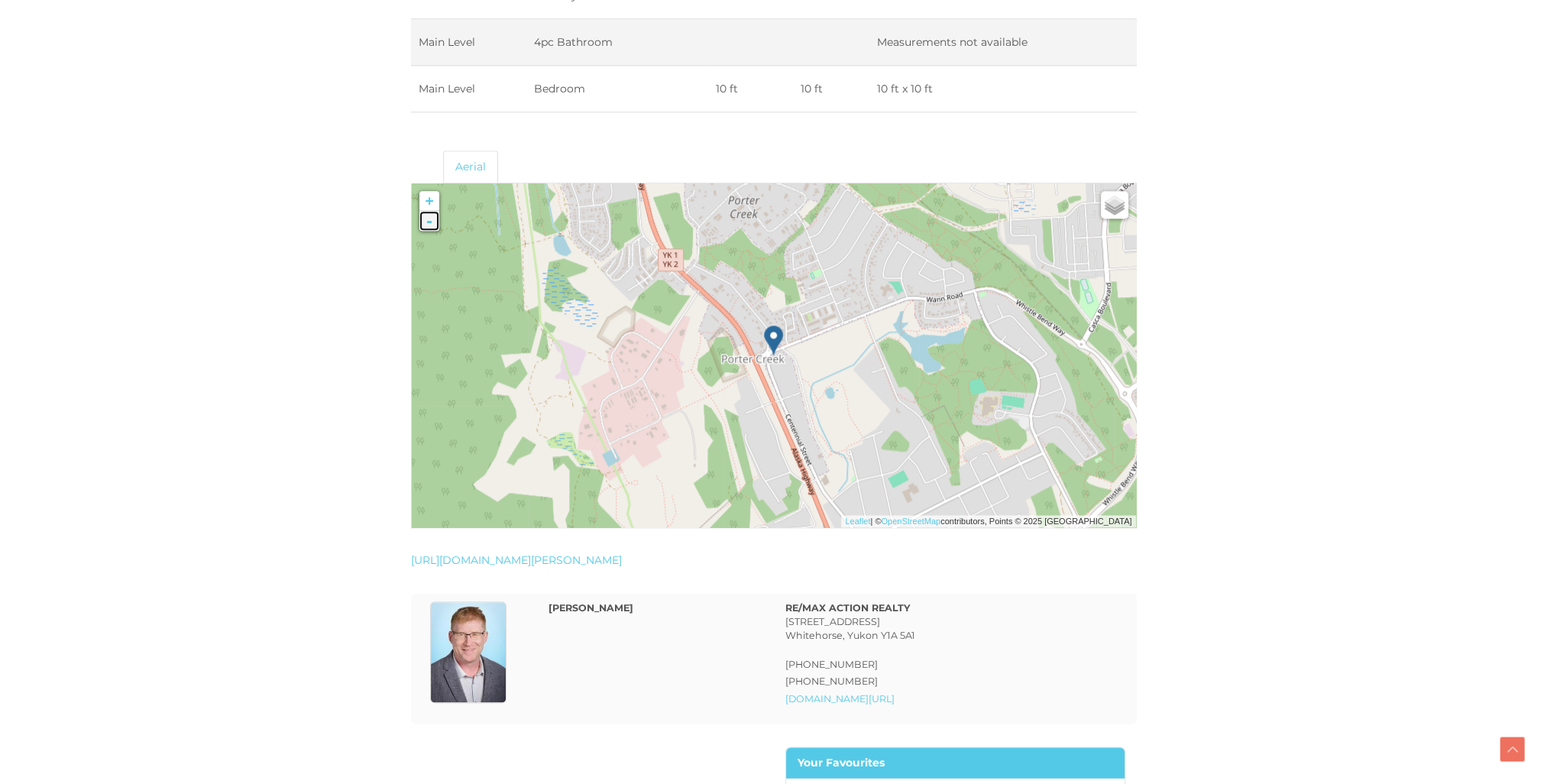
click at [423, 220] on link "-" at bounding box center [428, 220] width 20 height 20
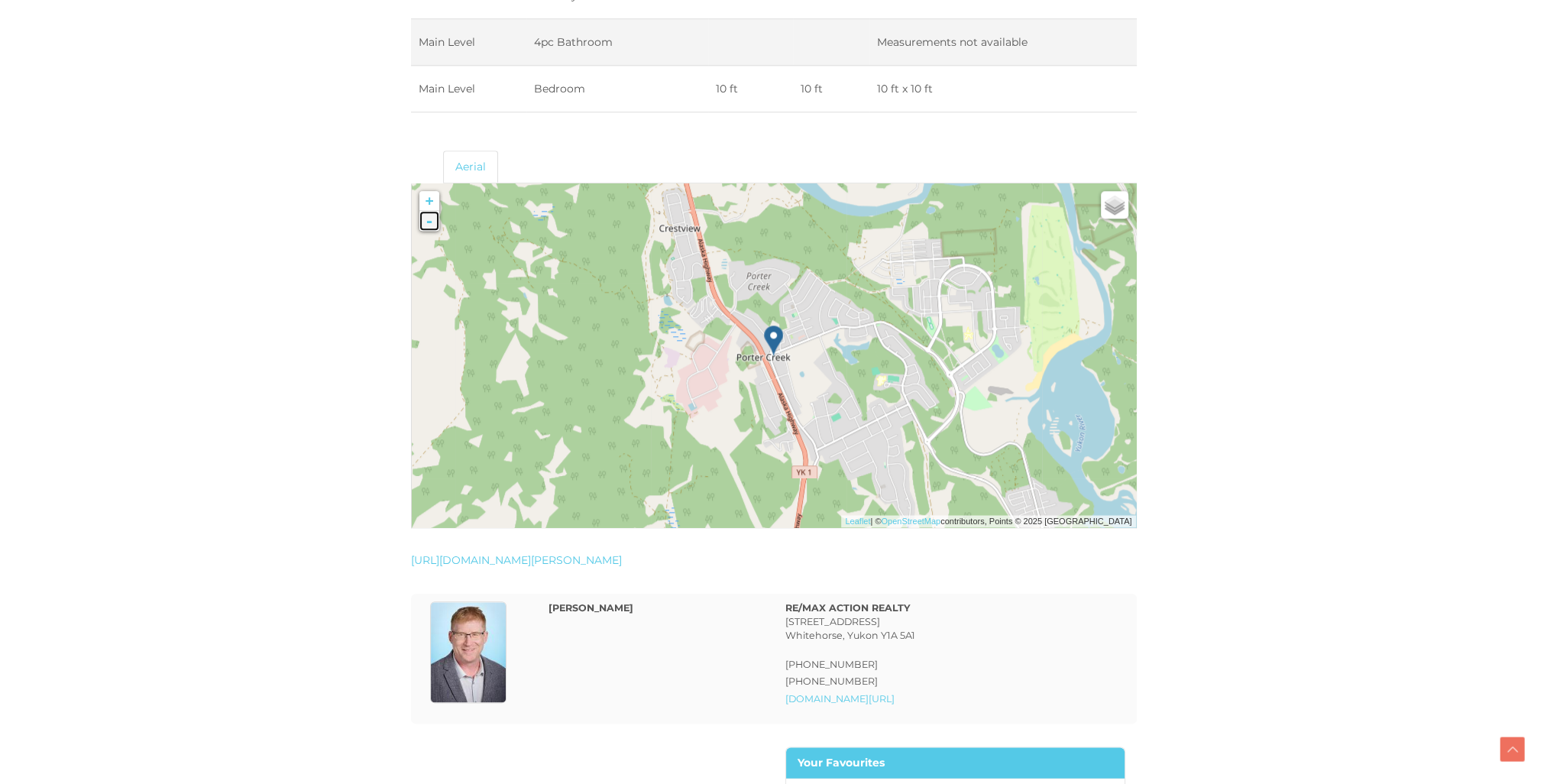
click at [423, 222] on link "-" at bounding box center [428, 220] width 20 height 20
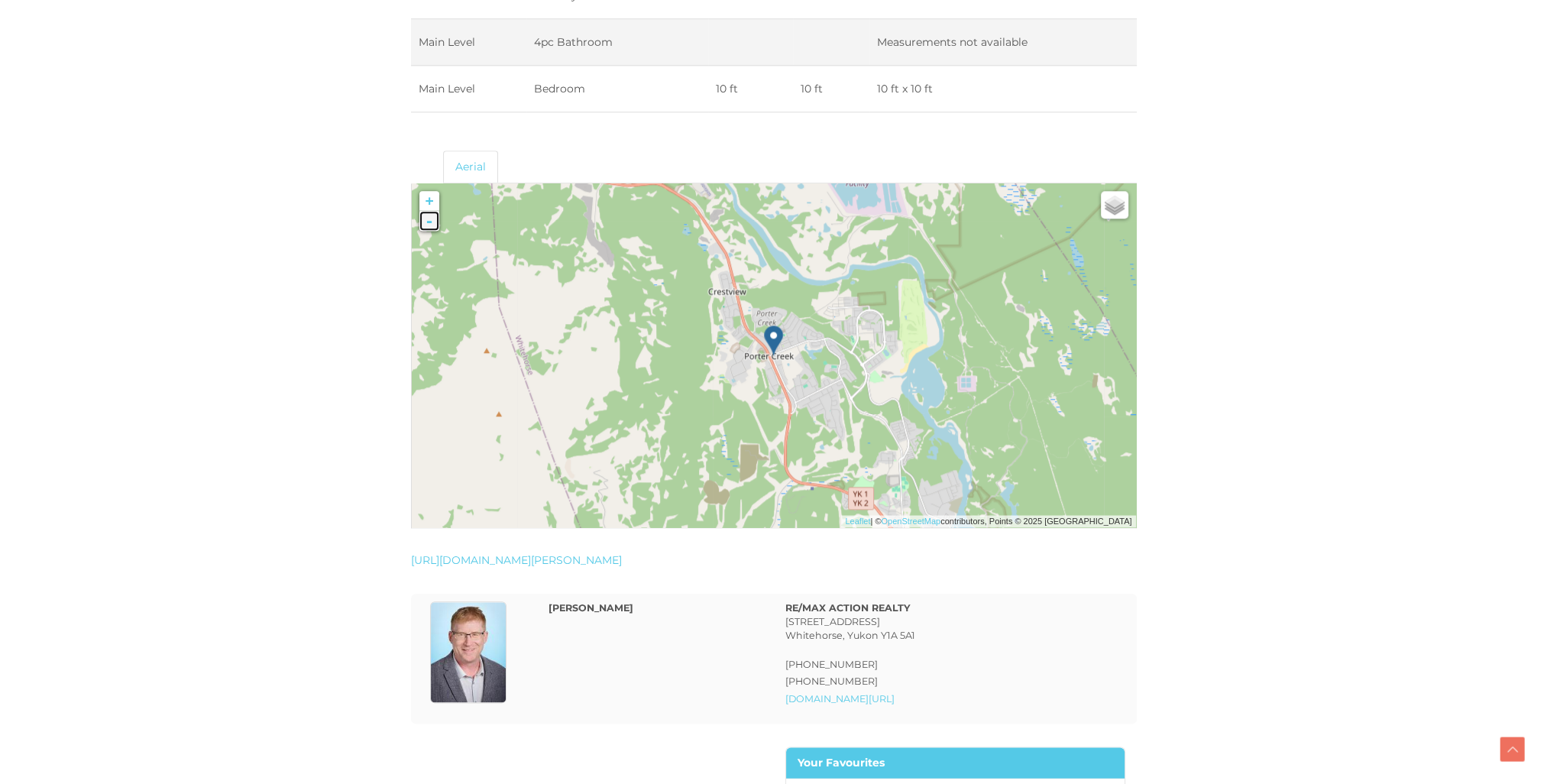
click at [423, 222] on link "-" at bounding box center [428, 220] width 20 height 20
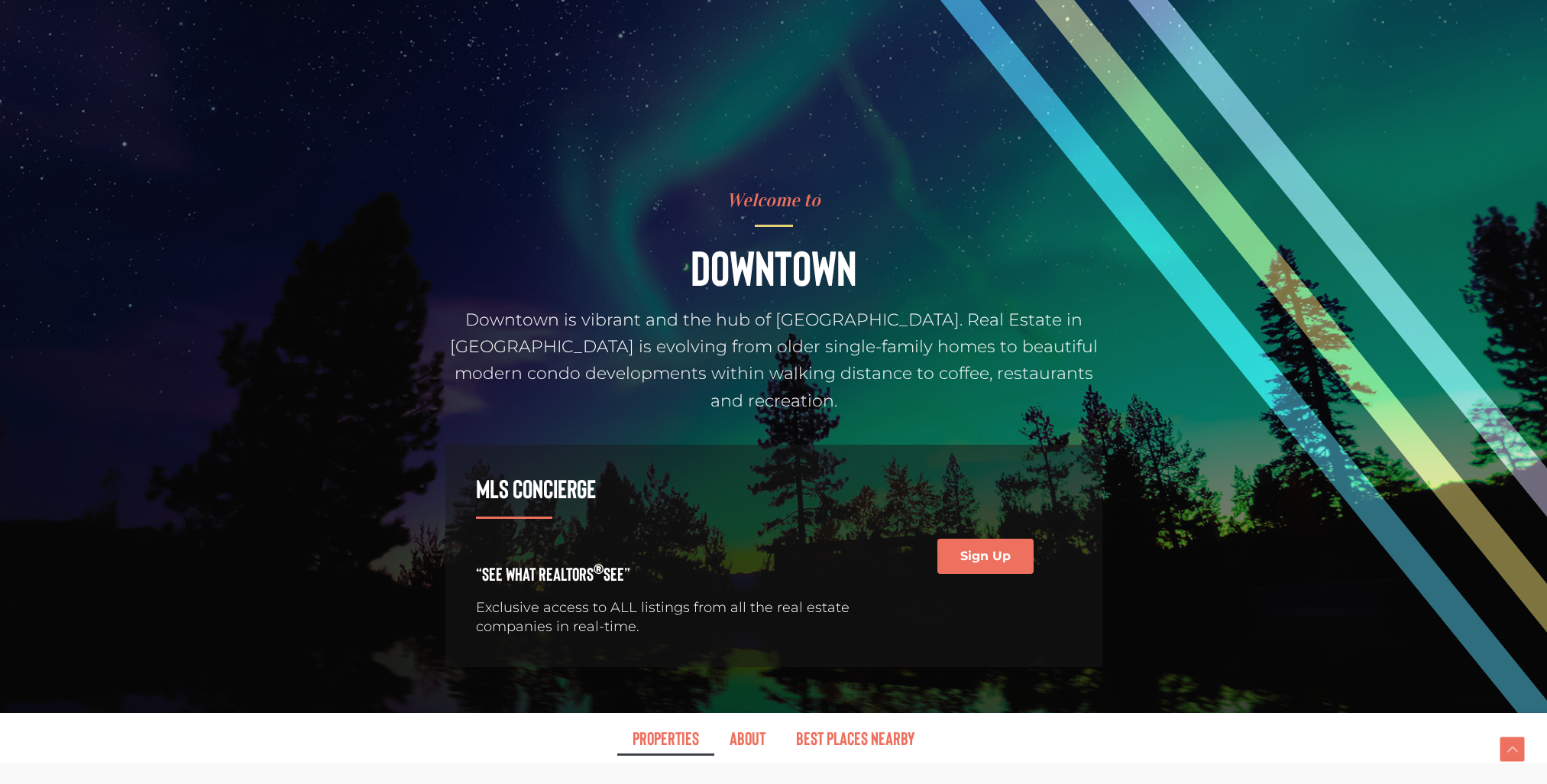
select select "Price ASC, Lease ASC, property_id ASC"
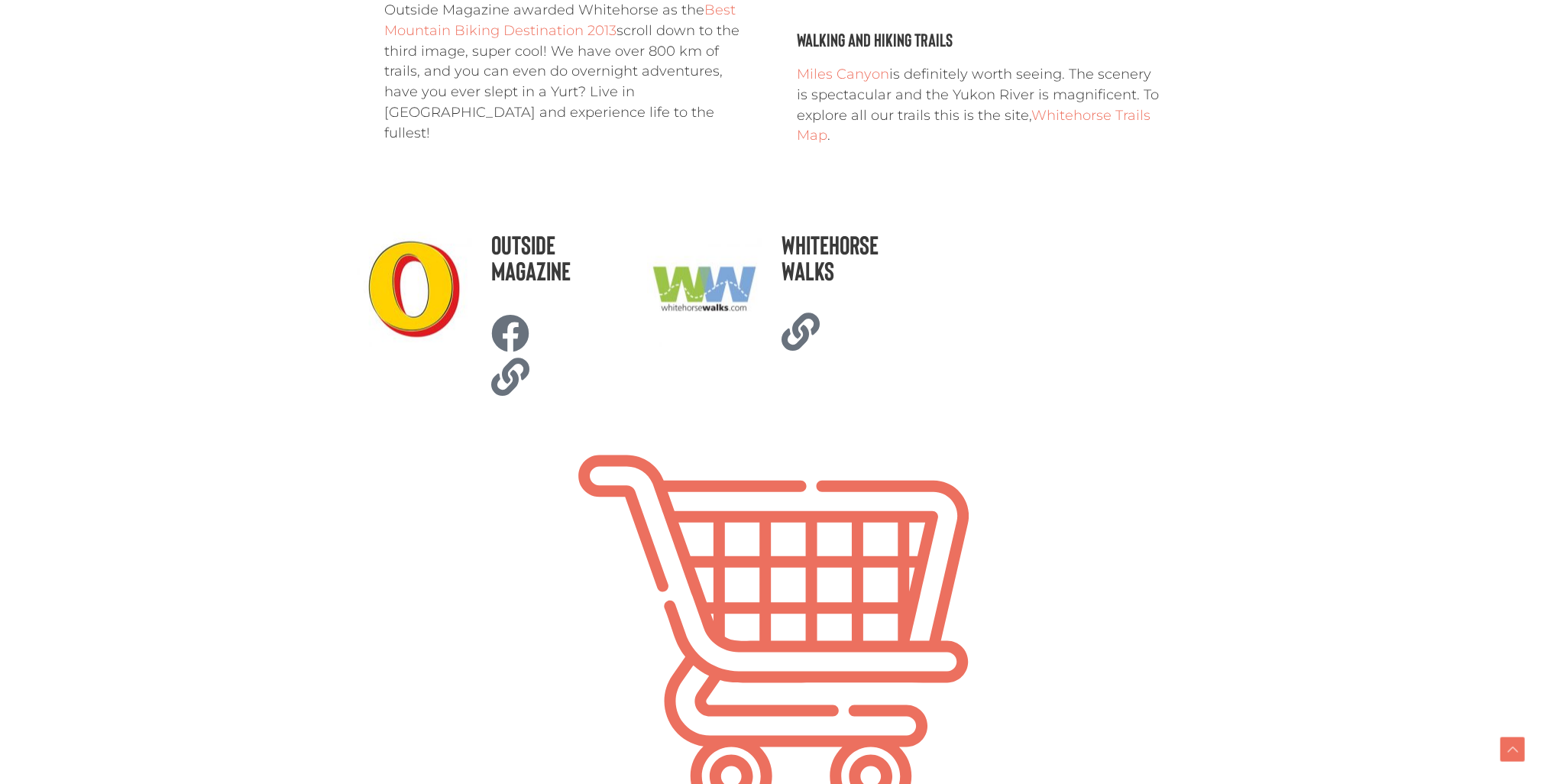
scroll to position [3541, 0]
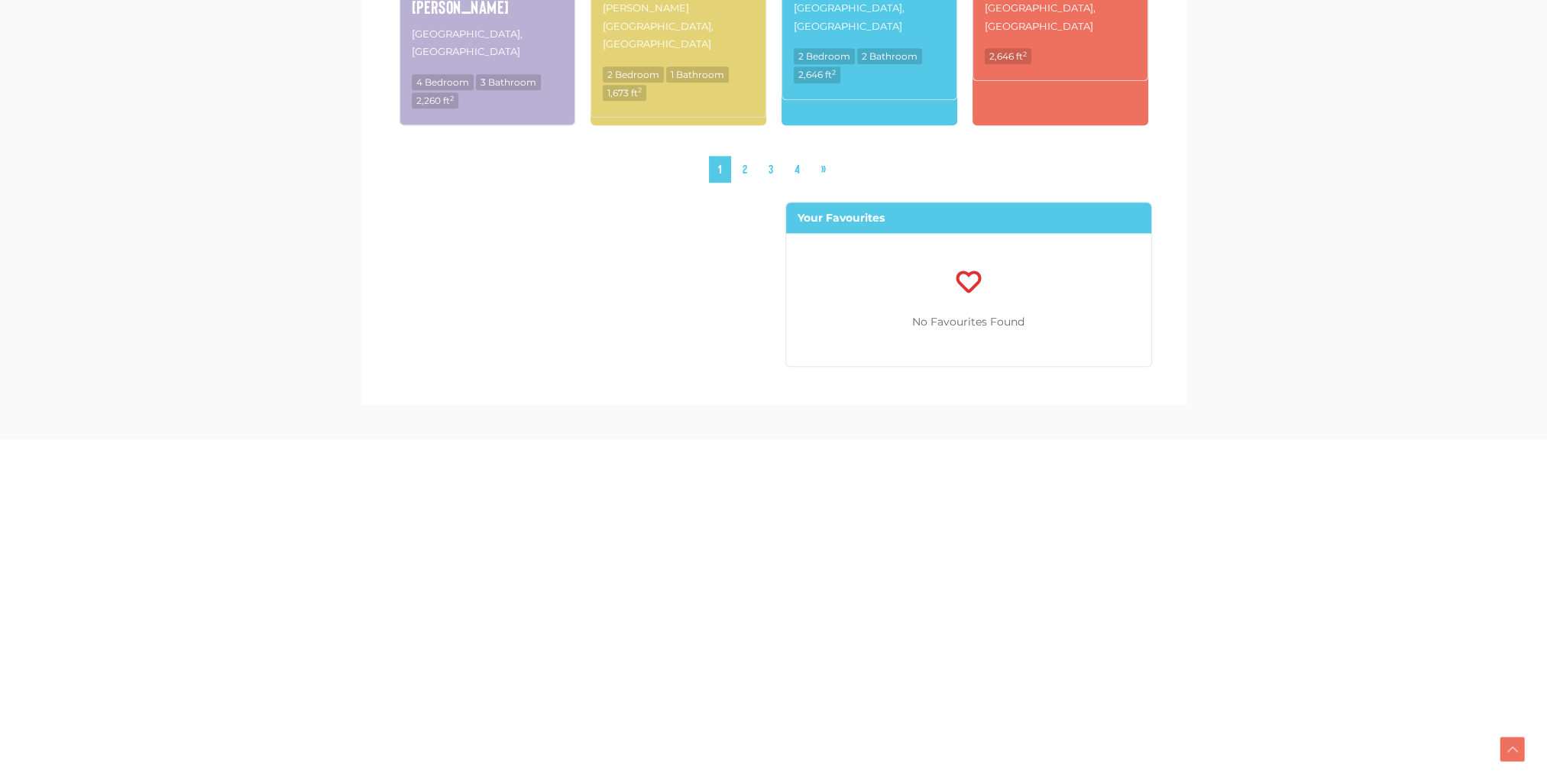
scroll to position [1906, 0]
